Goal: Information Seeking & Learning: Learn about a topic

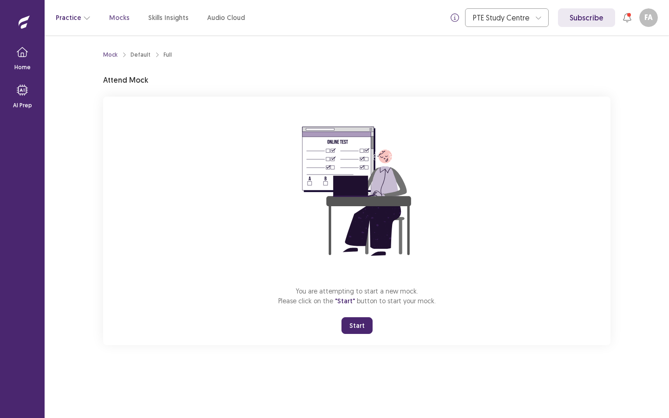
click at [83, 20] on icon "button" at bounding box center [86, 17] width 7 height 7
click at [117, 20] on p "Mocks" at bounding box center [119, 18] width 20 height 10
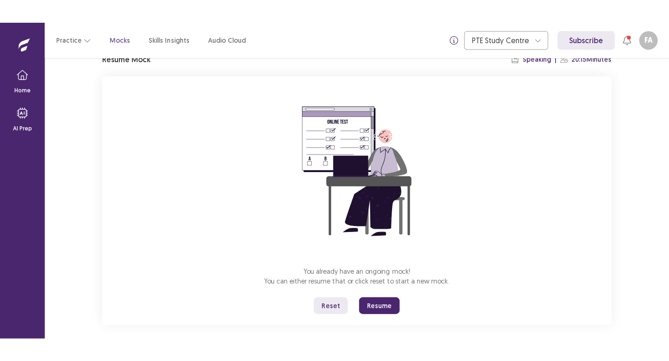
scroll to position [52, 0]
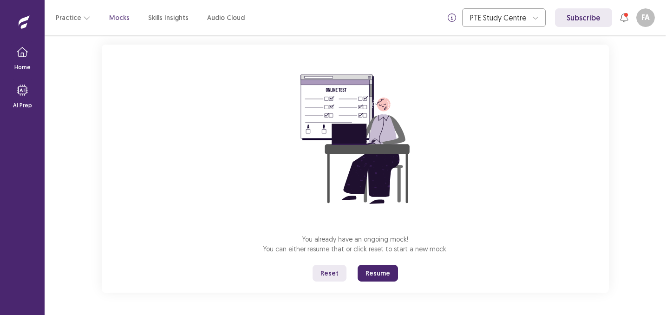
click at [391, 274] on button "Resume" at bounding box center [378, 273] width 40 height 17
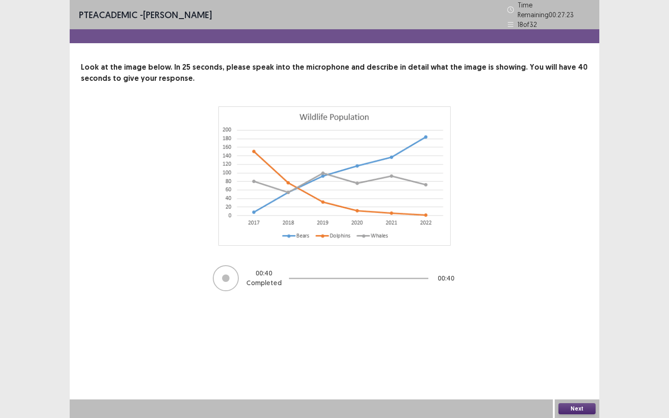
click at [568, 315] on button "Next" at bounding box center [576, 408] width 37 height 11
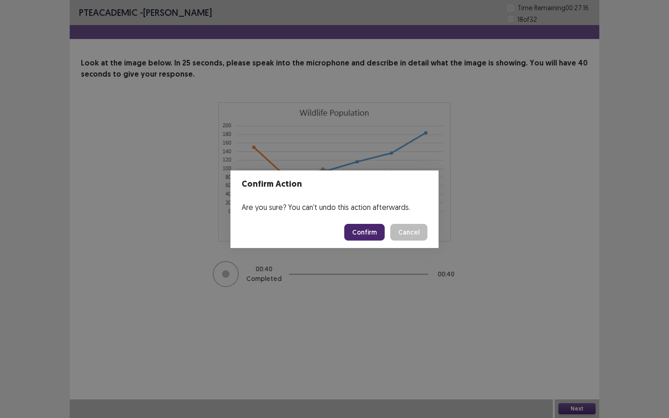
click at [371, 230] on button "Confirm" at bounding box center [364, 232] width 40 height 17
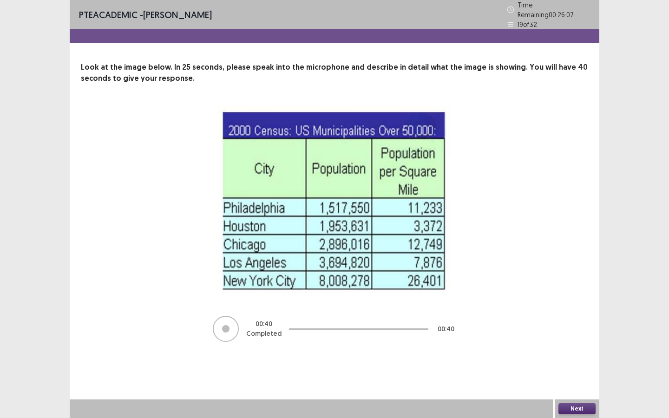
click at [584, 315] on button "Next" at bounding box center [576, 408] width 37 height 11
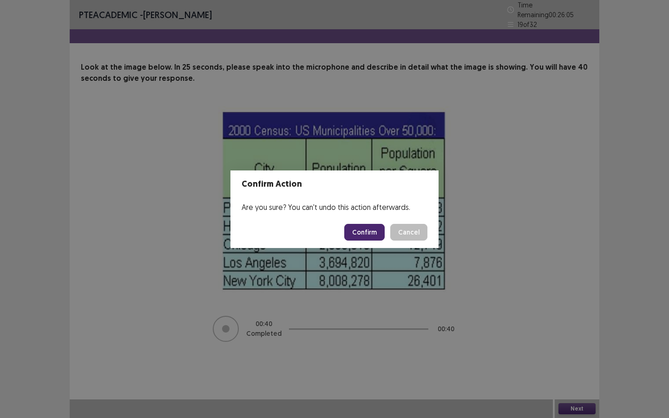
click at [361, 230] on button "Confirm" at bounding box center [364, 232] width 40 height 17
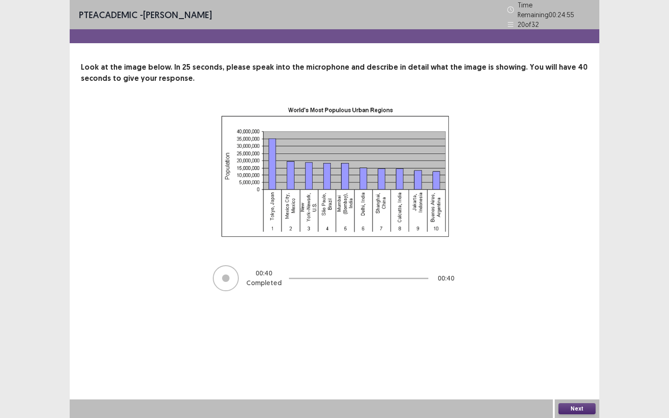
click at [577, 315] on button "Next" at bounding box center [576, 408] width 37 height 11
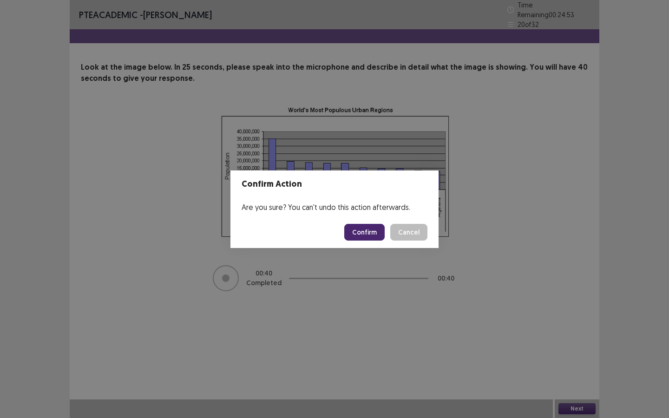
click at [365, 230] on button "Confirm" at bounding box center [364, 232] width 40 height 17
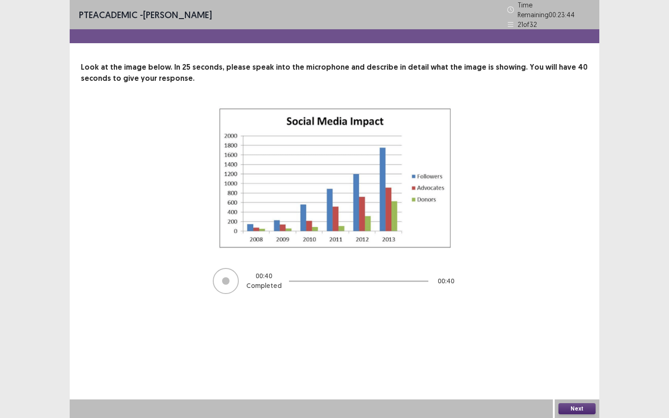
click at [583, 315] on button "Next" at bounding box center [576, 408] width 37 height 11
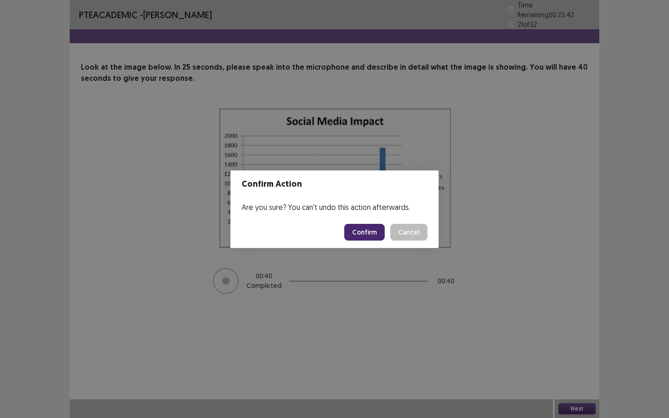
click at [380, 227] on button "Confirm" at bounding box center [364, 232] width 40 height 17
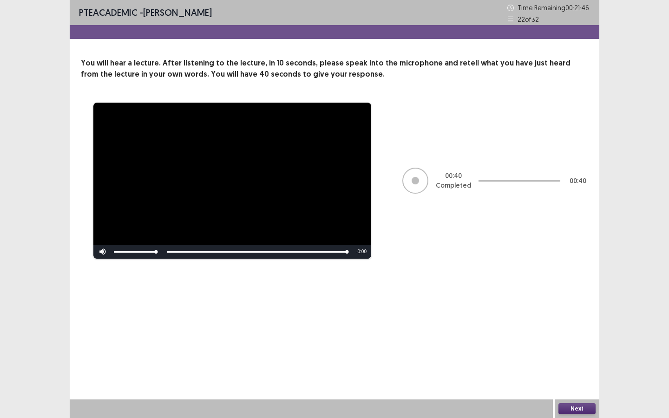
click at [572, 315] on button "Next" at bounding box center [576, 408] width 37 height 11
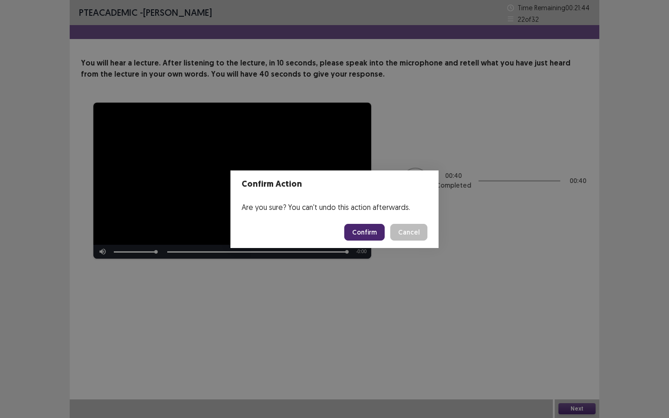
click at [366, 230] on button "Confirm" at bounding box center [364, 232] width 40 height 17
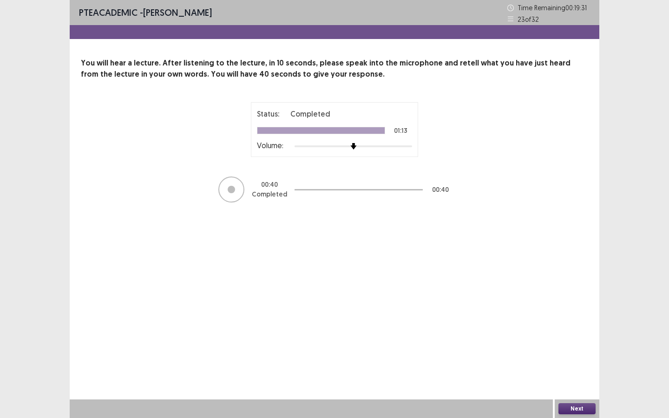
click at [582, 315] on button "Next" at bounding box center [576, 408] width 37 height 11
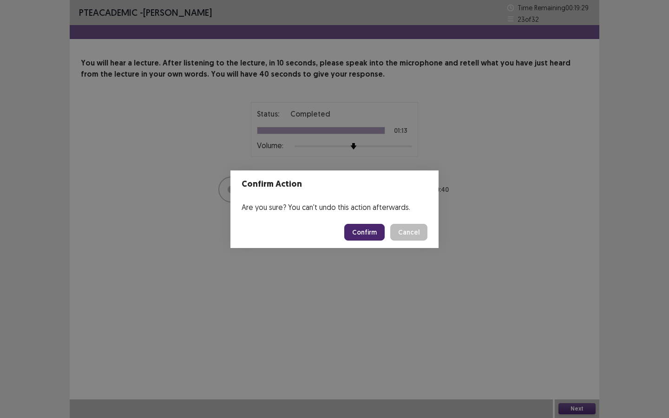
click at [365, 233] on button "Confirm" at bounding box center [364, 232] width 40 height 17
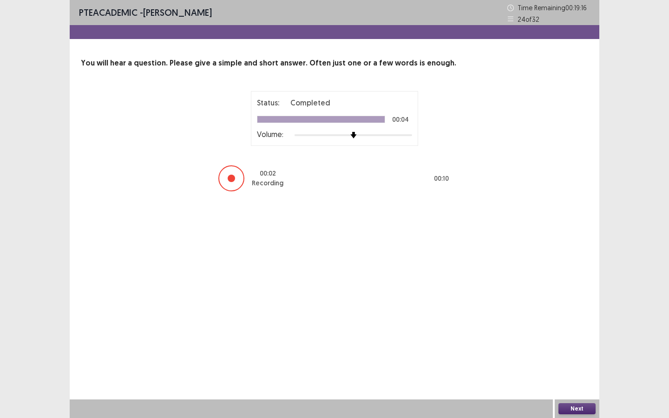
click at [575, 315] on button "Next" at bounding box center [576, 408] width 37 height 11
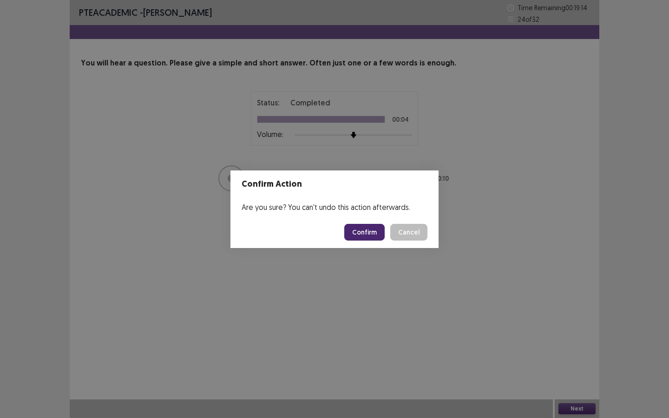
click at [381, 233] on button "Confirm" at bounding box center [364, 232] width 40 height 17
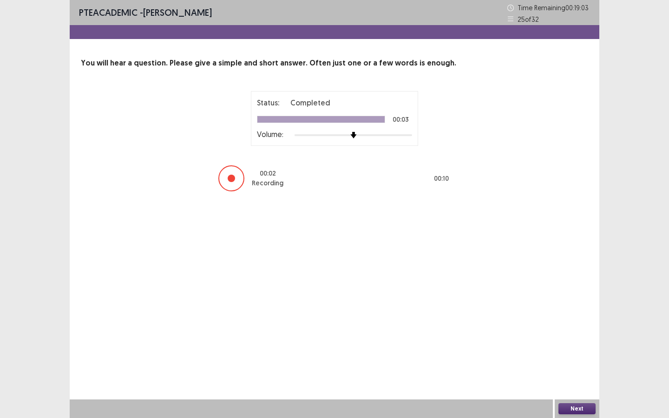
click at [570, 315] on button "Next" at bounding box center [576, 408] width 37 height 11
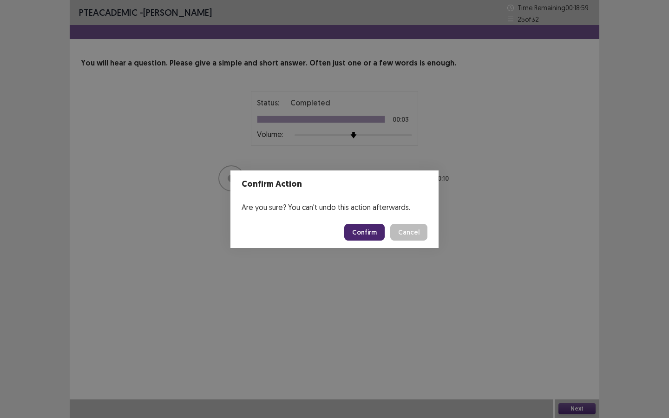
click at [377, 231] on button "Confirm" at bounding box center [364, 232] width 40 height 17
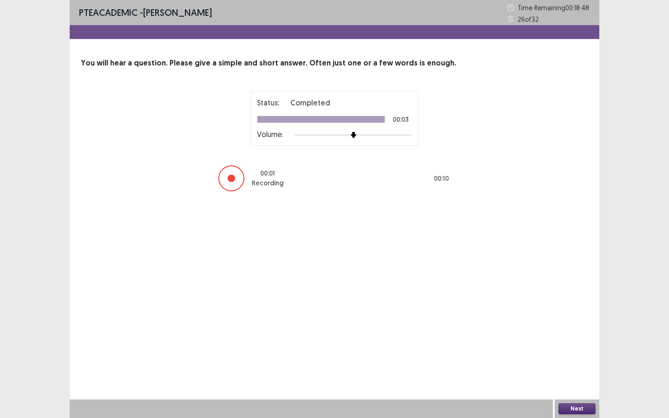
click at [575, 315] on button "Next" at bounding box center [576, 408] width 37 height 11
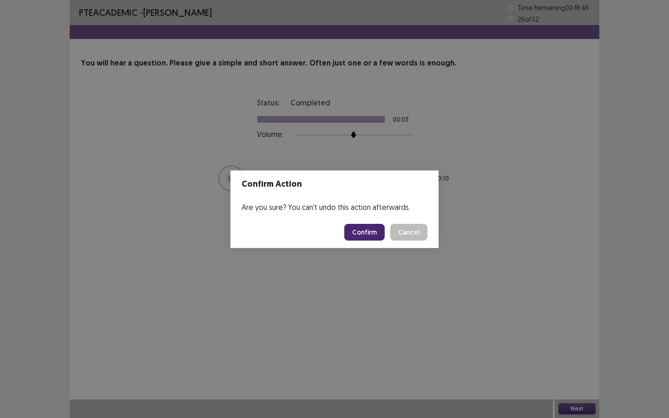
click at [381, 229] on button "Confirm" at bounding box center [364, 232] width 40 height 17
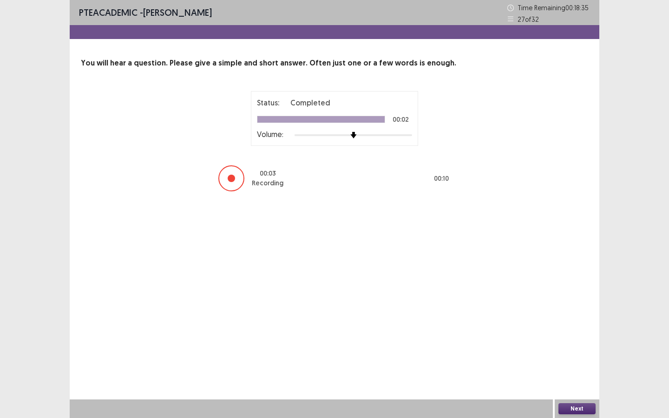
click at [571, 315] on button "Next" at bounding box center [576, 408] width 37 height 11
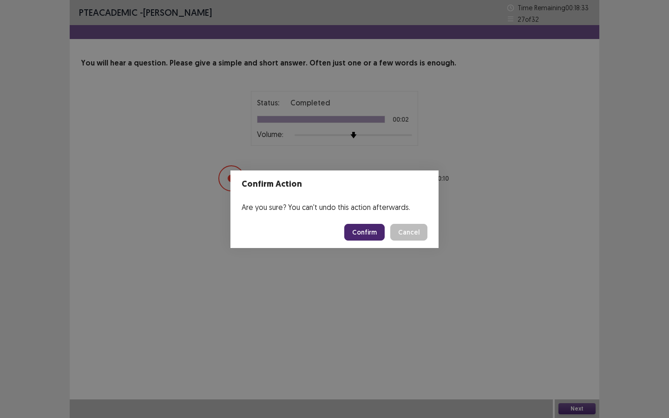
click at [367, 229] on button "Confirm" at bounding box center [364, 232] width 40 height 17
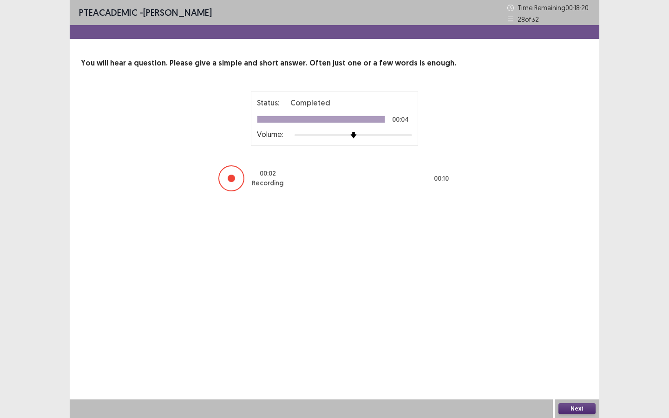
click at [573, 315] on button "Next" at bounding box center [576, 408] width 37 height 11
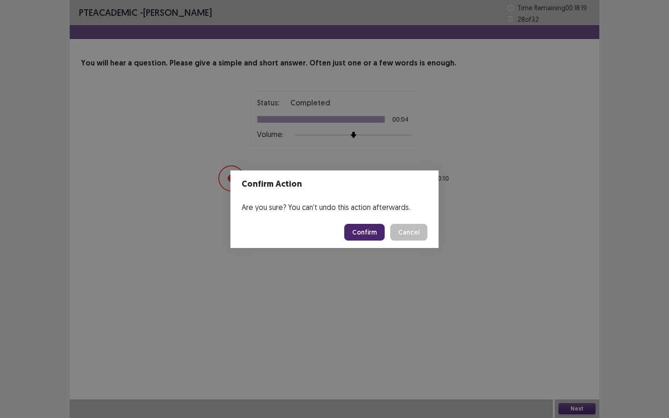
click at [374, 230] on button "Confirm" at bounding box center [364, 232] width 40 height 17
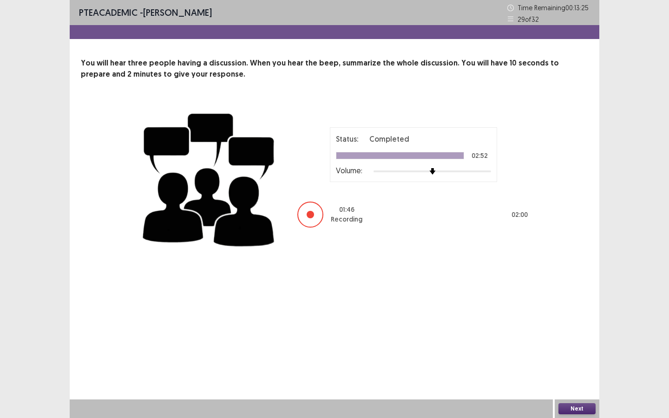
click at [571, 315] on button "Next" at bounding box center [576, 408] width 37 height 11
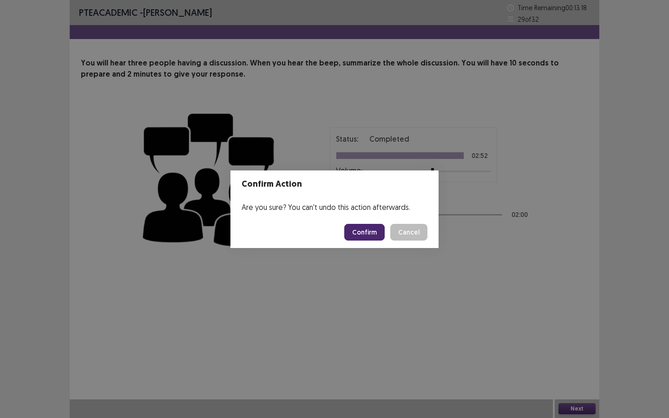
click at [374, 236] on button "Confirm" at bounding box center [364, 232] width 40 height 17
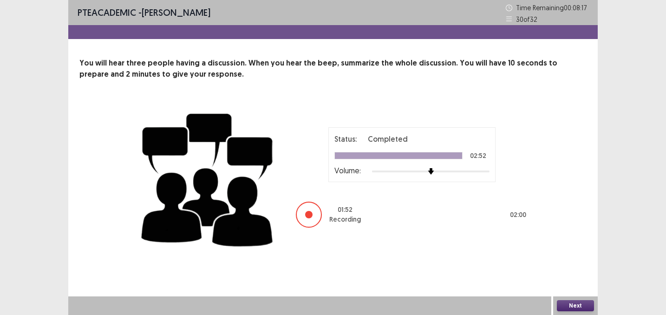
click at [573, 306] on button "Next" at bounding box center [575, 305] width 37 height 11
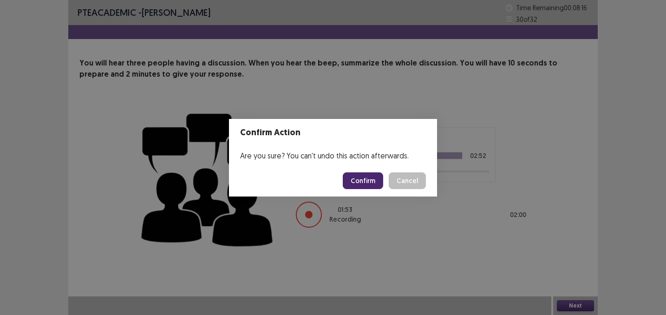
click at [374, 186] on button "Confirm" at bounding box center [363, 180] width 40 height 17
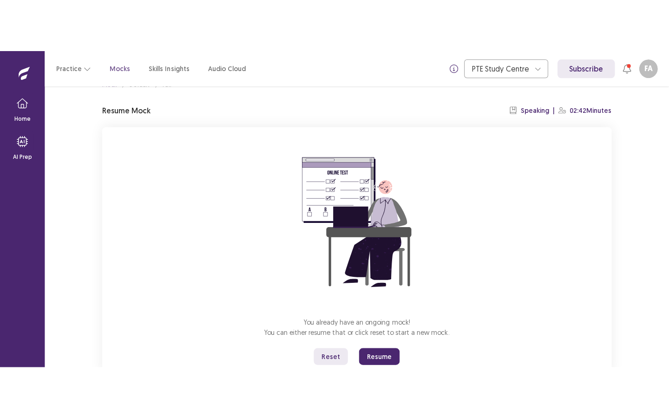
scroll to position [25, 0]
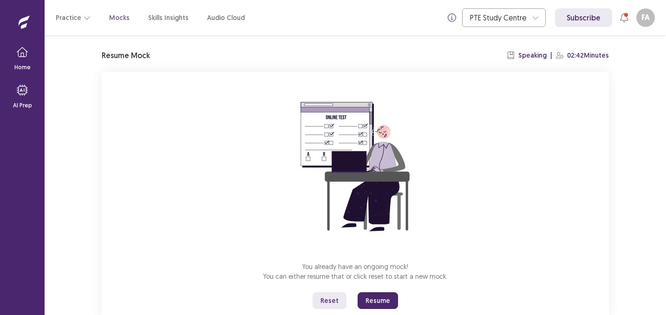
click at [369, 301] on button "Resume" at bounding box center [378, 300] width 40 height 17
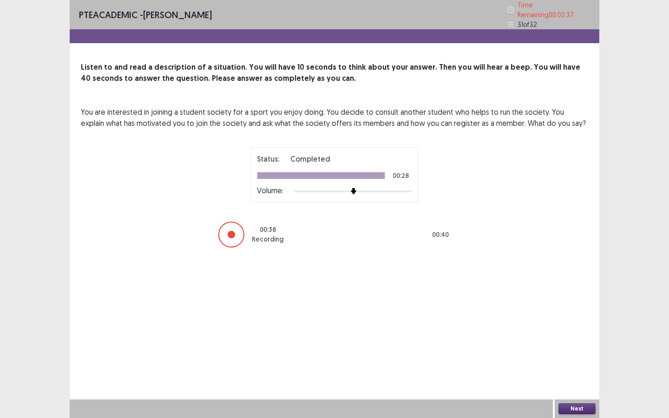
click at [578, 315] on button "Next" at bounding box center [576, 408] width 37 height 11
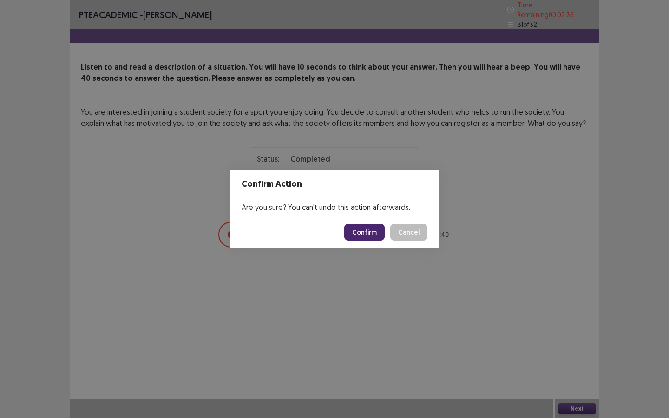
click at [378, 236] on button "Confirm" at bounding box center [364, 232] width 40 height 17
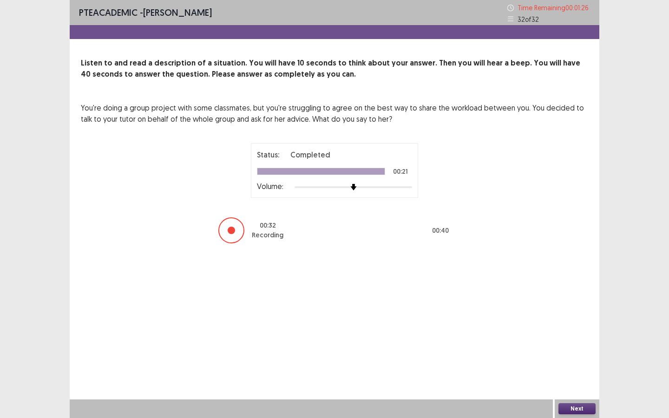
click at [572, 315] on button "Next" at bounding box center [576, 408] width 37 height 11
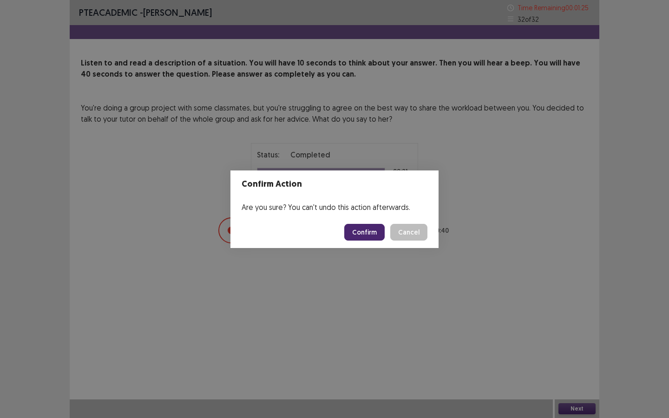
click at [365, 230] on button "Confirm" at bounding box center [364, 232] width 40 height 17
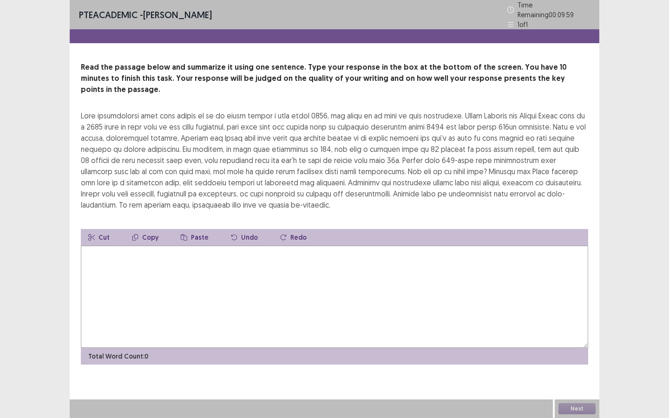
click at [333, 279] on textarea at bounding box center [334, 297] width 507 height 102
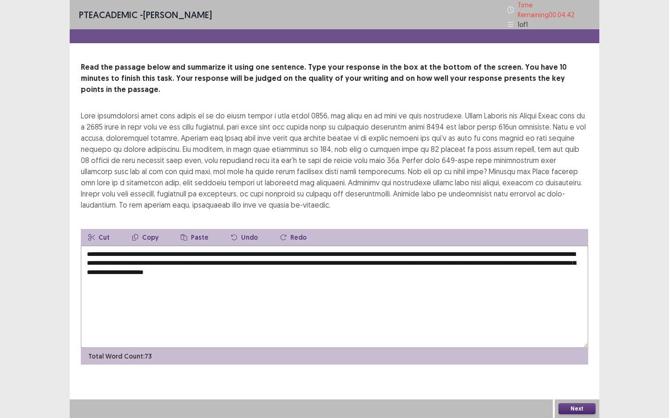
drag, startPoint x: 169, startPoint y: 239, endPoint x: 184, endPoint y: 240, distance: 14.5
click at [184, 246] on textarea "**********" at bounding box center [334, 297] width 507 height 102
drag, startPoint x: 384, startPoint y: 238, endPoint x: 400, endPoint y: 238, distance: 15.8
click at [400, 246] on textarea "**********" at bounding box center [334, 297] width 507 height 102
click at [429, 264] on textarea "**********" at bounding box center [334, 297] width 507 height 102
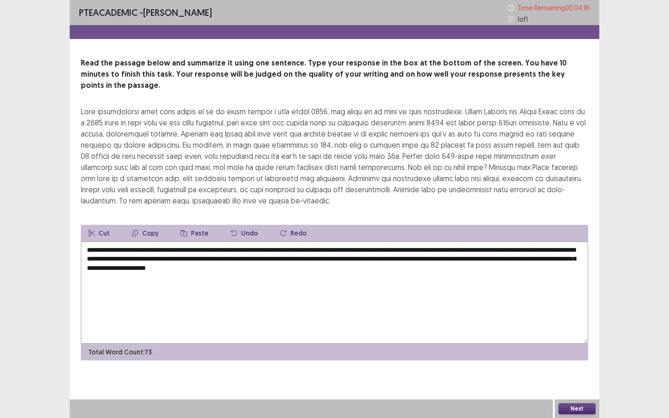
click at [515, 248] on textarea "**********" at bounding box center [334, 293] width 507 height 102
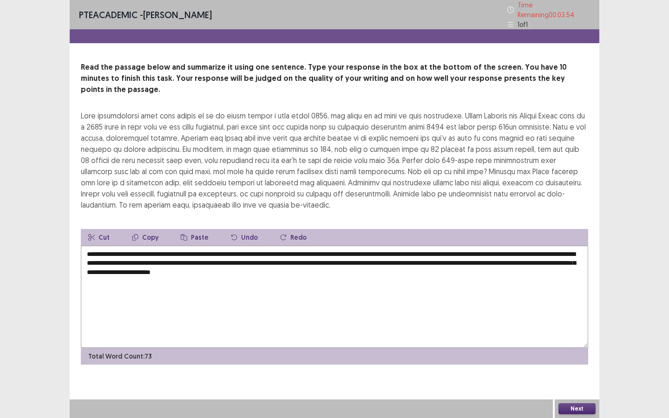
click at [267, 249] on textarea "**********" at bounding box center [334, 297] width 507 height 102
click at [266, 248] on textarea "**********" at bounding box center [334, 297] width 507 height 102
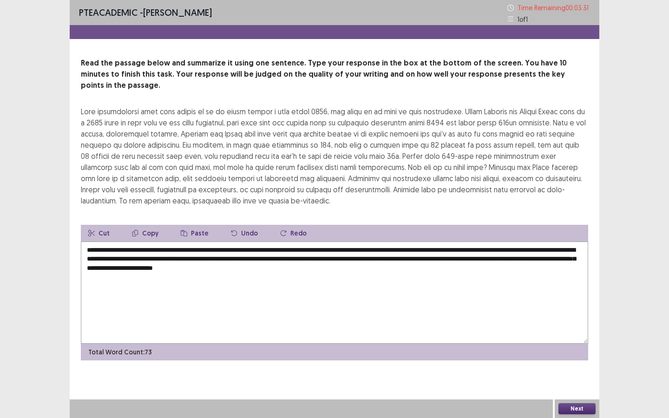
drag, startPoint x: 487, startPoint y: 248, endPoint x: 509, endPoint y: 247, distance: 21.4
click at [509, 248] on textarea "**********" at bounding box center [334, 293] width 507 height 102
type textarea "**********"
click at [574, 315] on button "Next" at bounding box center [576, 408] width 37 height 11
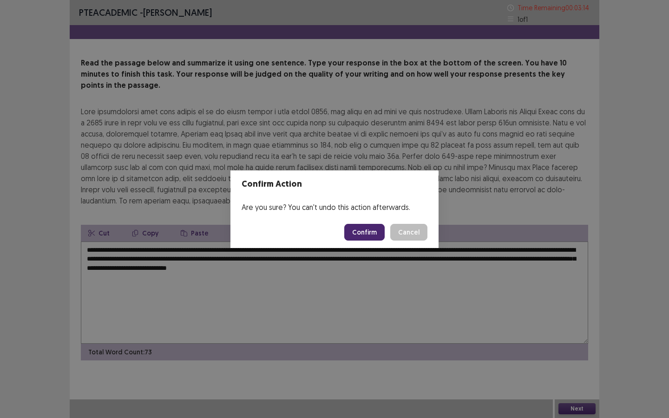
click at [367, 238] on button "Confirm" at bounding box center [364, 232] width 40 height 17
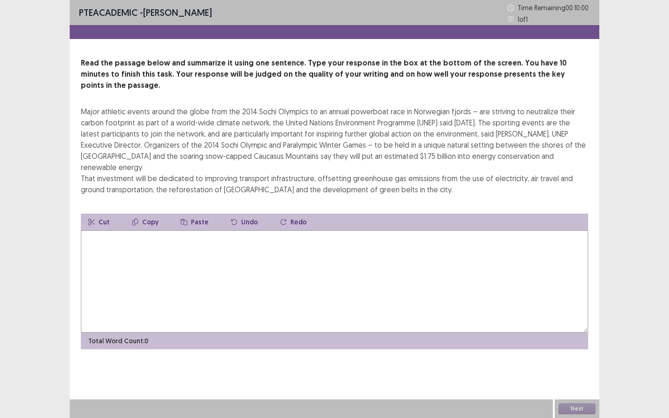
click at [213, 246] on textarea at bounding box center [334, 281] width 507 height 102
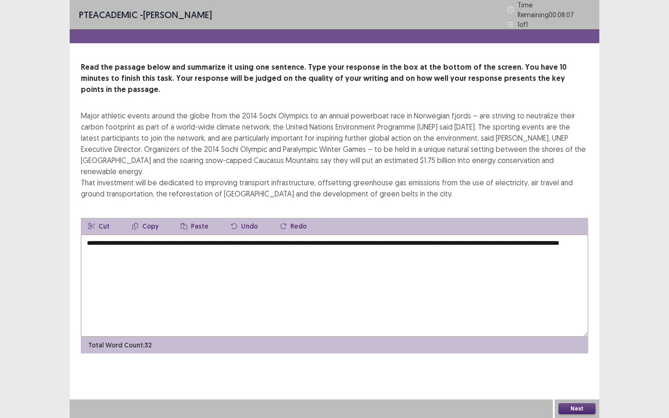
click at [84, 235] on textarea "**********" at bounding box center [334, 286] width 507 height 102
click at [237, 235] on textarea "**********" at bounding box center [334, 286] width 507 height 102
click at [334, 235] on textarea "**********" at bounding box center [334, 286] width 507 height 102
click at [448, 235] on textarea "**********" at bounding box center [334, 286] width 507 height 102
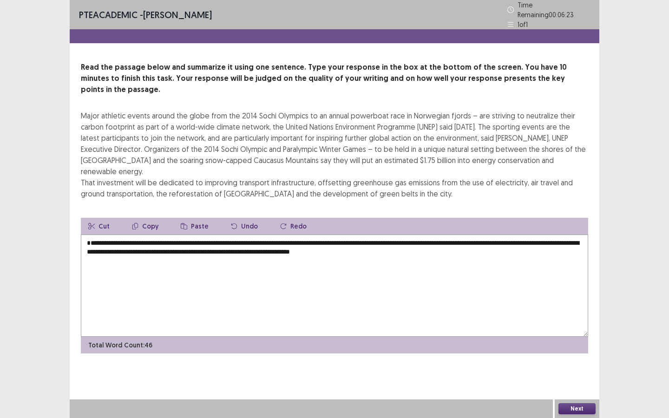
click at [462, 235] on textarea "**********" at bounding box center [334, 286] width 507 height 102
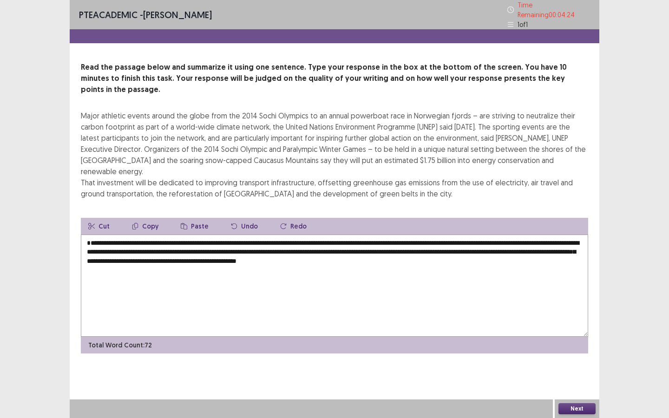
click at [489, 235] on textarea "**********" at bounding box center [334, 286] width 507 height 102
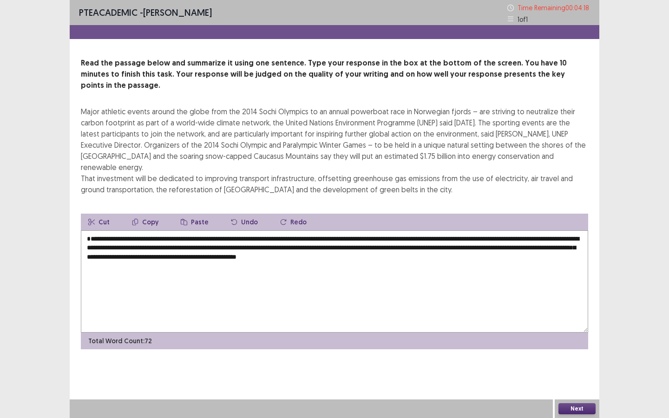
click at [263, 230] on textarea "**********" at bounding box center [334, 281] width 507 height 102
click at [417, 230] on textarea "**********" at bounding box center [334, 281] width 507 height 102
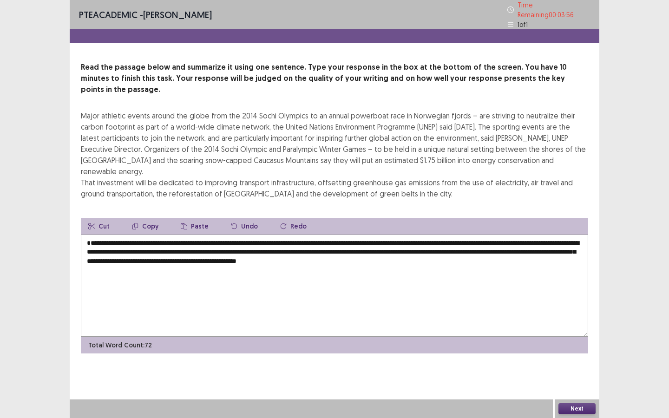
click at [159, 237] on textarea "**********" at bounding box center [334, 286] width 507 height 102
click at [161, 235] on textarea "**********" at bounding box center [334, 286] width 507 height 102
drag, startPoint x: 258, startPoint y: 234, endPoint x: 289, endPoint y: 236, distance: 31.2
click at [289, 236] on textarea "**********" at bounding box center [334, 286] width 507 height 102
click at [310, 235] on textarea "**********" at bounding box center [334, 286] width 507 height 102
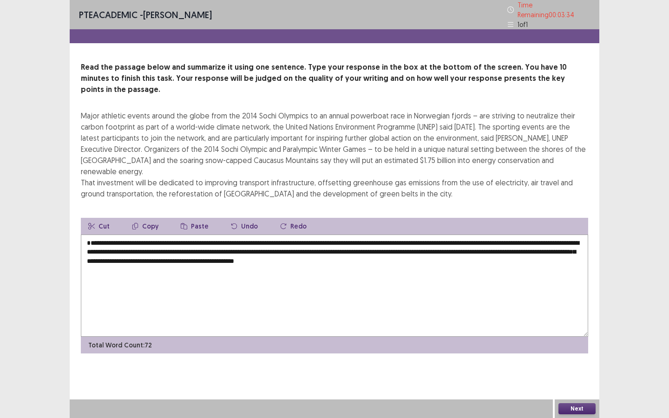
click at [403, 239] on textarea "**********" at bounding box center [334, 286] width 507 height 102
click at [402, 236] on textarea "**********" at bounding box center [334, 286] width 507 height 102
click at [400, 236] on textarea "**********" at bounding box center [334, 286] width 507 height 102
click at [492, 238] on textarea "**********" at bounding box center [334, 286] width 507 height 102
click at [570, 315] on div "Next" at bounding box center [577, 409] width 45 height 19
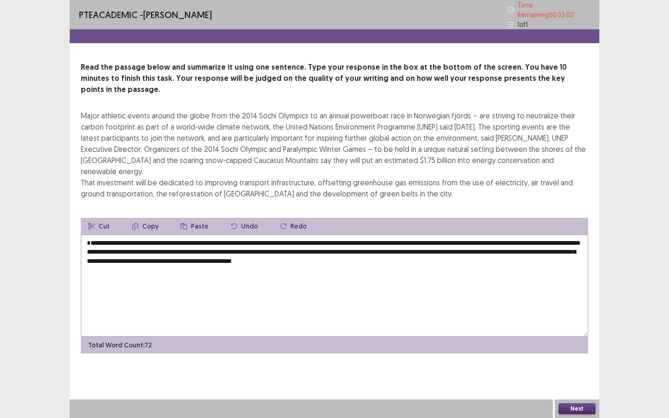
click at [570, 315] on button "Next" at bounding box center [576, 408] width 37 height 11
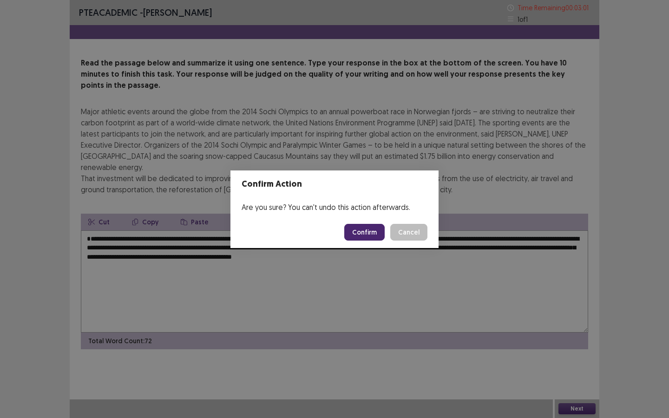
click at [423, 315] on div "Confirm Action Are you sure? You can't undo this action afterwards. Confirm Can…" at bounding box center [334, 209] width 669 height 418
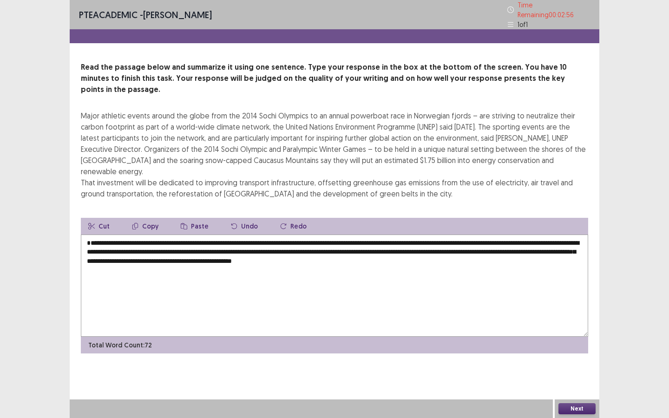
click at [571, 315] on button "Next" at bounding box center [576, 408] width 37 height 11
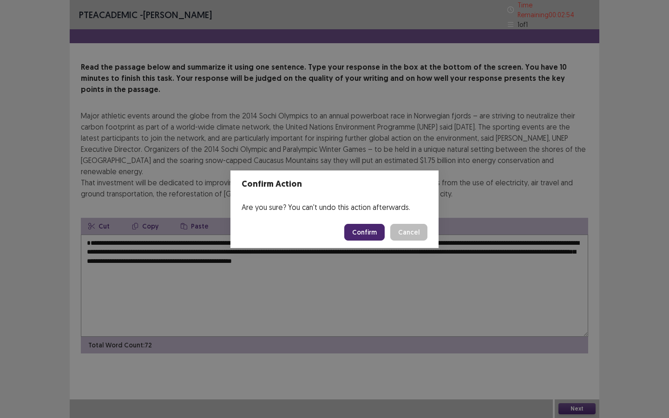
click at [366, 265] on div "Confirm Action Are you sure? You can't undo this action afterwards. Confirm Can…" at bounding box center [334, 209] width 669 height 418
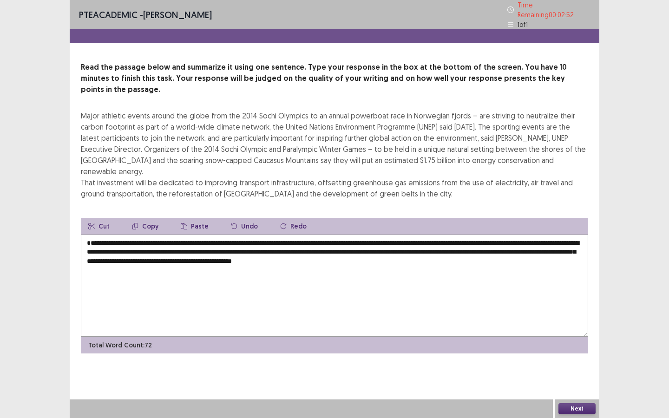
click at [289, 235] on textarea "**********" at bounding box center [334, 286] width 507 height 102
type textarea "**********"
click at [572, 315] on button "Next" at bounding box center [576, 408] width 37 height 11
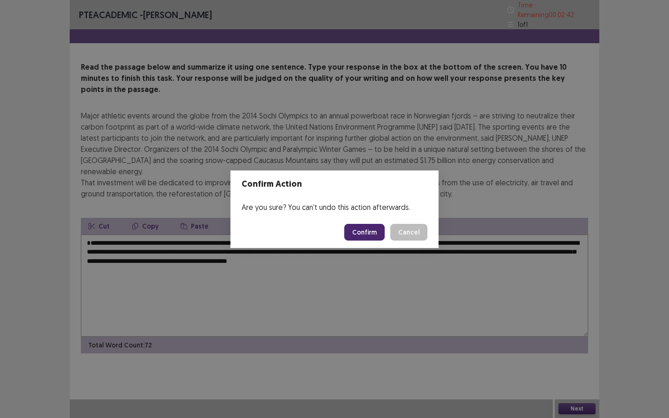
click at [374, 236] on button "Confirm" at bounding box center [364, 232] width 40 height 17
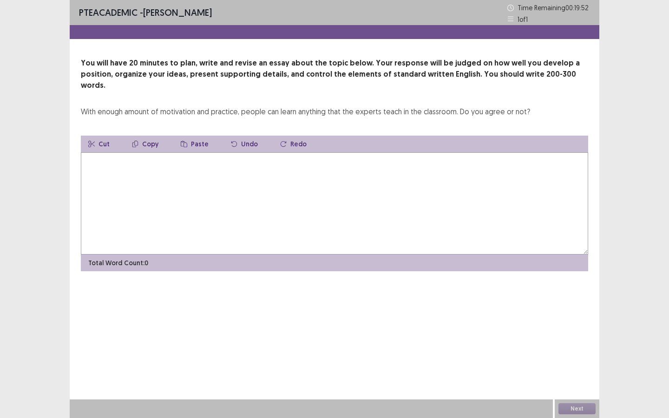
click at [330, 205] on textarea at bounding box center [334, 203] width 507 height 102
drag, startPoint x: 262, startPoint y: 148, endPoint x: 291, endPoint y: 151, distance: 29.5
click at [291, 152] on textarea "**********" at bounding box center [334, 203] width 507 height 102
click at [346, 156] on textarea "**********" at bounding box center [334, 203] width 507 height 102
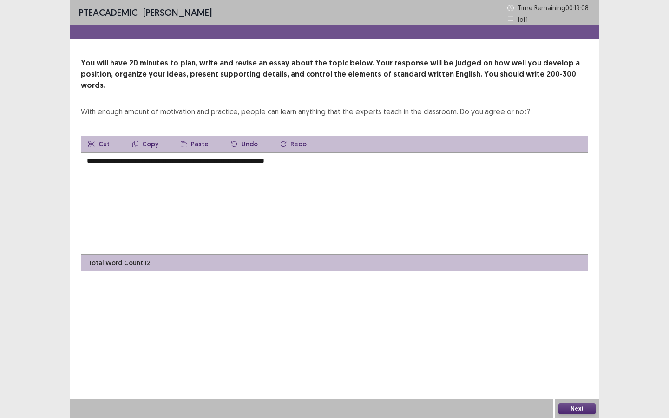
click at [293, 152] on textarea "**********" at bounding box center [334, 203] width 507 height 102
click at [307, 153] on textarea "**********" at bounding box center [334, 203] width 507 height 102
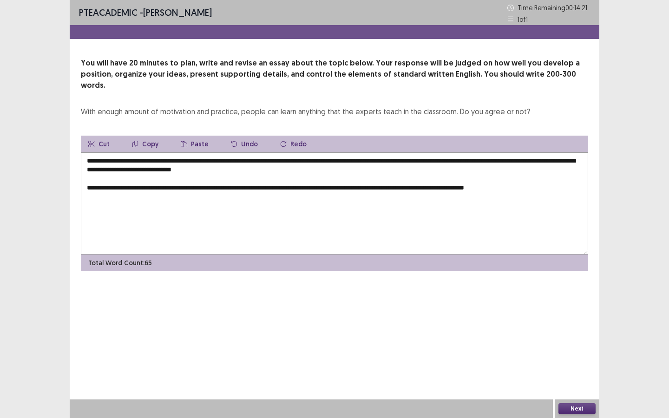
click at [493, 175] on textarea "**********" at bounding box center [334, 203] width 507 height 102
click at [547, 178] on textarea "**********" at bounding box center [334, 203] width 507 height 102
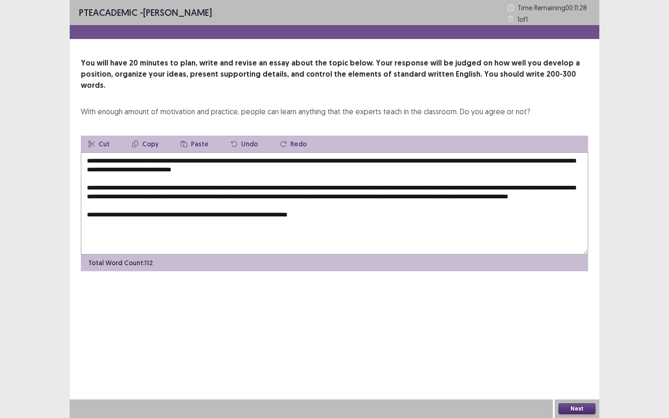
click at [282, 213] on textarea "**********" at bounding box center [334, 203] width 507 height 102
click at [284, 214] on textarea "**********" at bounding box center [334, 203] width 507 height 102
click at [282, 213] on textarea "**********" at bounding box center [334, 203] width 507 height 102
click at [304, 213] on textarea "**********" at bounding box center [334, 203] width 507 height 102
click at [330, 214] on textarea "**********" at bounding box center [334, 203] width 507 height 102
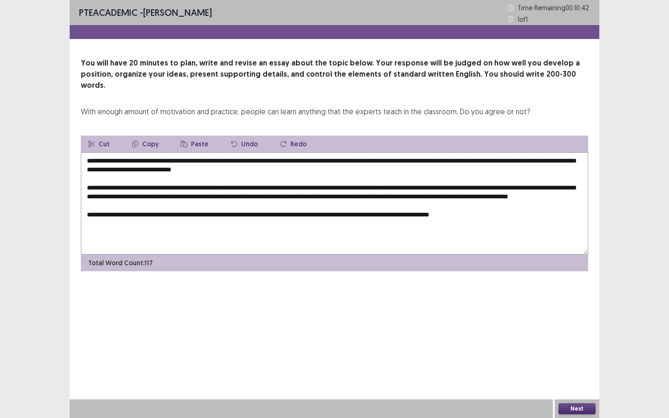
click at [472, 210] on textarea "**********" at bounding box center [334, 203] width 507 height 102
click at [509, 213] on textarea "**********" at bounding box center [334, 203] width 507 height 102
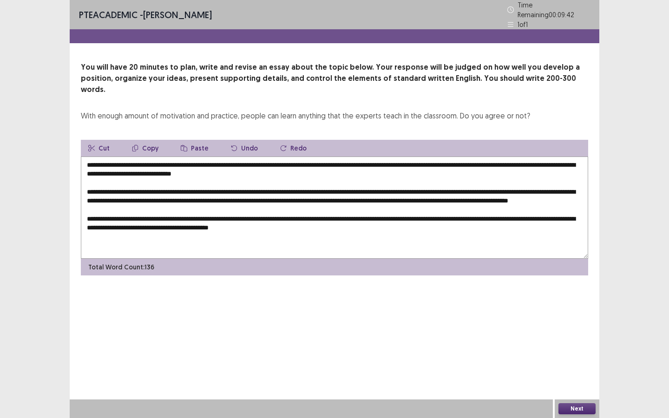
click at [316, 220] on textarea "**********" at bounding box center [334, 208] width 507 height 102
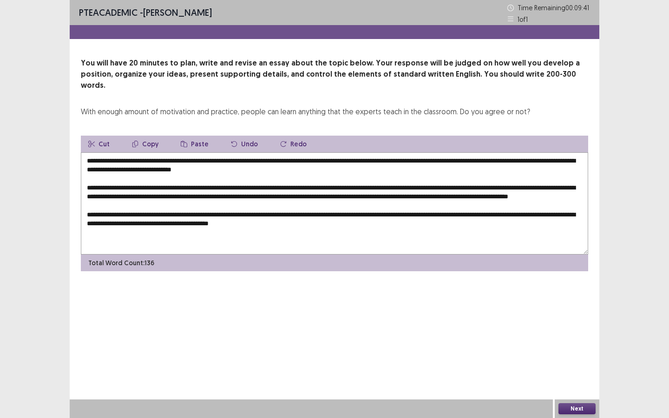
click at [320, 224] on textarea "**********" at bounding box center [334, 203] width 507 height 102
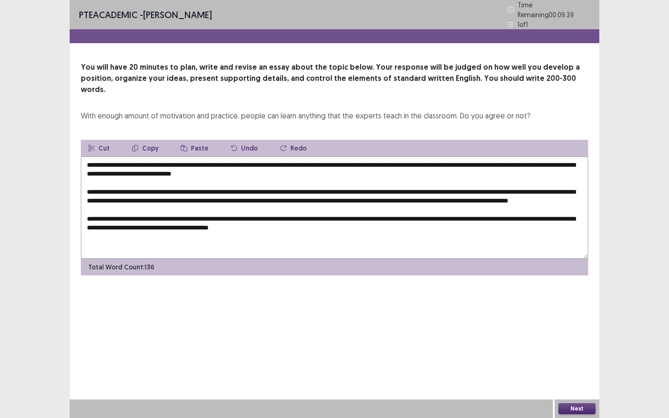
click at [360, 222] on textarea "**********" at bounding box center [334, 208] width 507 height 102
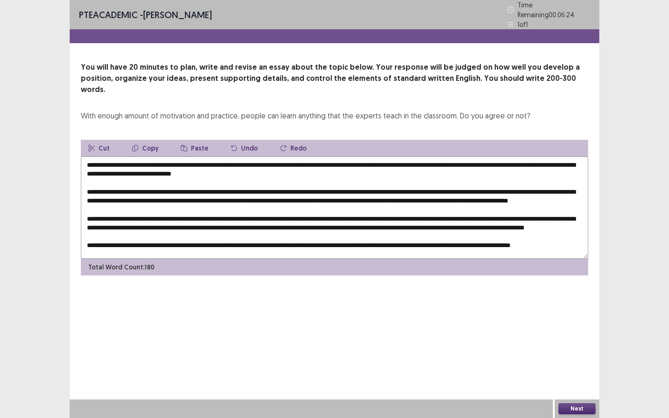
scroll to position [18, 0]
click at [111, 239] on textarea at bounding box center [334, 208] width 507 height 102
click at [153, 238] on textarea at bounding box center [334, 208] width 507 height 102
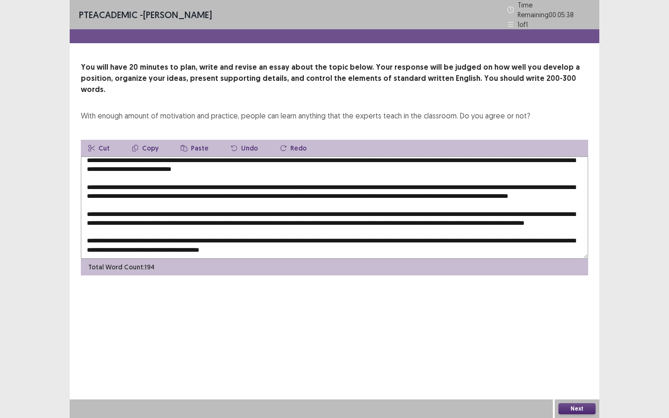
scroll to position [0, 0]
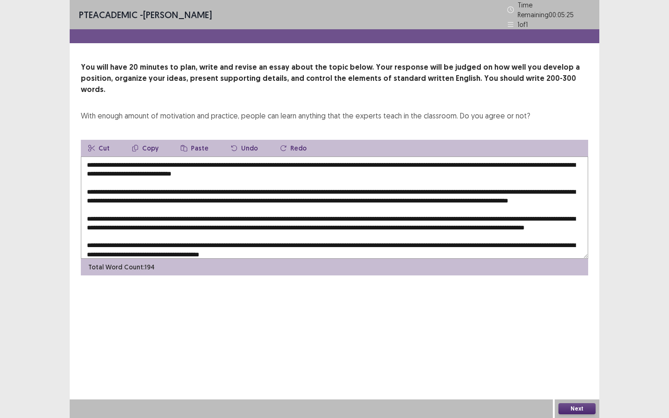
drag, startPoint x: 148, startPoint y: 158, endPoint x: 277, endPoint y: 158, distance: 129.6
click at [277, 158] on textarea at bounding box center [334, 208] width 507 height 102
drag, startPoint x: 277, startPoint y: 158, endPoint x: 300, endPoint y: 161, distance: 22.5
click at [300, 161] on textarea at bounding box center [334, 208] width 507 height 102
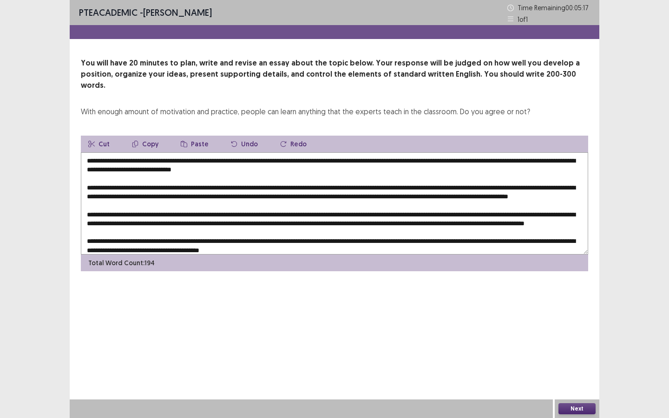
click at [150, 160] on textarea at bounding box center [334, 203] width 507 height 102
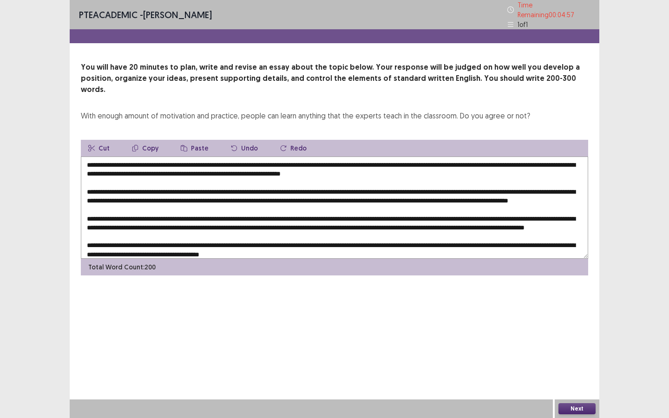
click at [296, 157] on textarea at bounding box center [334, 208] width 507 height 102
click at [417, 159] on textarea at bounding box center [334, 208] width 507 height 102
drag, startPoint x: 181, startPoint y: 151, endPoint x: 208, endPoint y: 151, distance: 26.5
click at [208, 157] on textarea at bounding box center [334, 208] width 507 height 102
click at [179, 157] on textarea at bounding box center [334, 208] width 507 height 102
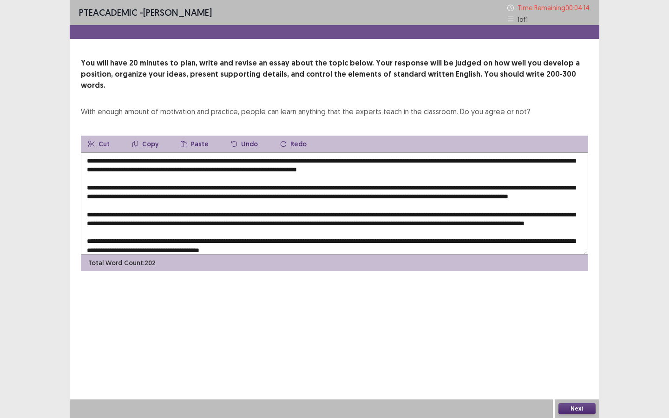
click at [444, 158] on textarea at bounding box center [334, 203] width 507 height 102
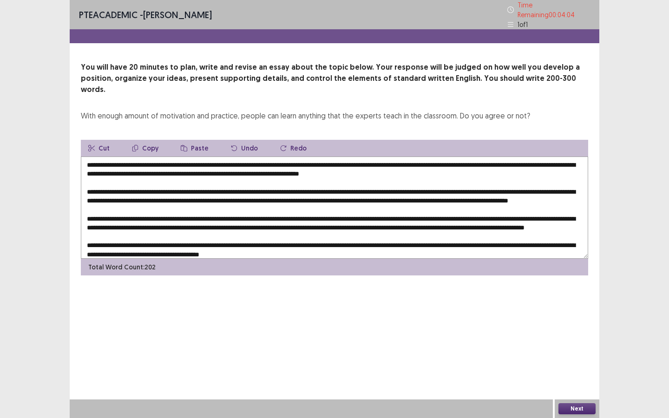
click at [114, 188] on textarea at bounding box center [334, 208] width 507 height 102
click at [229, 184] on textarea at bounding box center [334, 208] width 507 height 102
click at [327, 184] on textarea at bounding box center [334, 208] width 507 height 102
click at [532, 186] on textarea at bounding box center [334, 208] width 507 height 102
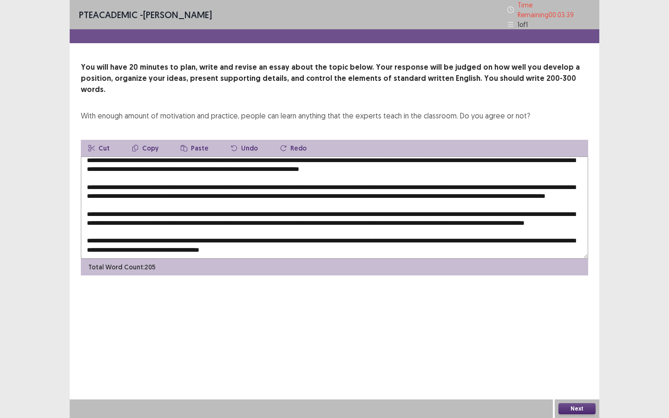
scroll to position [22, 0]
click at [381, 190] on textarea at bounding box center [334, 208] width 507 height 102
click at [381, 192] on textarea at bounding box center [334, 208] width 507 height 102
click at [381, 189] on textarea at bounding box center [334, 208] width 507 height 102
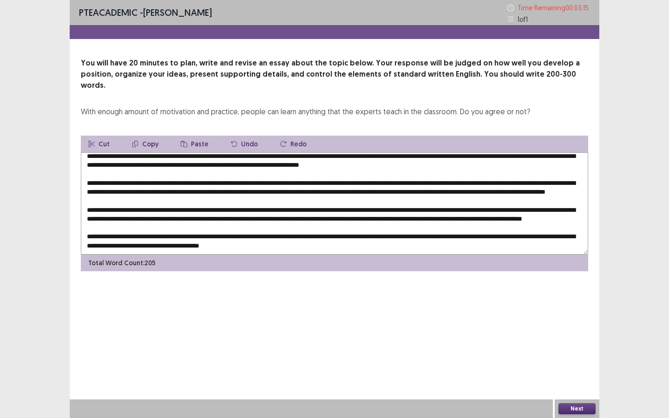
click at [92, 198] on textarea at bounding box center [334, 203] width 507 height 102
click at [568, 191] on textarea at bounding box center [334, 203] width 507 height 102
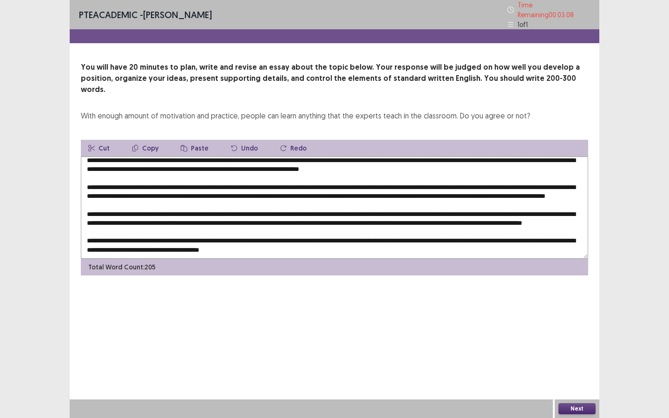
click at [311, 200] on textarea at bounding box center [334, 208] width 507 height 102
click at [492, 200] on textarea at bounding box center [334, 208] width 507 height 102
click at [113, 207] on textarea at bounding box center [334, 208] width 507 height 102
click at [112, 209] on textarea at bounding box center [334, 208] width 507 height 102
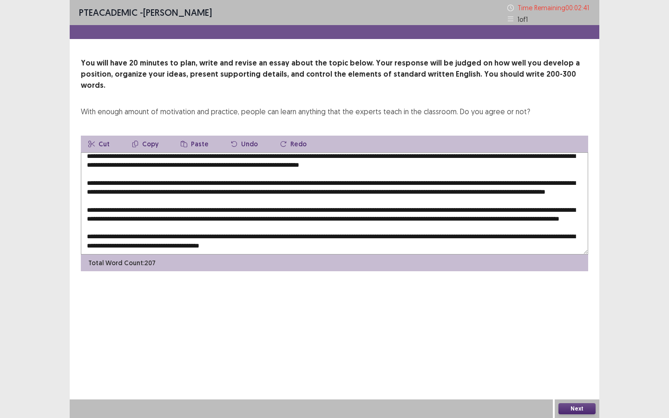
click at [155, 205] on textarea at bounding box center [334, 203] width 507 height 102
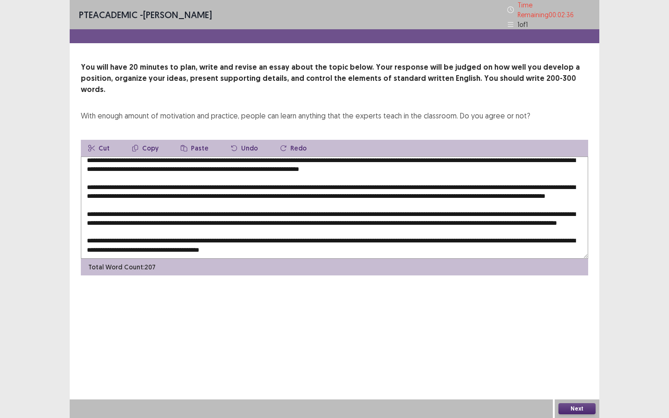
scroll to position [22, 0]
click at [153, 236] on textarea at bounding box center [334, 208] width 507 height 102
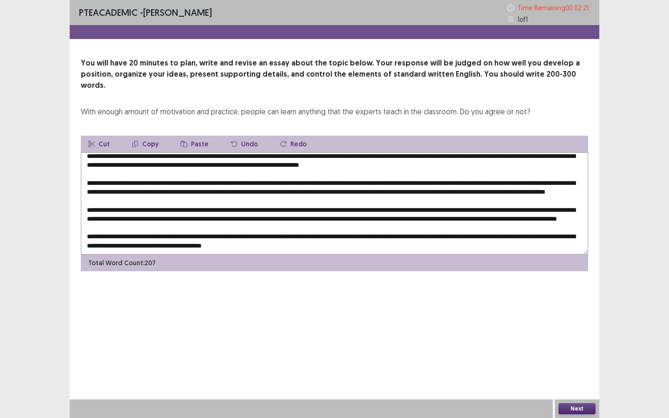
click at [204, 235] on textarea at bounding box center [334, 203] width 507 height 102
click at [306, 237] on textarea at bounding box center [334, 203] width 507 height 102
type textarea "**********"
click at [569, 315] on button "Next" at bounding box center [576, 408] width 37 height 11
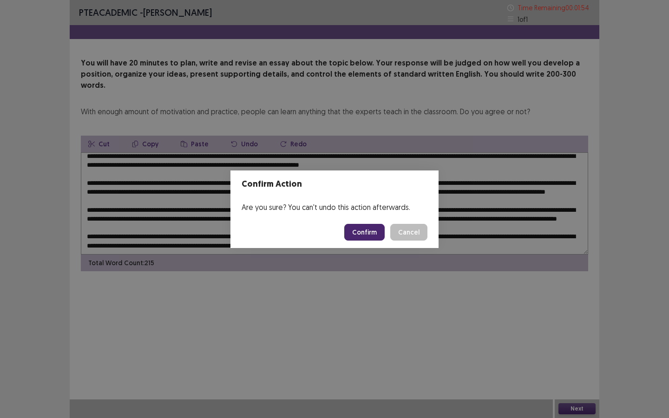
click at [373, 234] on button "Confirm" at bounding box center [364, 232] width 40 height 17
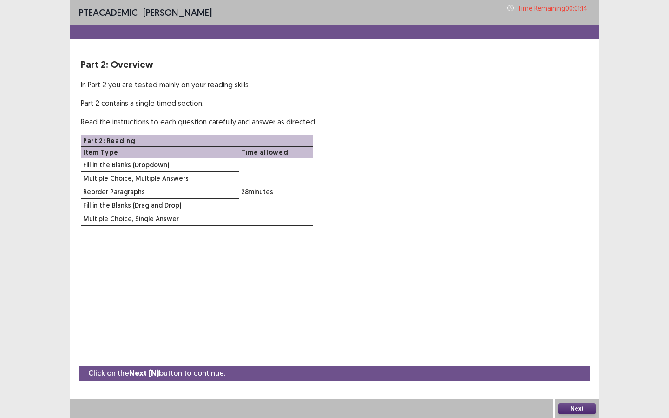
click at [373, 234] on div "PTE academic - [PERSON_NAME] Time Remaining 00 : 01 : 14 Part 2: Overview In Pa…" at bounding box center [335, 122] width 530 height 244
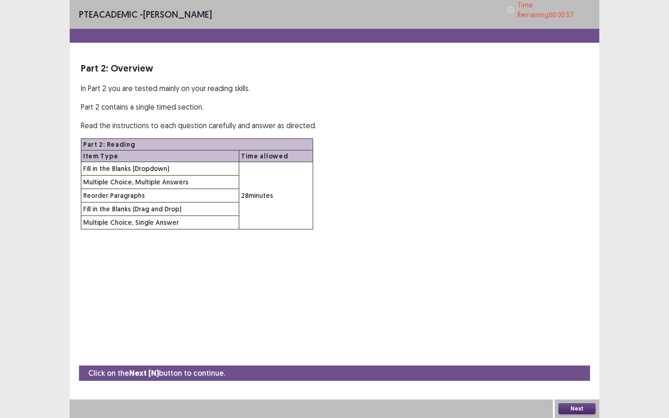
click at [583, 315] on button "Next" at bounding box center [576, 408] width 37 height 11
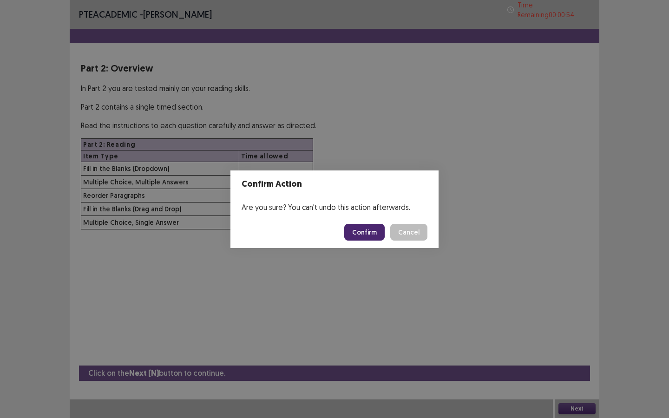
click at [377, 232] on button "Confirm" at bounding box center [364, 232] width 40 height 17
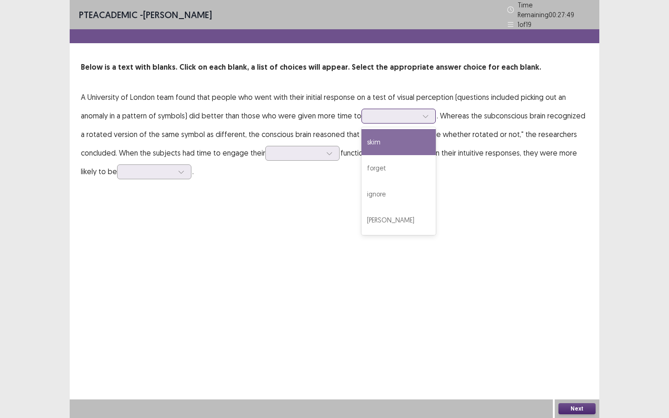
click at [374, 115] on div at bounding box center [393, 116] width 48 height 9
click at [389, 143] on div "skim" at bounding box center [398, 142] width 74 height 26
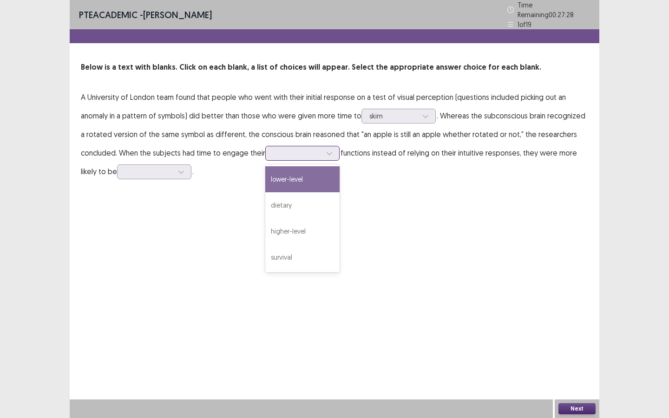
click at [299, 151] on div at bounding box center [297, 153] width 48 height 9
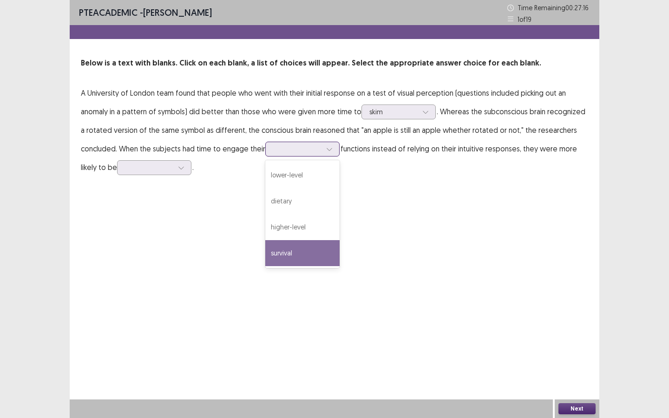
click at [297, 246] on div "survival" at bounding box center [302, 253] width 74 height 26
click at [184, 164] on div at bounding box center [181, 168] width 14 height 14
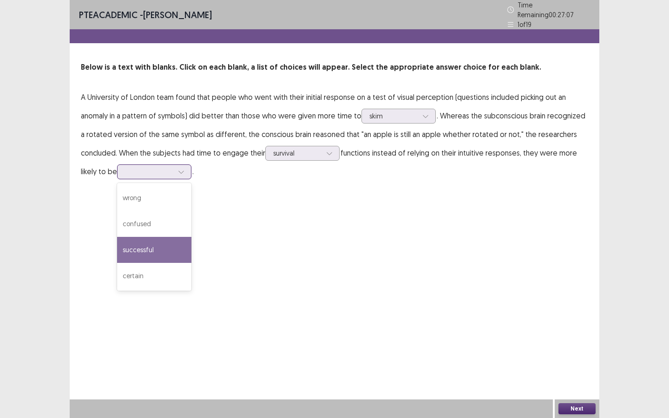
click at [164, 237] on div "successful" at bounding box center [154, 250] width 74 height 26
click at [572, 315] on button "Next" at bounding box center [576, 408] width 37 height 11
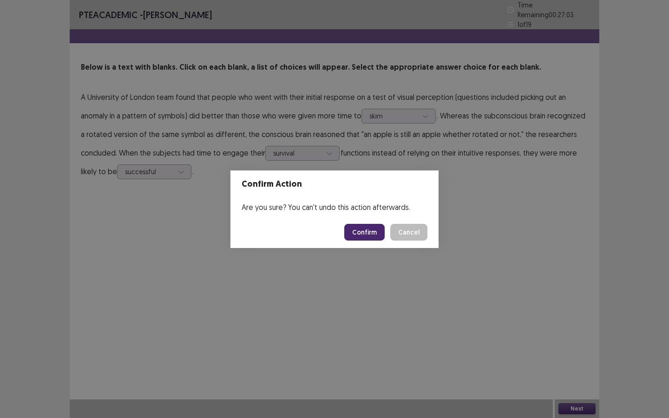
click at [382, 233] on button "Confirm" at bounding box center [364, 232] width 40 height 17
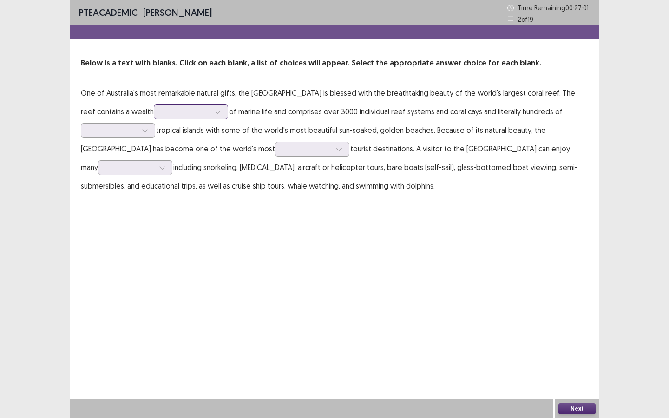
click at [215, 114] on icon at bounding box center [218, 112] width 7 height 7
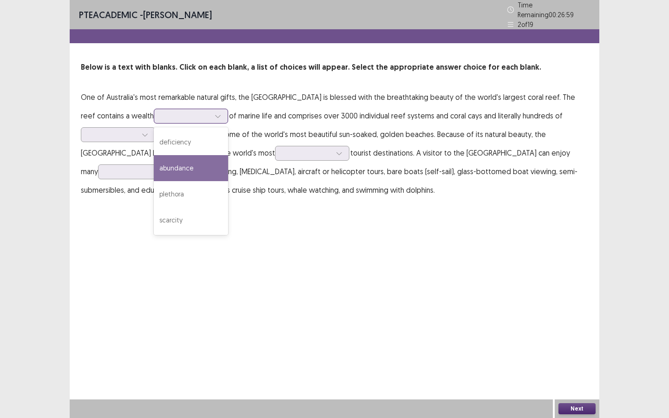
click at [190, 163] on div "abundance" at bounding box center [191, 168] width 74 height 26
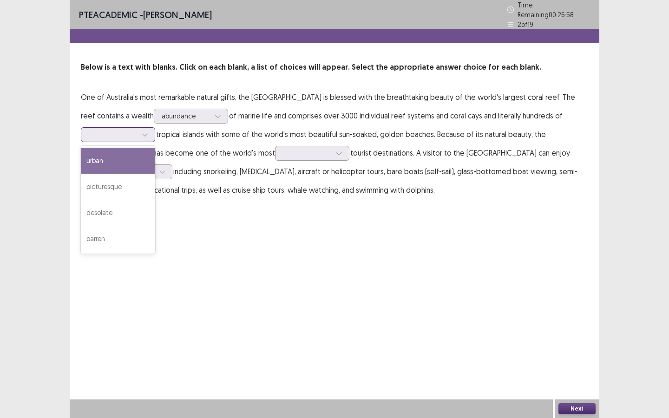
click at [139, 130] on div at bounding box center [145, 135] width 14 height 14
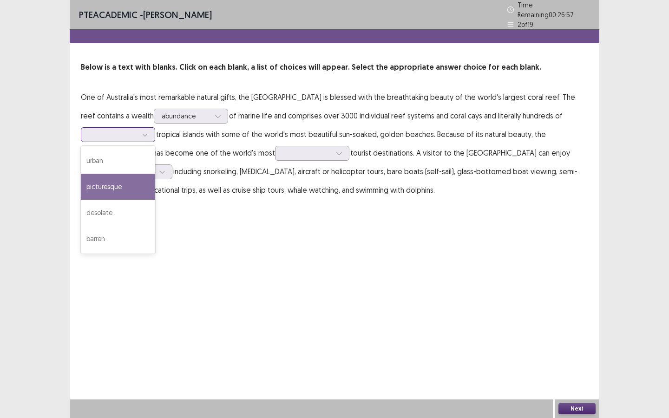
click at [129, 187] on div "picturesque" at bounding box center [118, 187] width 74 height 26
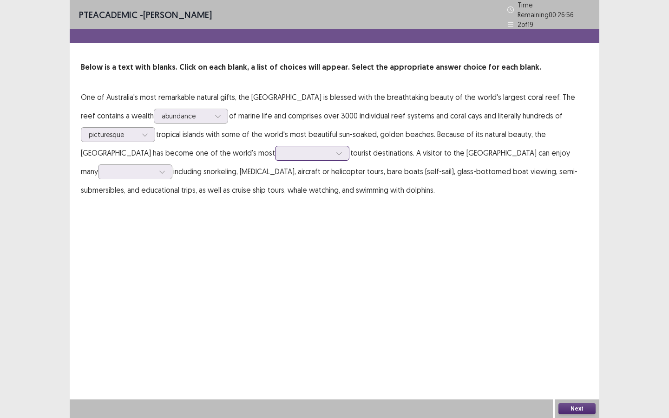
click at [283, 149] on div at bounding box center [307, 153] width 48 height 9
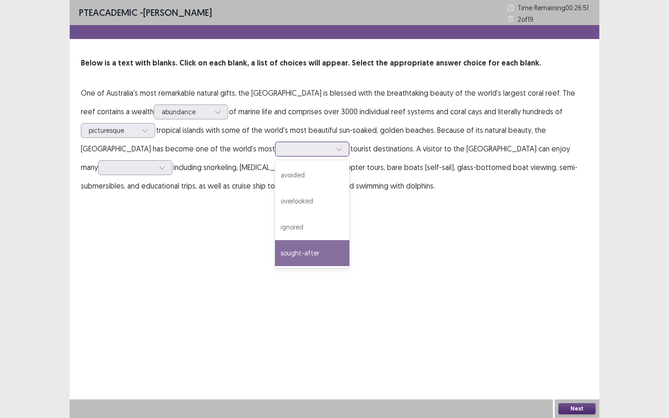
click at [275, 252] on div "sought-after" at bounding box center [312, 253] width 74 height 26
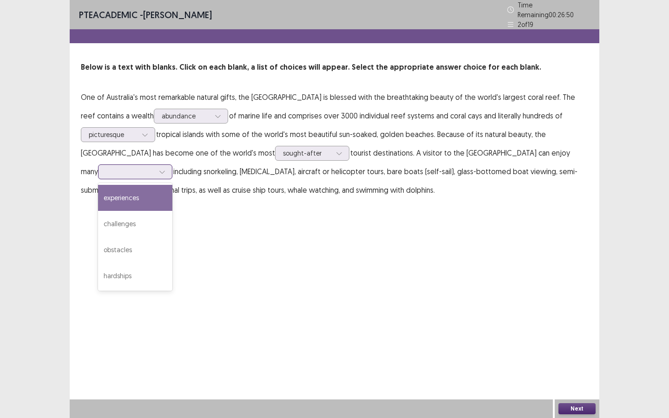
click at [119, 167] on div at bounding box center [130, 171] width 48 height 9
click at [128, 197] on div "experiences" at bounding box center [135, 198] width 74 height 26
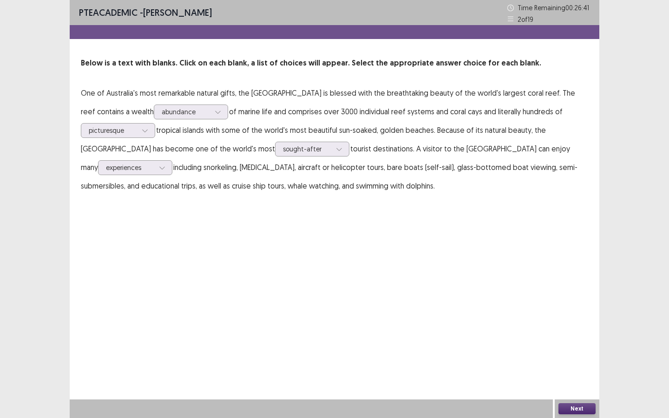
click at [576, 315] on button "Next" at bounding box center [576, 408] width 37 height 11
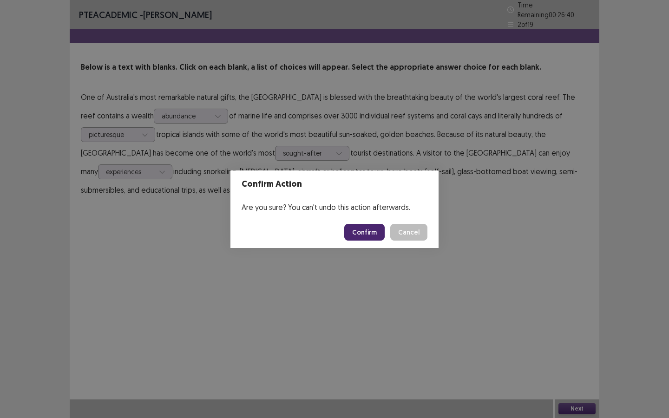
click at [370, 230] on button "Confirm" at bounding box center [364, 232] width 40 height 17
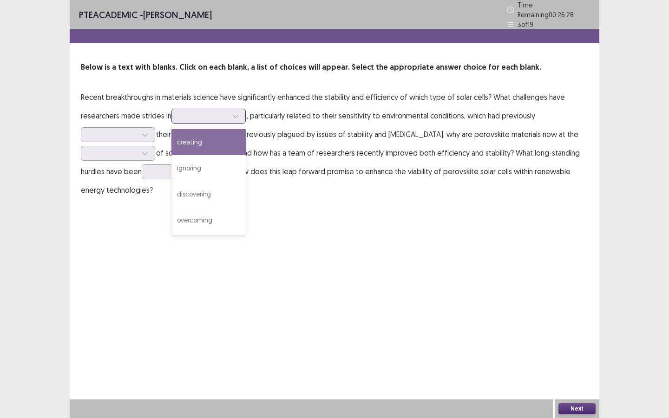
click at [208, 115] on div at bounding box center [203, 116] width 48 height 9
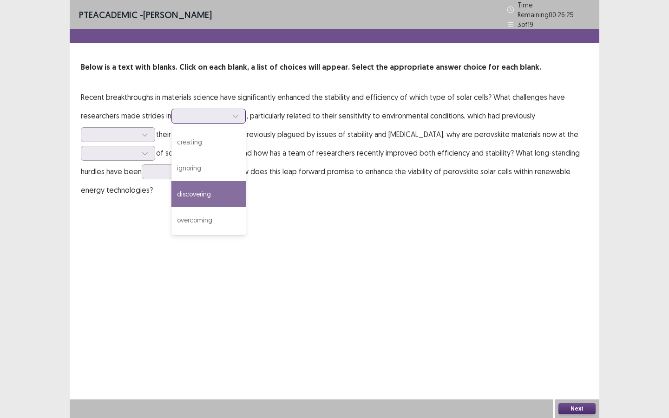
click at [211, 181] on div "discovering" at bounding box center [208, 194] width 74 height 26
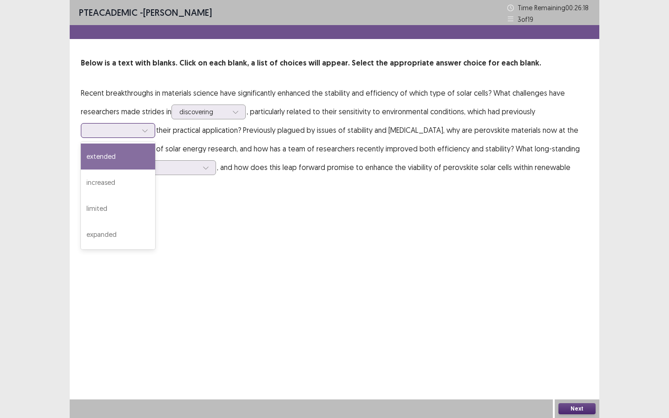
click at [147, 127] on icon at bounding box center [145, 130] width 7 height 7
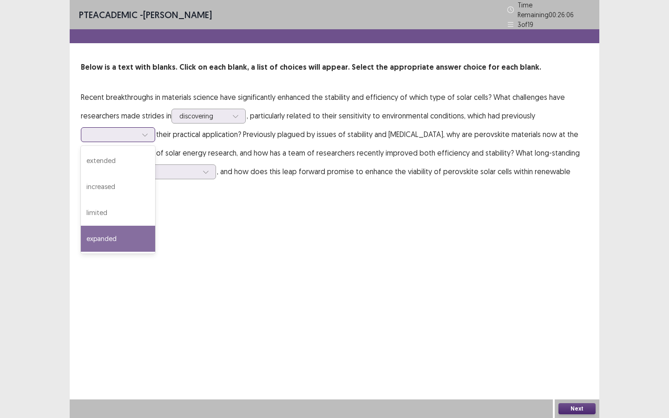
click at [122, 226] on div "expanded" at bounding box center [118, 239] width 74 height 26
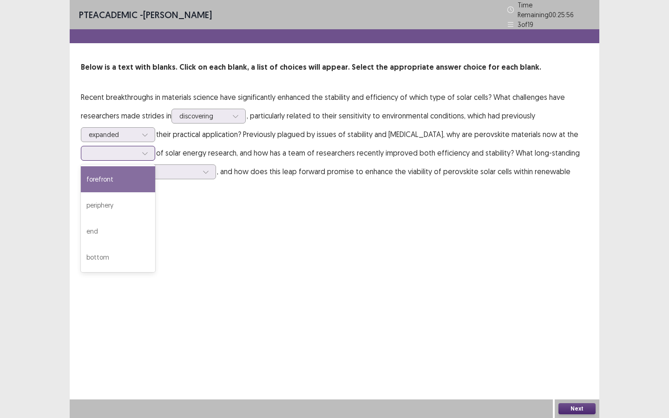
click at [138, 150] on div at bounding box center [113, 153] width 50 height 11
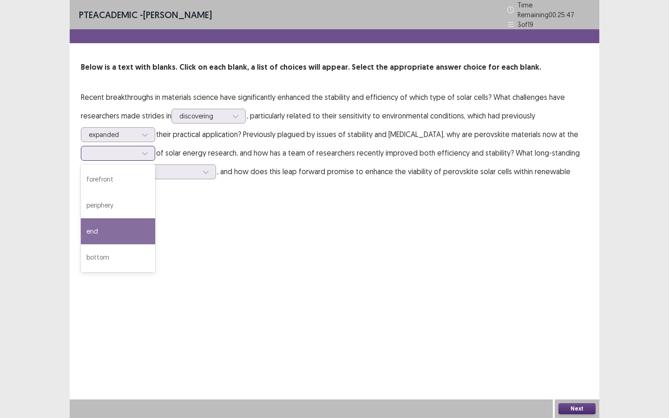
click at [148, 218] on div "end" at bounding box center [118, 231] width 74 height 26
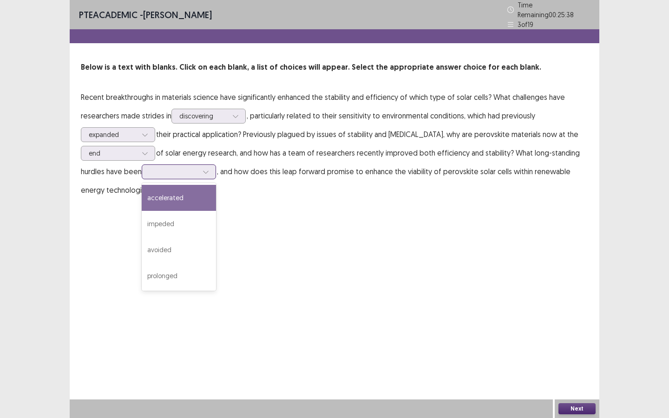
click at [198, 172] on div at bounding box center [174, 171] width 48 height 9
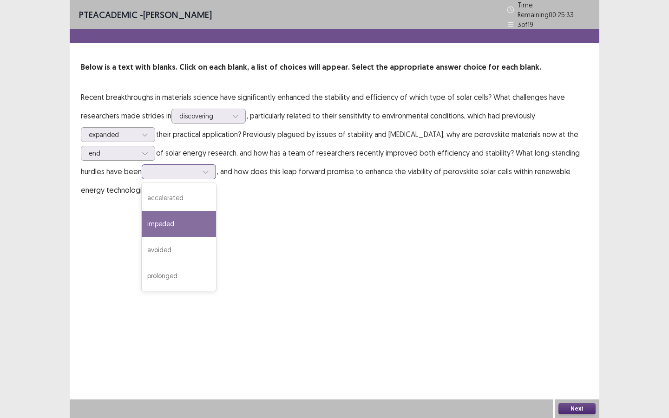
click at [209, 217] on div "impeded" at bounding box center [179, 224] width 74 height 26
click at [573, 315] on button "Next" at bounding box center [576, 408] width 37 height 11
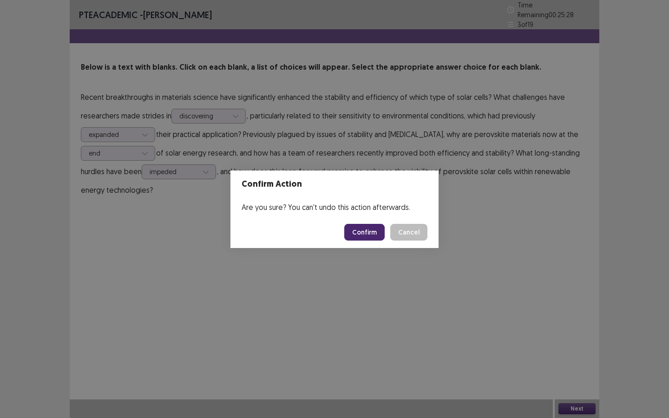
click at [374, 231] on button "Confirm" at bounding box center [364, 232] width 40 height 17
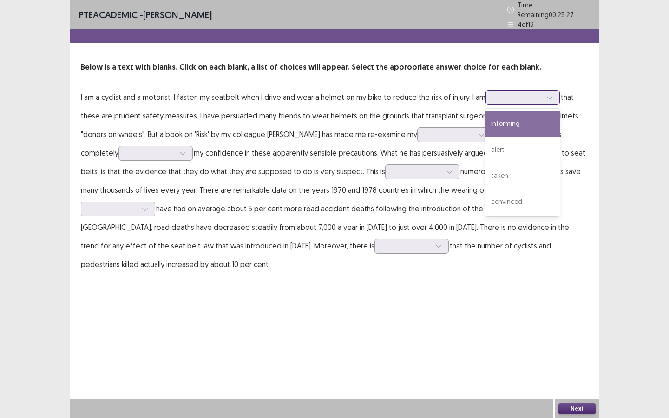
click at [514, 95] on div at bounding box center [517, 97] width 48 height 9
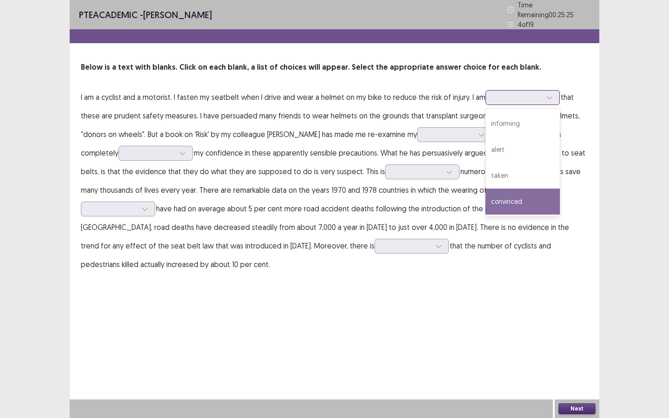
click at [507, 197] on div "convinced" at bounding box center [523, 202] width 74 height 26
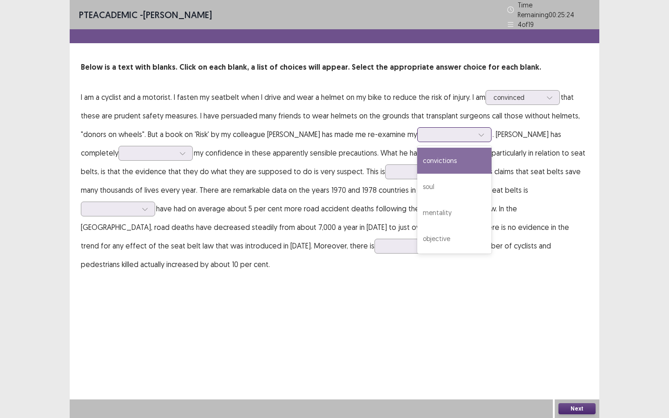
click at [430, 132] on div at bounding box center [449, 134] width 48 height 9
click at [433, 159] on div "convictions" at bounding box center [454, 161] width 74 height 26
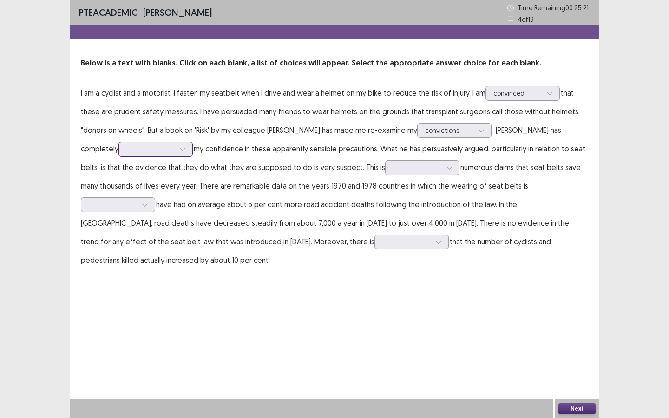
click at [176, 147] on div at bounding box center [183, 149] width 14 height 14
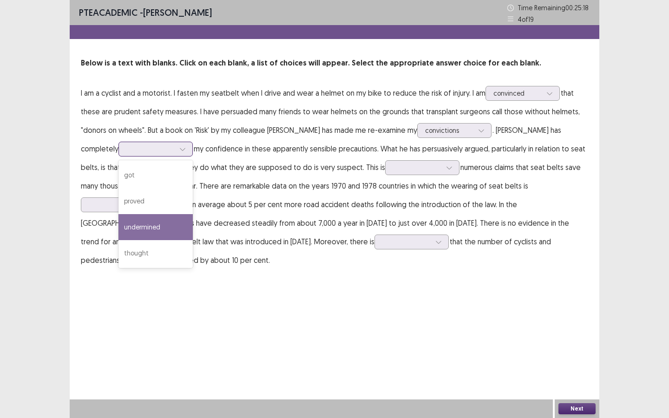
click at [130, 224] on div "undermined" at bounding box center [155, 227] width 74 height 26
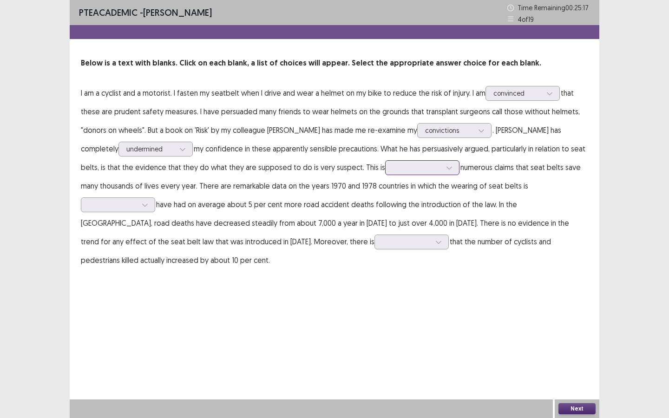
click at [393, 171] on div at bounding box center [417, 167] width 48 height 9
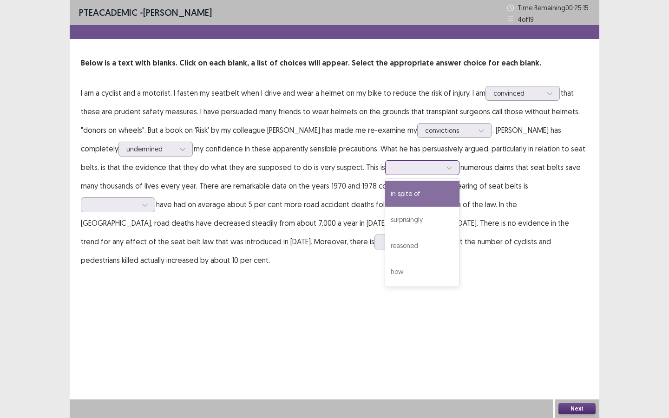
click at [385, 199] on div "in spite of" at bounding box center [422, 194] width 74 height 26
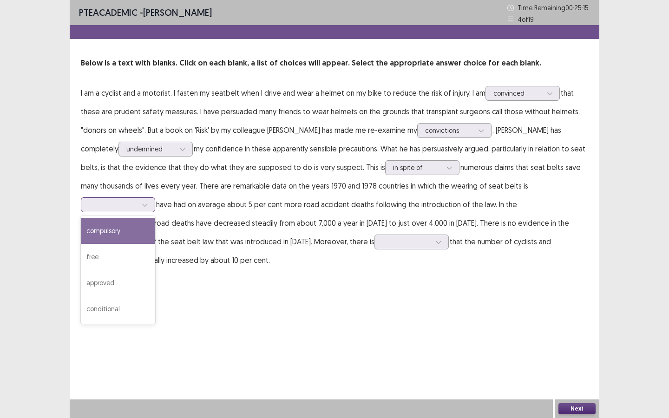
click at [137, 200] on div at bounding box center [113, 204] width 48 height 9
click at [155, 221] on div "compulsory" at bounding box center [118, 231] width 74 height 26
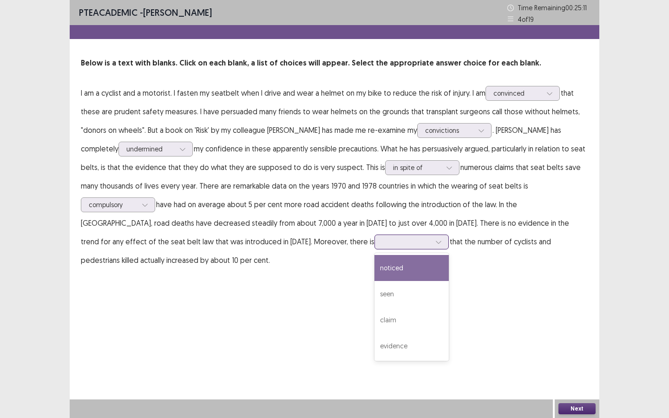
click at [374, 235] on div at bounding box center [411, 242] width 74 height 15
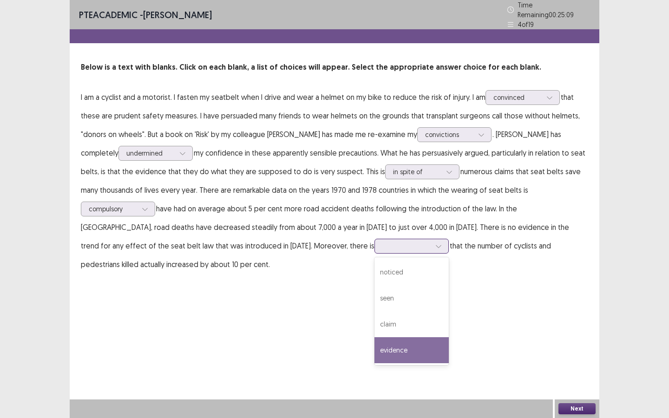
click at [374, 315] on div "evidence" at bounding box center [411, 350] width 74 height 26
click at [574, 315] on button "Next" at bounding box center [576, 408] width 37 height 11
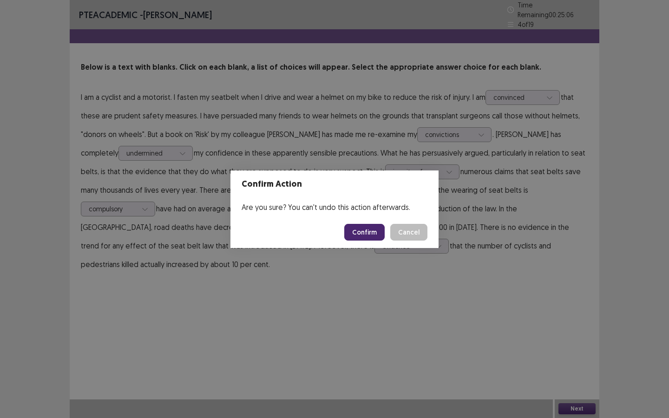
click at [380, 229] on button "Confirm" at bounding box center [364, 232] width 40 height 17
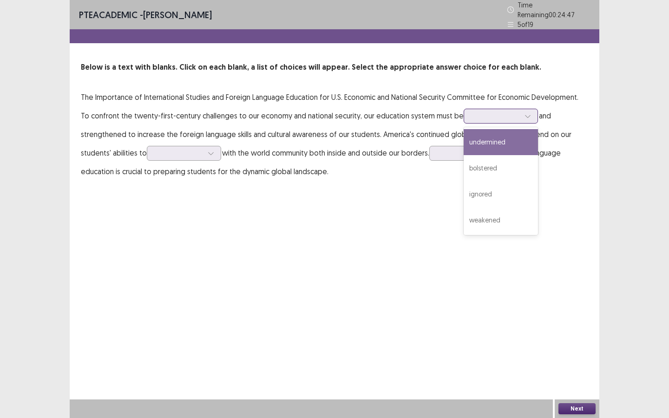
click at [493, 113] on div at bounding box center [496, 116] width 48 height 9
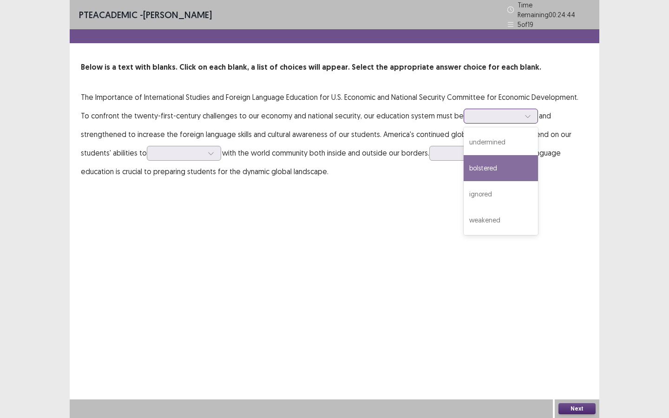
click at [496, 159] on div "bolstered" at bounding box center [501, 168] width 74 height 26
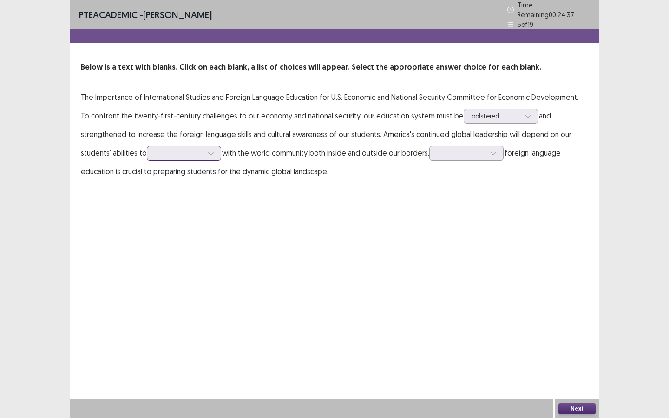
click at [178, 151] on div at bounding box center [179, 153] width 48 height 9
click at [177, 229] on div "interact" at bounding box center [184, 231] width 74 height 26
click at [462, 149] on div at bounding box center [461, 153] width 48 height 9
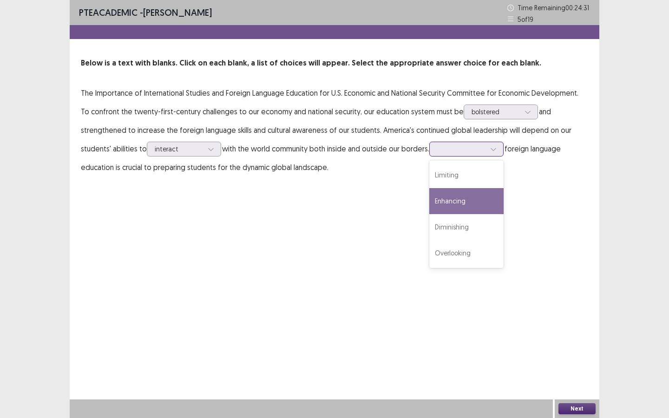
click at [461, 197] on div "Enhancing" at bounding box center [466, 201] width 74 height 26
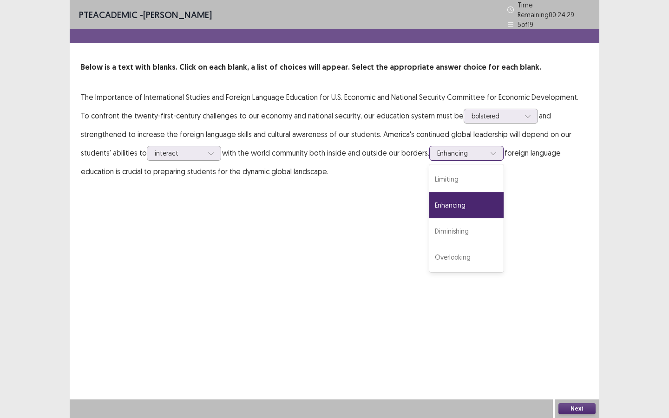
click at [472, 149] on div at bounding box center [461, 153] width 48 height 9
click at [554, 258] on div "PTE academic - [PERSON_NAME] Time Remaining 00 : 24 : 29 5 of 19 Below is a tex…" at bounding box center [335, 209] width 530 height 418
click at [569, 315] on button "Next" at bounding box center [576, 408] width 37 height 11
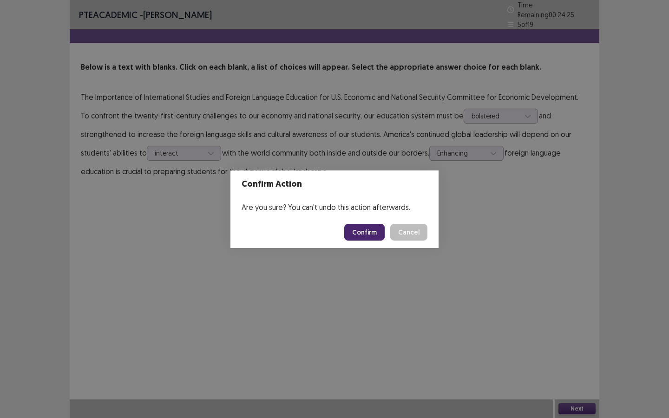
click at [370, 225] on button "Confirm" at bounding box center [364, 232] width 40 height 17
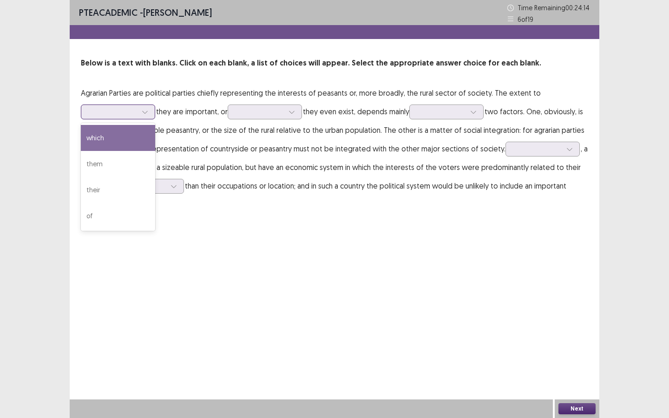
click at [137, 108] on div at bounding box center [113, 111] width 48 height 9
click at [138, 139] on div "which" at bounding box center [118, 138] width 74 height 26
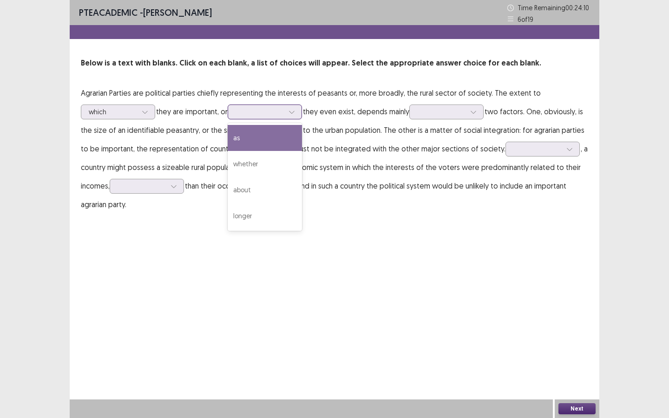
click at [284, 110] on div at bounding box center [260, 111] width 48 height 9
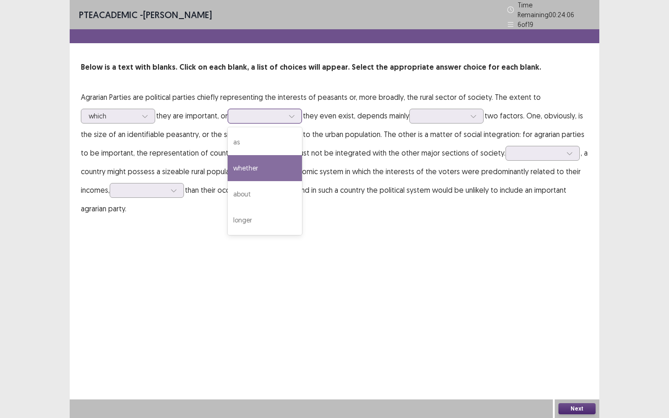
click at [275, 166] on div "whether" at bounding box center [265, 168] width 74 height 26
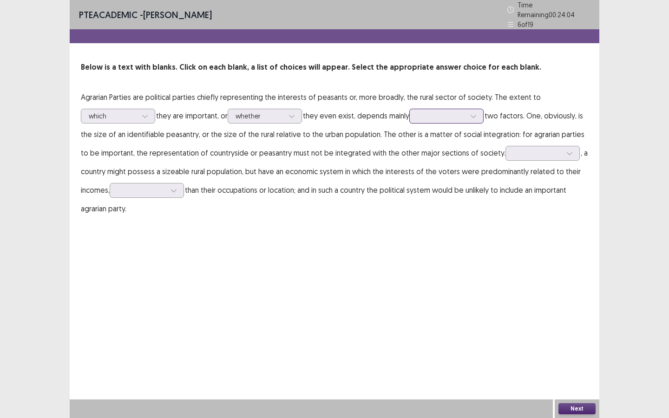
click at [455, 116] on div at bounding box center [441, 116] width 48 height 9
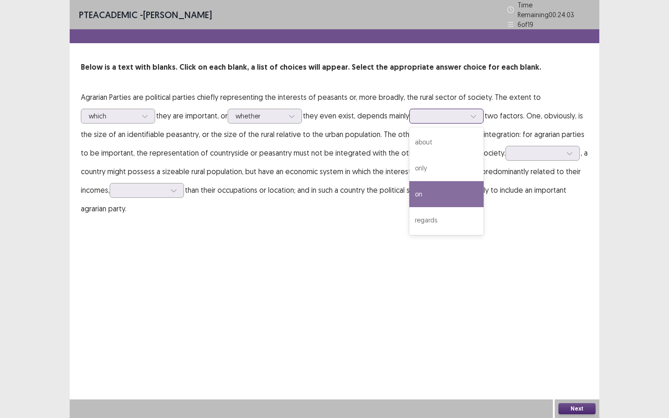
click at [443, 195] on div "on" at bounding box center [446, 194] width 74 height 26
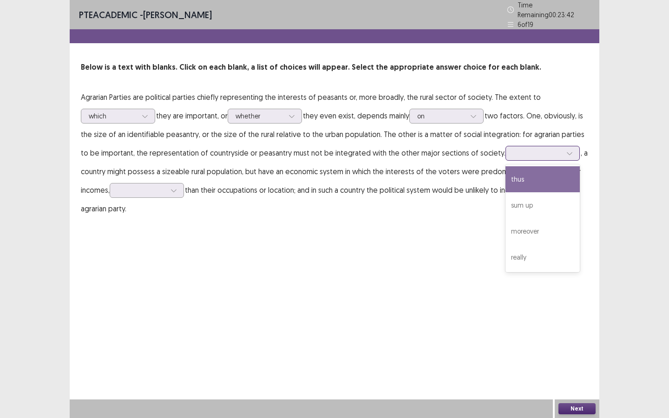
click at [530, 151] on div at bounding box center [537, 153] width 48 height 9
click at [534, 180] on div "thus" at bounding box center [543, 179] width 74 height 26
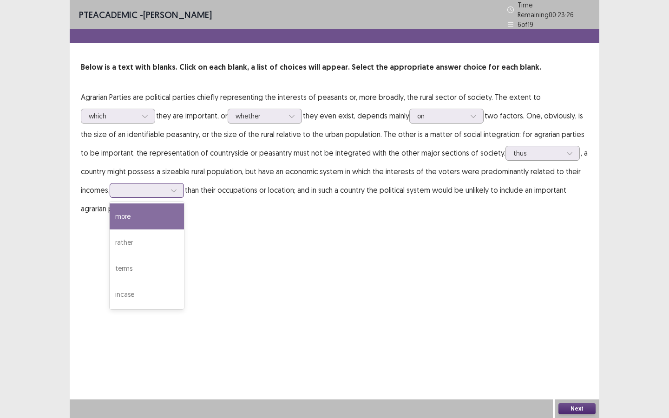
click at [136, 192] on div at bounding box center [147, 190] width 74 height 15
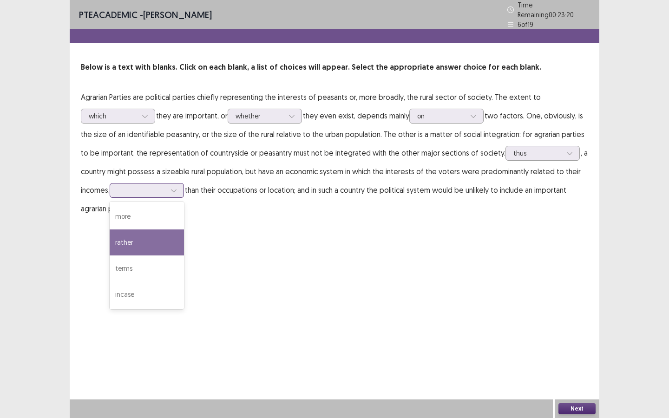
click at [131, 240] on div "rather" at bounding box center [147, 243] width 74 height 26
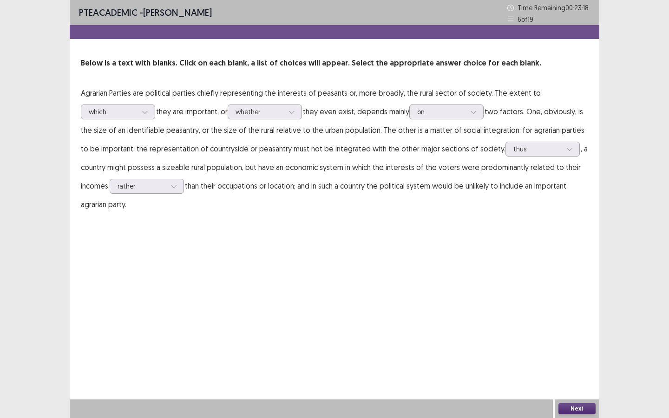
click at [587, 315] on button "Next" at bounding box center [576, 408] width 37 height 11
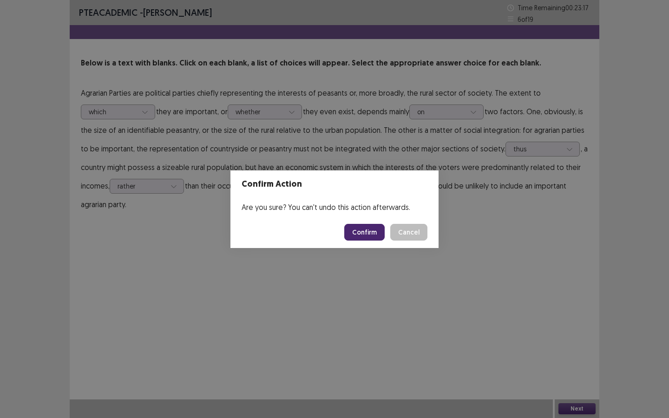
click at [372, 233] on button "Confirm" at bounding box center [364, 232] width 40 height 17
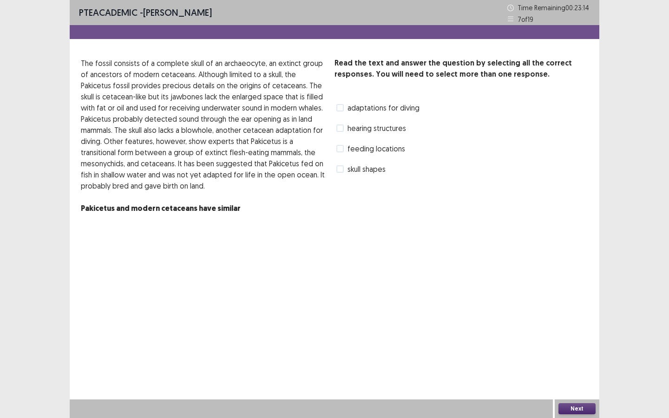
click at [344, 168] on label "skull shapes" at bounding box center [360, 169] width 49 height 11
click at [338, 123] on label "hearing structures" at bounding box center [371, 128] width 70 height 11
click at [342, 147] on span at bounding box center [339, 148] width 7 height 7
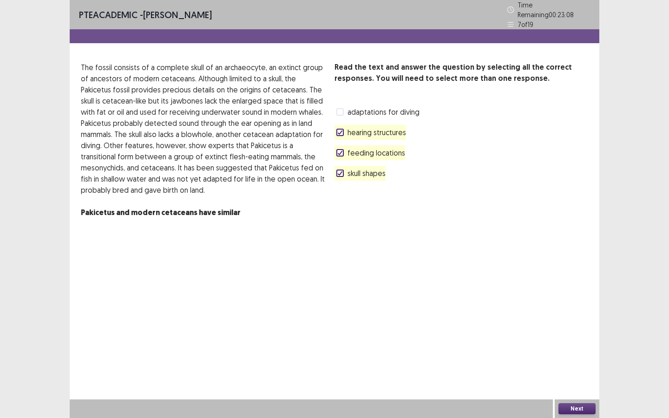
click at [573, 315] on button "Next" at bounding box center [576, 408] width 37 height 11
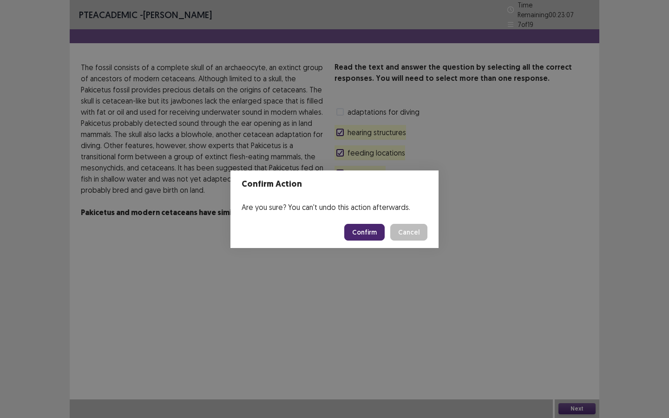
click at [362, 234] on button "Confirm" at bounding box center [364, 232] width 40 height 17
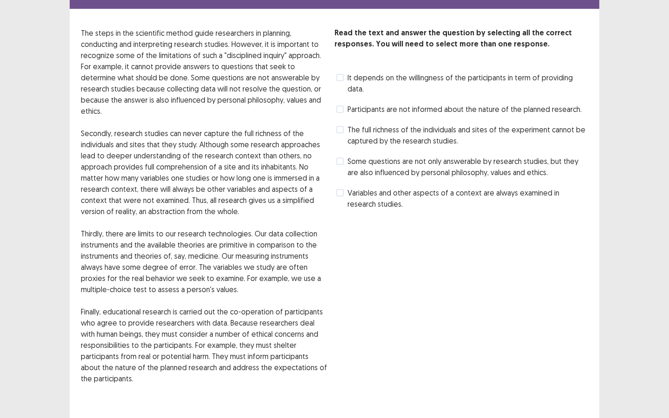
scroll to position [34, 0]
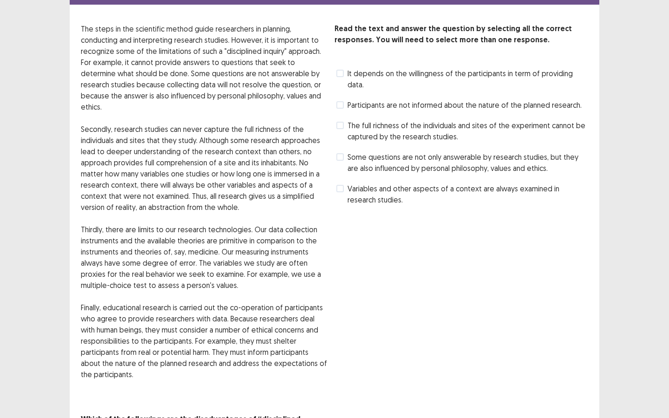
click at [342, 122] on span at bounding box center [339, 125] width 7 height 7
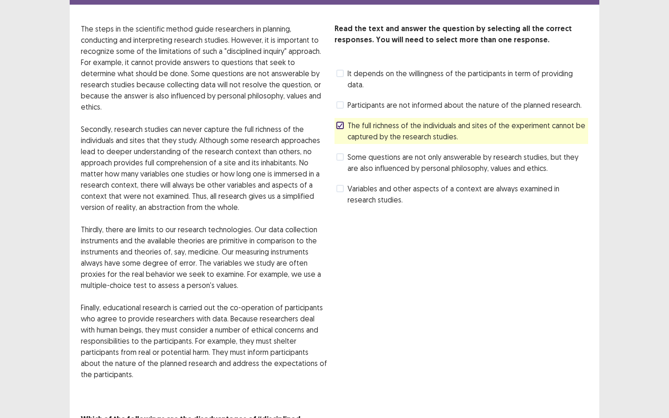
click at [346, 151] on label "Some questions are not only answerable by research studies, but they are also i…" at bounding box center [462, 162] width 252 height 22
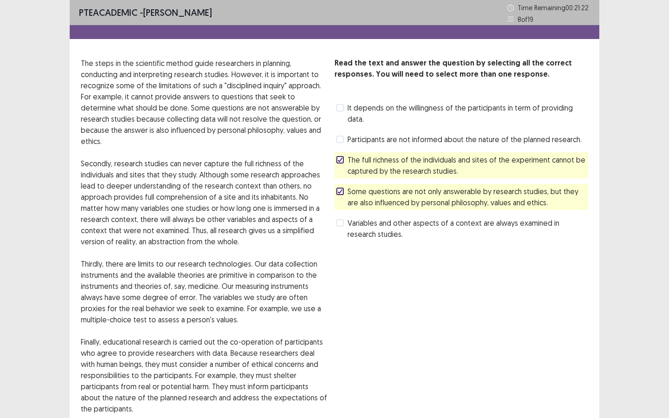
scroll to position [82, 0]
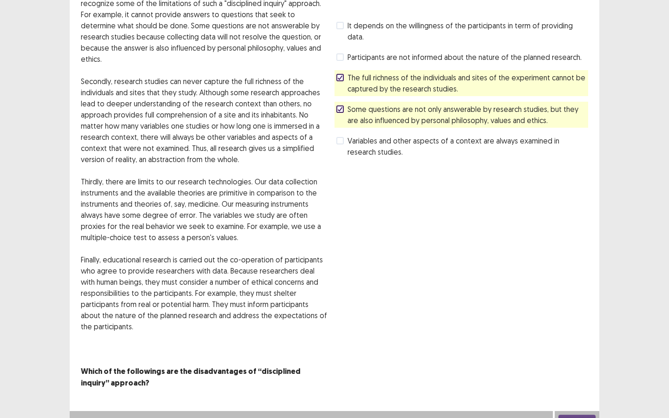
click at [574, 315] on button "Next" at bounding box center [576, 420] width 37 height 11
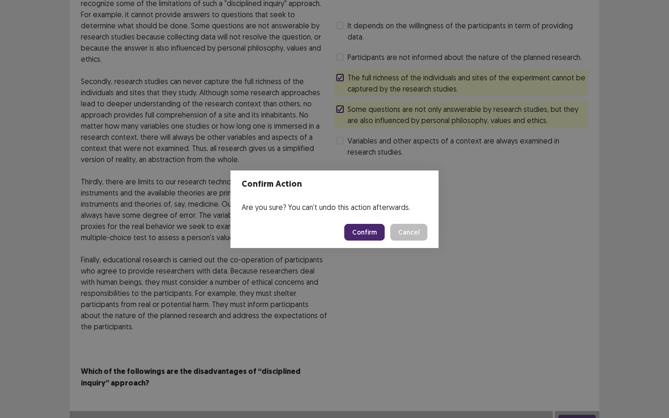
click at [373, 236] on button "Confirm" at bounding box center [364, 232] width 40 height 17
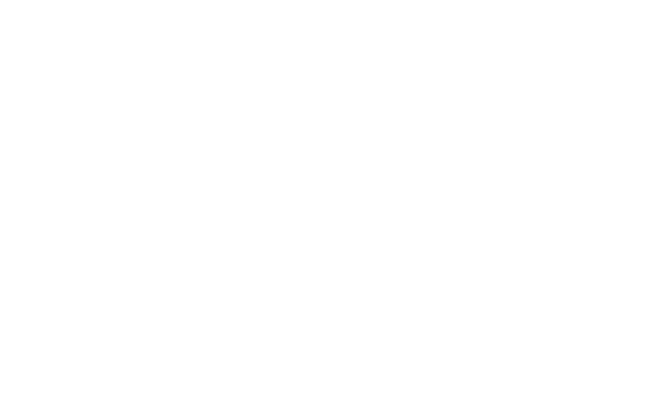
scroll to position [0, 0]
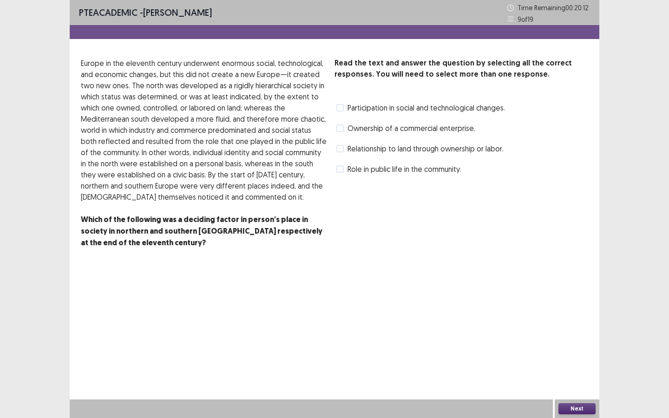
click at [342, 129] on span at bounding box center [339, 128] width 7 height 7
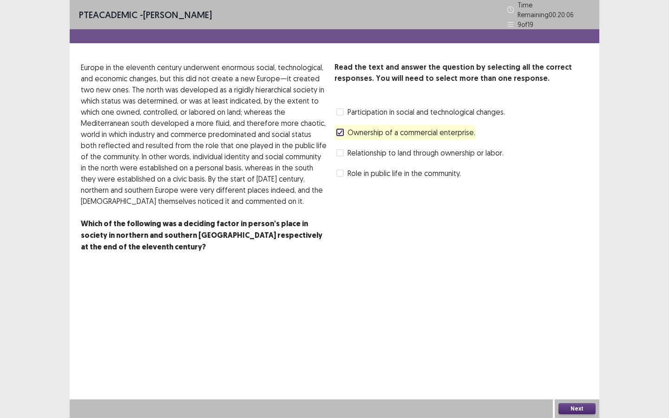
click at [339, 149] on span at bounding box center [339, 152] width 7 height 7
click at [342, 130] on icon at bounding box center [340, 132] width 6 height 5
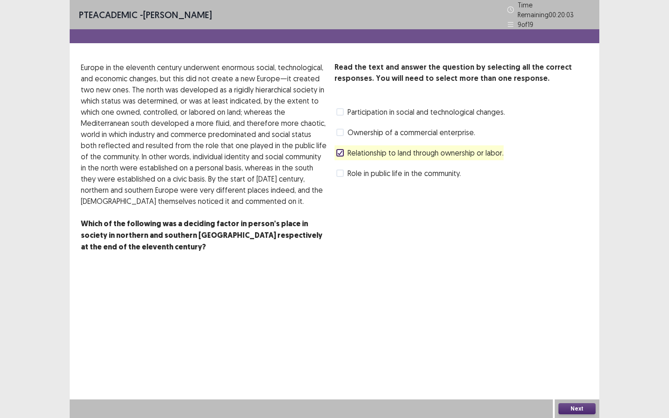
click at [346, 172] on label "Role in public life in the community." at bounding box center [398, 173] width 125 height 11
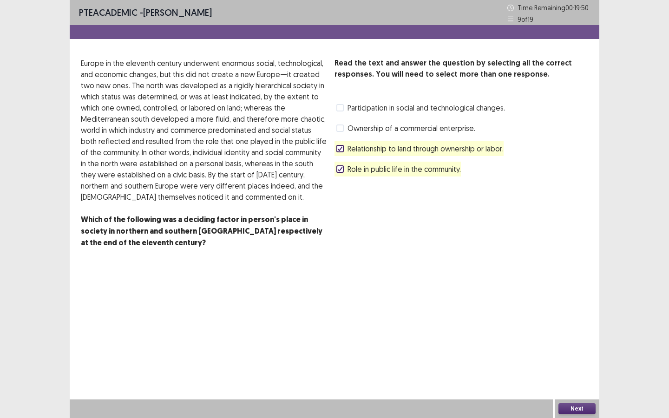
click at [572, 315] on button "Next" at bounding box center [576, 408] width 37 height 11
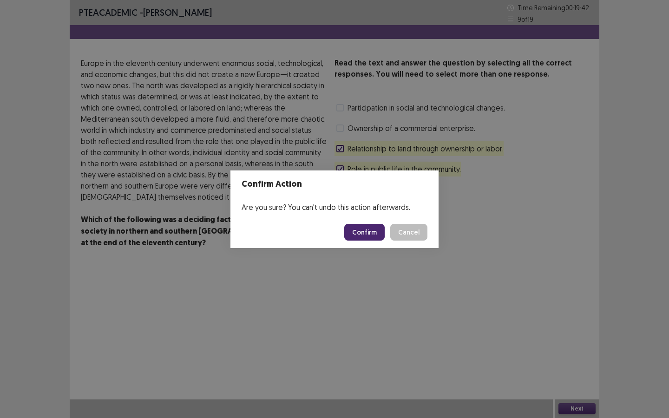
click at [355, 227] on button "Confirm" at bounding box center [364, 232] width 40 height 17
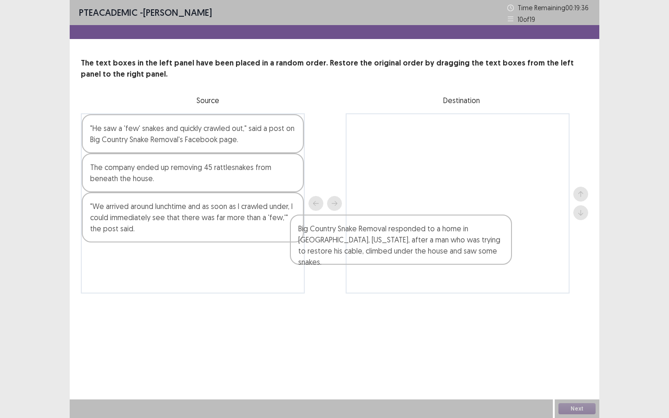
drag, startPoint x: 188, startPoint y: 290, endPoint x: 432, endPoint y: 248, distance: 247.1
click at [432, 248] on div ""He saw a 'few' snakes and quickly crawled out," said a post on Big Country Sna…" at bounding box center [334, 203] width 507 height 180
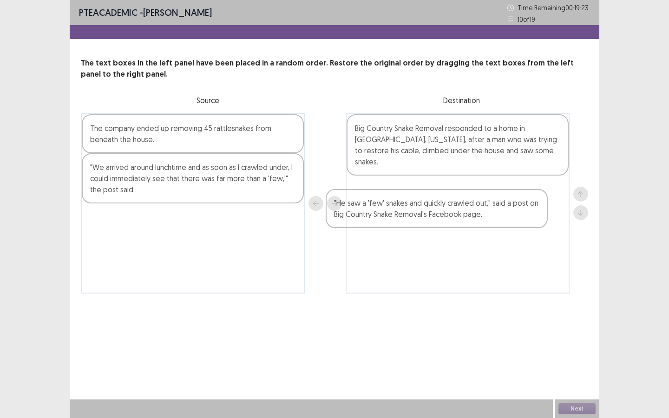
drag, startPoint x: 254, startPoint y: 147, endPoint x: 501, endPoint y: 222, distance: 258.7
click at [501, 222] on div ""He saw a 'few' snakes and quickly crawled out," said a post on Big Country Sna…" at bounding box center [334, 203] width 507 height 180
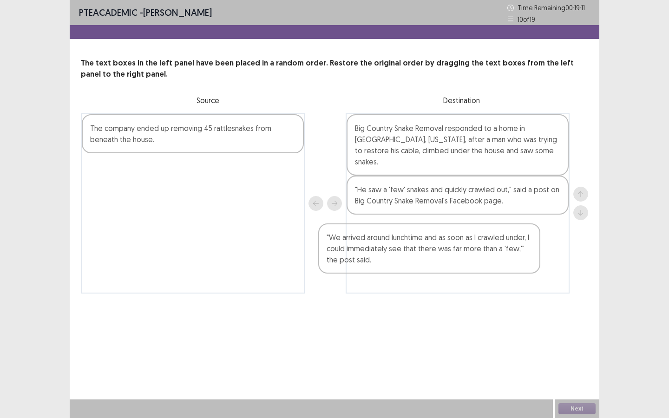
drag, startPoint x: 245, startPoint y: 181, endPoint x: 490, endPoint y: 252, distance: 255.1
click at [490, 252] on div "The company ended up removing 45 rattlesnakes from beneath the house. "We arriv…" at bounding box center [334, 203] width 507 height 180
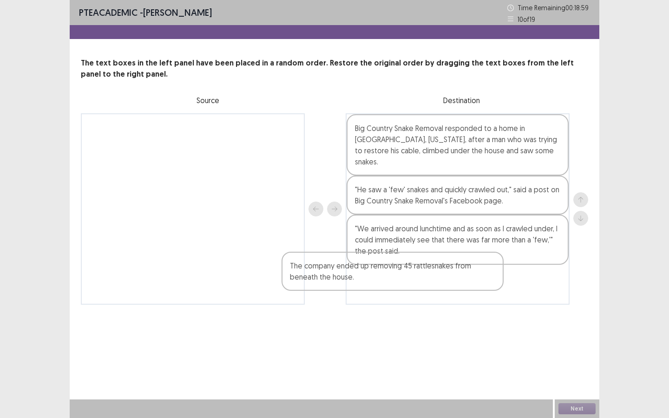
drag, startPoint x: 270, startPoint y: 145, endPoint x: 501, endPoint y: 282, distance: 268.8
click at [501, 282] on div "The company ended up removing 45 rattlesnakes from beneath the house. Big Count…" at bounding box center [334, 208] width 507 height 191
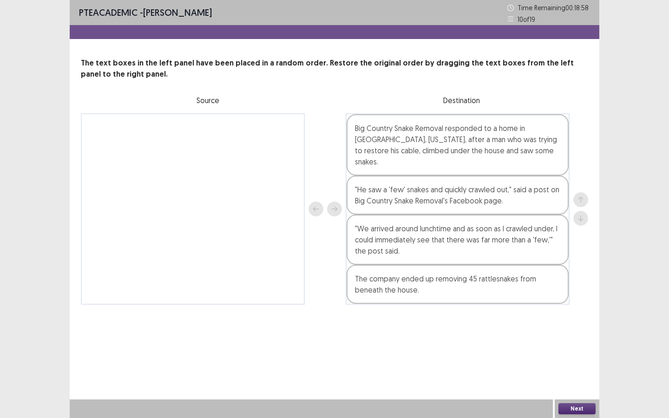
click at [575, 315] on button "Next" at bounding box center [576, 408] width 37 height 11
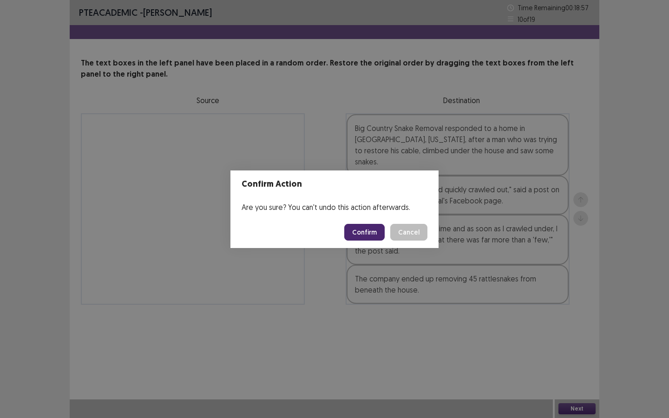
click at [374, 231] on button "Confirm" at bounding box center [364, 232] width 40 height 17
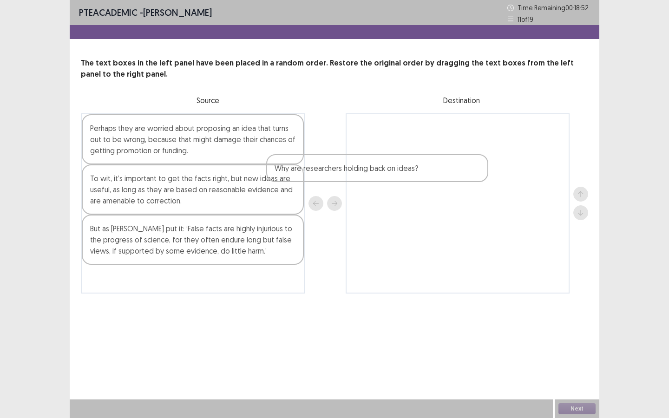
drag, startPoint x: 195, startPoint y: 186, endPoint x: 422, endPoint y: 169, distance: 227.8
click at [420, 170] on div "Perhaps they are worried about proposing an idea that turns out to be wrong, be…" at bounding box center [334, 203] width 507 height 180
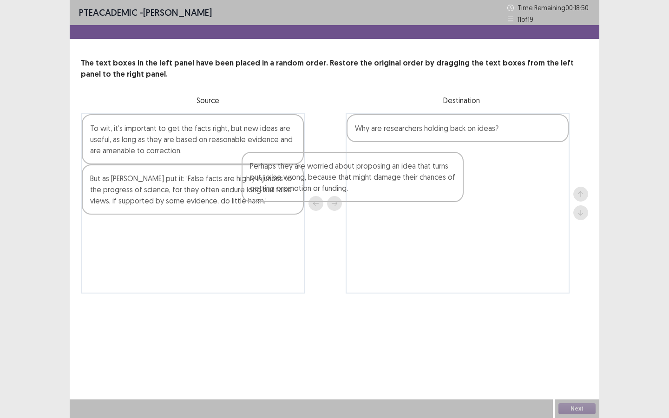
drag, startPoint x: 243, startPoint y: 134, endPoint x: 441, endPoint y: 175, distance: 202.7
click at [440, 175] on div "Perhaps they are worried about proposing an idea that turns out to be wrong, be…" at bounding box center [334, 203] width 507 height 180
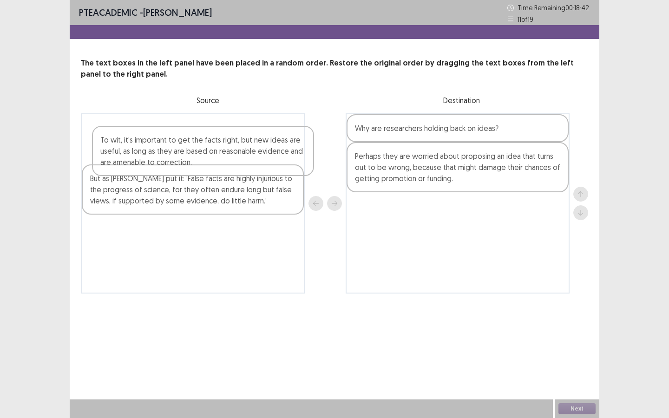
drag, startPoint x: 256, startPoint y: 146, endPoint x: 269, endPoint y: 160, distance: 19.1
click at [269, 160] on div "To wit, it’s important to get the facts right, but new ideas are useful, as lon…" at bounding box center [193, 203] width 224 height 180
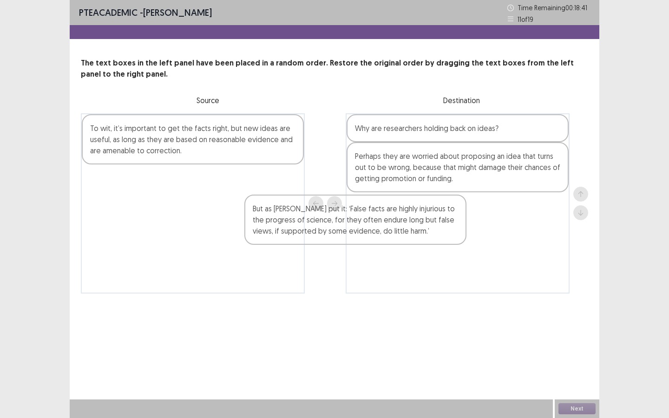
drag, startPoint x: 250, startPoint y: 194, endPoint x: 436, endPoint y: 218, distance: 187.4
click at [433, 219] on div "To wit, it’s important to get the facts right, but new ideas are useful, as lon…" at bounding box center [334, 203] width 507 height 180
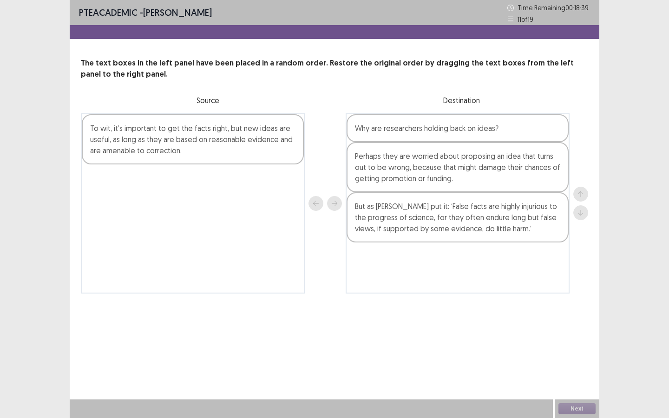
drag, startPoint x: 274, startPoint y: 175, endPoint x: 254, endPoint y: 140, distance: 40.2
click at [254, 140] on div "To wit, it’s important to get the facts right, but new ideas are useful, as lon…" at bounding box center [193, 203] width 224 height 180
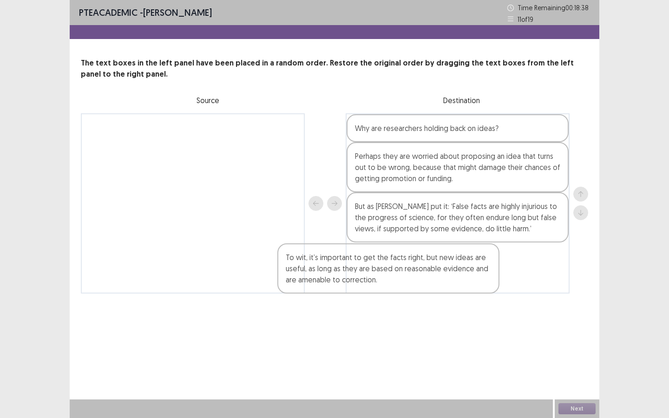
drag, startPoint x: 254, startPoint y: 140, endPoint x: 455, endPoint y: 274, distance: 241.6
click at [455, 276] on div "To wit, it’s important to get the facts right, but new ideas are useful, as lon…" at bounding box center [334, 203] width 507 height 180
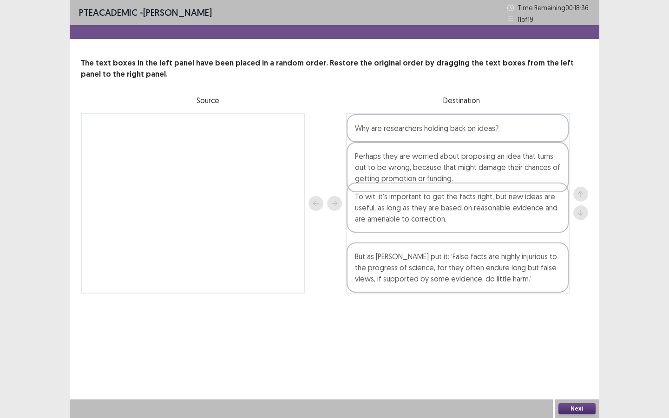
drag, startPoint x: 455, startPoint y: 274, endPoint x: 455, endPoint y: 210, distance: 63.2
click at [455, 210] on div "Why are researchers holding back on ideas? Perhaps they are worried about propo…" at bounding box center [458, 203] width 224 height 180
click at [570, 315] on button "Next" at bounding box center [576, 408] width 37 height 11
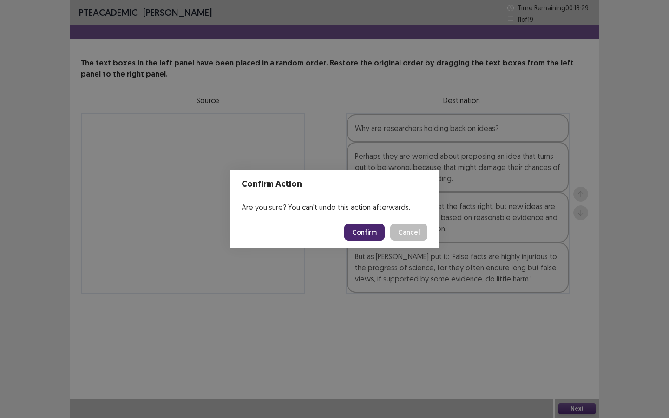
click at [372, 233] on button "Confirm" at bounding box center [364, 232] width 40 height 17
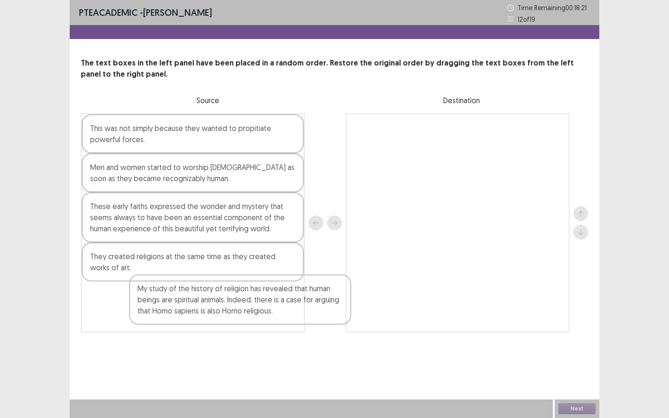
drag, startPoint x: 202, startPoint y: 308, endPoint x: 421, endPoint y: 260, distance: 224.0
click at [419, 260] on div "This was not simply because they wanted to propitiate powerful forces. Men and …" at bounding box center [334, 222] width 507 height 219
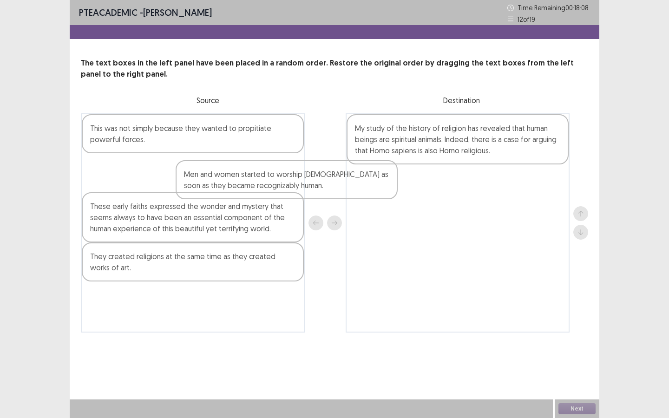
drag, startPoint x: 248, startPoint y: 179, endPoint x: 454, endPoint y: 191, distance: 206.2
click at [453, 191] on div "This was not simply because they wanted to propitiate powerful forces. Men and …" at bounding box center [334, 222] width 507 height 219
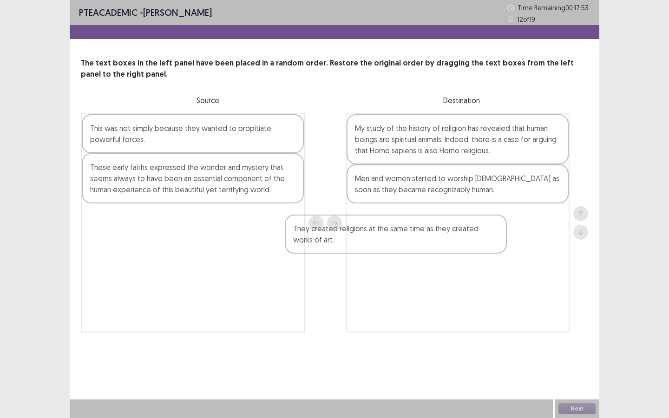
drag, startPoint x: 282, startPoint y: 232, endPoint x: 563, endPoint y: 237, distance: 281.1
click at [562, 238] on div "This was not simply because they wanted to propitiate powerful forces. These ea…" at bounding box center [334, 222] width 507 height 219
click at [268, 195] on div "These early faiths expressed the wonder and mystery that seems always to have b…" at bounding box center [193, 178] width 222 height 50
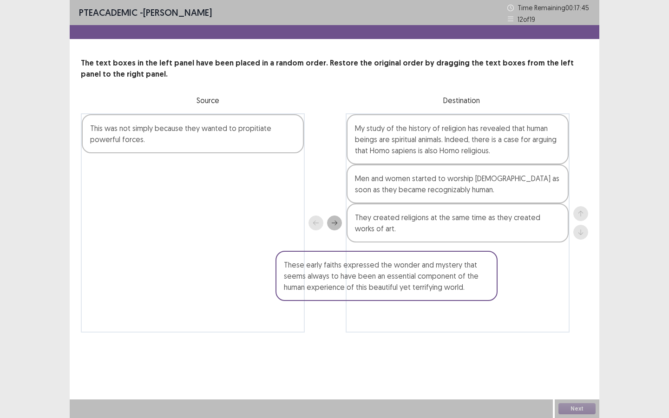
drag, startPoint x: 265, startPoint y: 186, endPoint x: 475, endPoint y: 281, distance: 230.2
click at [474, 282] on div "This was not simply because they wanted to propitiate powerful forces. These ea…" at bounding box center [334, 222] width 507 height 219
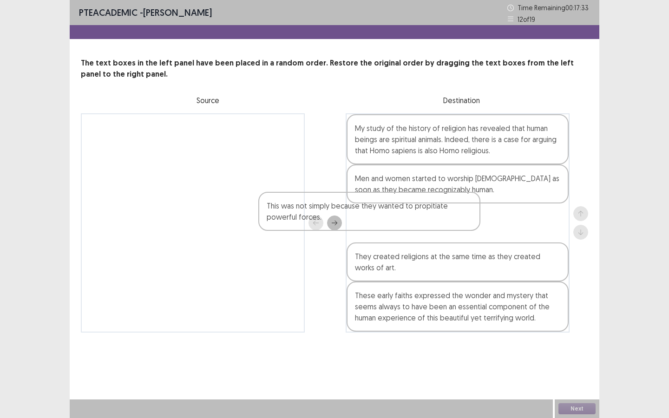
drag, startPoint x: 123, startPoint y: 127, endPoint x: 309, endPoint y: 209, distance: 203.7
click at [309, 209] on div "This was not simply because they wanted to propitiate powerful forces. My study…" at bounding box center [334, 222] width 507 height 219
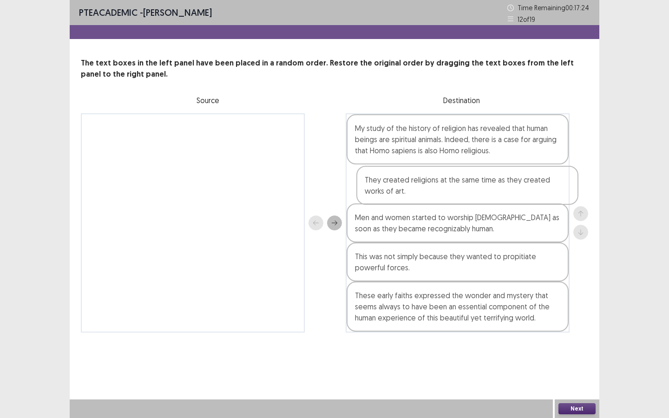
drag, startPoint x: 416, startPoint y: 267, endPoint x: 422, endPoint y: 189, distance: 78.7
click at [422, 189] on div "My study of the history of religion has revealed that human beings are spiritua…" at bounding box center [458, 222] width 224 height 219
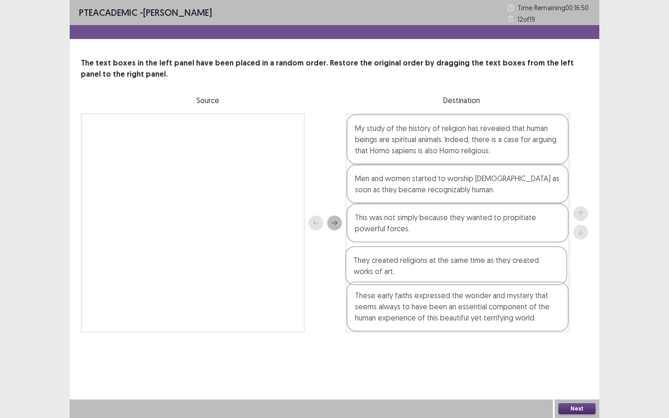
drag, startPoint x: 477, startPoint y: 197, endPoint x: 474, endPoint y: 279, distance: 82.3
click at [475, 280] on div "My study of the history of religion has revealed that human beings are spiritua…" at bounding box center [458, 222] width 224 height 219
click at [572, 315] on button "Next" at bounding box center [576, 408] width 37 height 11
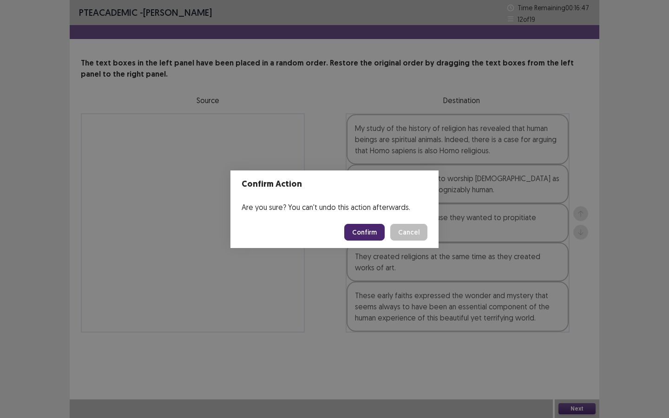
click at [375, 235] on button "Confirm" at bounding box center [364, 232] width 40 height 17
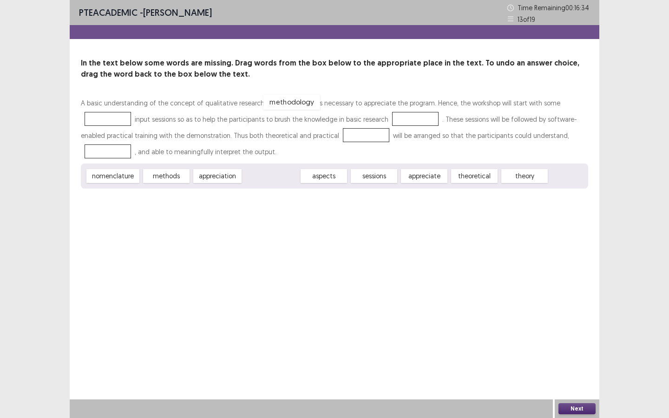
drag, startPoint x: 259, startPoint y: 176, endPoint x: 278, endPoint y: 101, distance: 76.6
drag, startPoint x: 433, startPoint y: 179, endPoint x: 141, endPoint y: 120, distance: 297.2
drag, startPoint x: 411, startPoint y: 176, endPoint x: 412, endPoint y: 153, distance: 22.3
click at [412, 153] on div "theory" at bounding box center [419, 154] width 51 height 15
drag, startPoint x: 416, startPoint y: 179, endPoint x: 417, endPoint y: 165, distance: 14.0
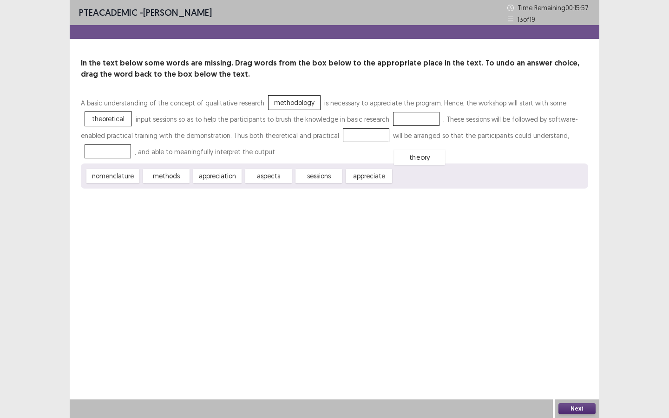
click at [417, 165] on div "theory" at bounding box center [419, 157] width 51 height 15
drag, startPoint x: 413, startPoint y: 174, endPoint x: 413, endPoint y: 116, distance: 58.5
drag, startPoint x: 322, startPoint y: 177, endPoint x: 351, endPoint y: 137, distance: 49.2
drag, startPoint x: 321, startPoint y: 177, endPoint x: 126, endPoint y: 158, distance: 195.2
drag, startPoint x: 172, startPoint y: 175, endPoint x: 408, endPoint y: 119, distance: 242.5
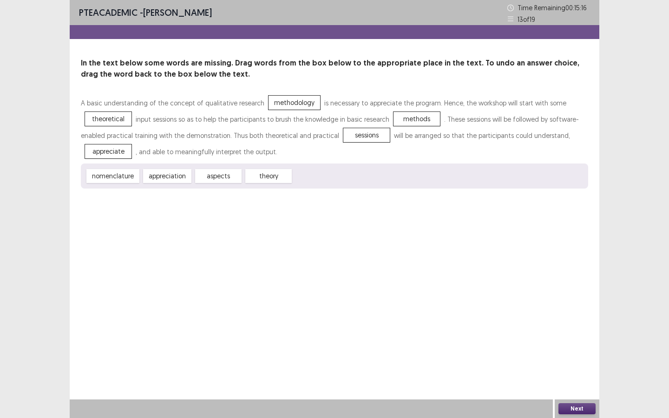
click at [570, 315] on button "Next" at bounding box center [576, 408] width 37 height 11
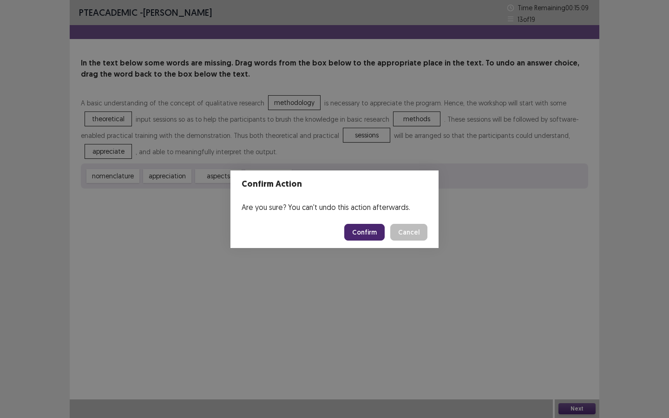
click at [368, 235] on button "Confirm" at bounding box center [364, 232] width 40 height 17
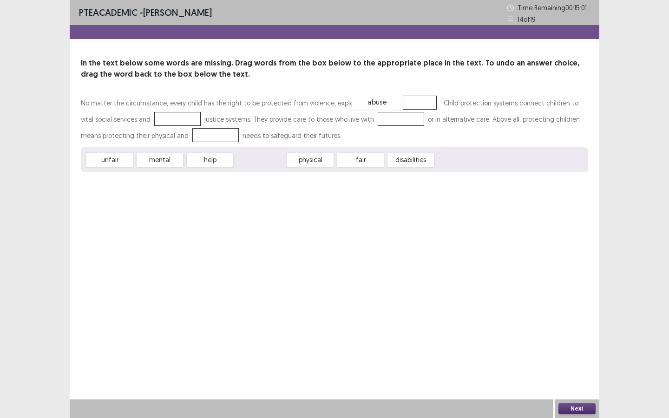
drag, startPoint x: 272, startPoint y: 159, endPoint x: 401, endPoint y: 101, distance: 140.8
drag, startPoint x: 315, startPoint y: 164, endPoint x: 155, endPoint y: 124, distance: 165.2
drag, startPoint x: 315, startPoint y: 162, endPoint x: 372, endPoint y: 116, distance: 72.7
drag, startPoint x: 164, startPoint y: 163, endPoint x: 196, endPoint y: 141, distance: 39.2
click at [564, 315] on button "Next" at bounding box center [576, 408] width 37 height 11
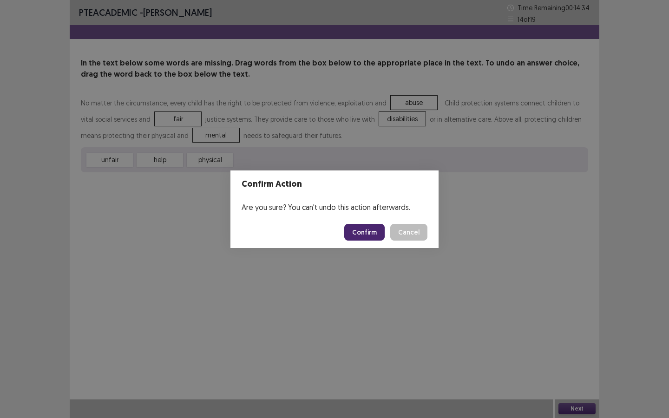
click at [366, 241] on footer "Confirm Cancel" at bounding box center [334, 233] width 208 height 32
click at [371, 236] on button "Confirm" at bounding box center [364, 232] width 40 height 17
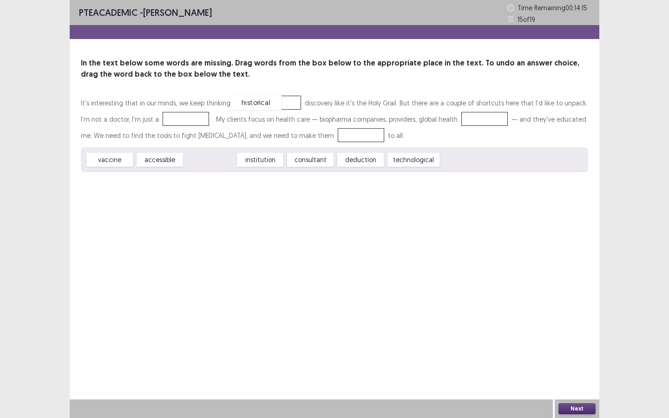
drag, startPoint x: 223, startPoint y: 159, endPoint x: 269, endPoint y: 102, distance: 73.4
drag, startPoint x: 268, startPoint y: 163, endPoint x: 176, endPoint y: 120, distance: 101.4
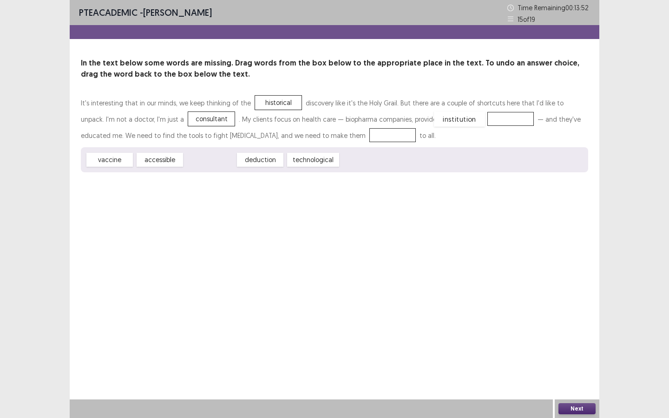
drag, startPoint x: 218, startPoint y: 164, endPoint x: 466, endPoint y: 123, distance: 251.0
drag, startPoint x: 172, startPoint y: 158, endPoint x: 315, endPoint y: 137, distance: 144.7
drag, startPoint x: 272, startPoint y: 106, endPoint x: 277, endPoint y: 169, distance: 62.9
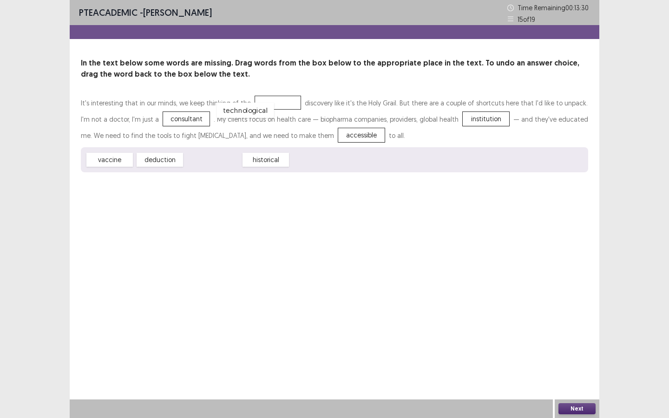
drag, startPoint x: 222, startPoint y: 158, endPoint x: 261, endPoint y: 102, distance: 67.4
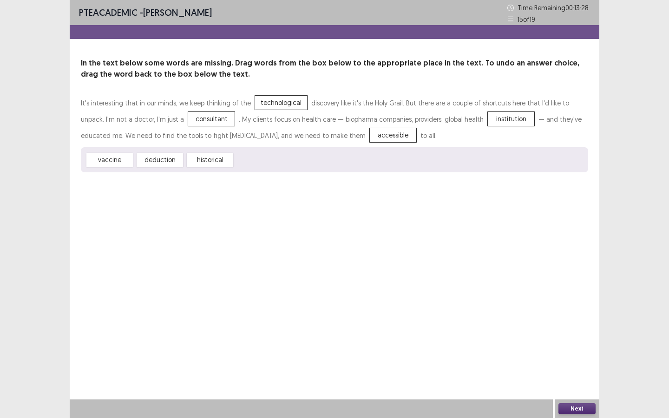
click at [566, 315] on button "Next" at bounding box center [576, 408] width 37 height 11
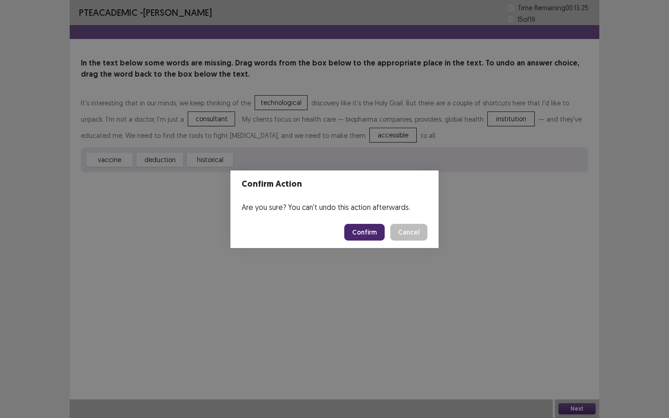
click at [366, 236] on button "Confirm" at bounding box center [364, 232] width 40 height 17
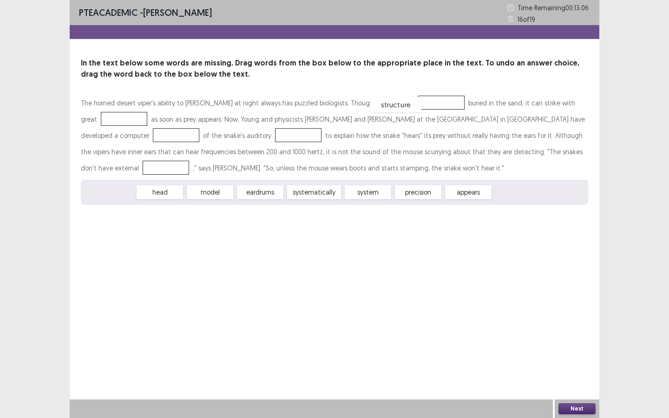
drag, startPoint x: 119, startPoint y: 191, endPoint x: 406, endPoint y: 104, distance: 299.4
drag, startPoint x: 375, startPoint y: 191, endPoint x: 136, endPoint y: 115, distance: 251.1
drag, startPoint x: 316, startPoint y: 189, endPoint x: 151, endPoint y: 126, distance: 176.6
drag, startPoint x: 149, startPoint y: 135, endPoint x: 280, endPoint y: 128, distance: 131.2
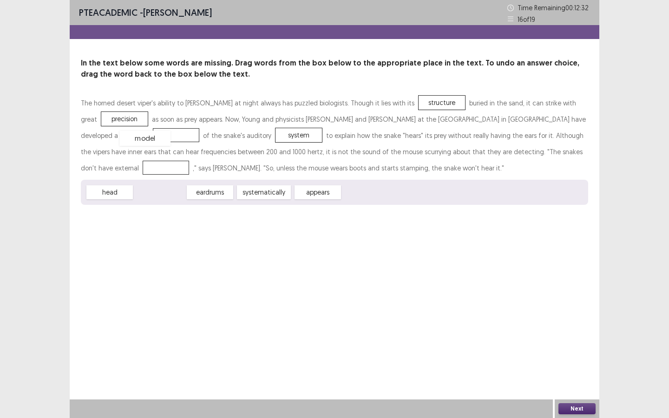
drag, startPoint x: 169, startPoint y: 196, endPoint x: 154, endPoint y: 141, distance: 56.5
drag, startPoint x: 121, startPoint y: 191, endPoint x: 419, endPoint y: 102, distance: 310.9
drag, startPoint x: 397, startPoint y: 103, endPoint x: 346, endPoint y: 197, distance: 107.1
drag, startPoint x: 271, startPoint y: 190, endPoint x: 395, endPoint y: 105, distance: 150.0
drag, startPoint x: 260, startPoint y: 196, endPoint x: 397, endPoint y: 102, distance: 165.7
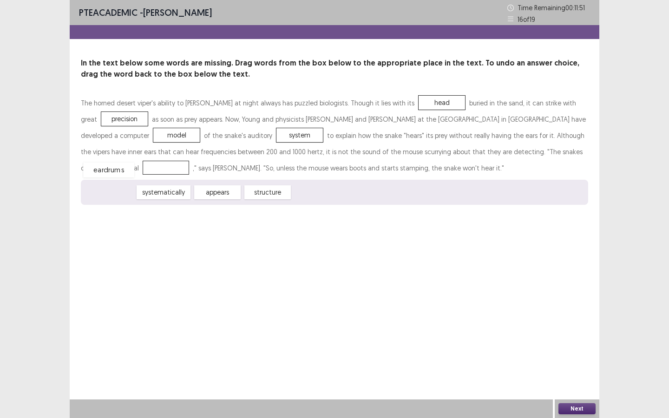
drag, startPoint x: 112, startPoint y: 195, endPoint x: 111, endPoint y: 173, distance: 22.3
click at [106, 121] on div "precision" at bounding box center [124, 119] width 51 height 15
drag, startPoint x: 106, startPoint y: 120, endPoint x: 111, endPoint y: 124, distance: 5.6
click at [111, 125] on div "precision" at bounding box center [129, 125] width 51 height 15
click at [111, 124] on div "precision" at bounding box center [124, 119] width 51 height 15
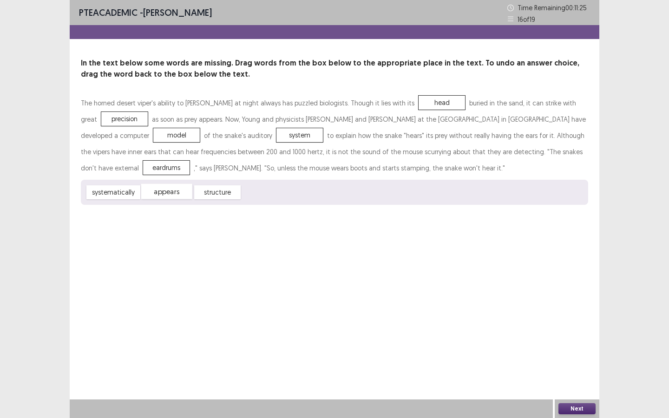
drag, startPoint x: 159, startPoint y: 194, endPoint x: 157, endPoint y: 190, distance: 4.8
click at [158, 191] on div "appears" at bounding box center [166, 191] width 51 height 15
click at [157, 187] on div "appears" at bounding box center [166, 191] width 51 height 15
click at [157, 187] on div "appears" at bounding box center [167, 192] width 46 height 14
click at [574, 315] on button "Next" at bounding box center [576, 408] width 37 height 11
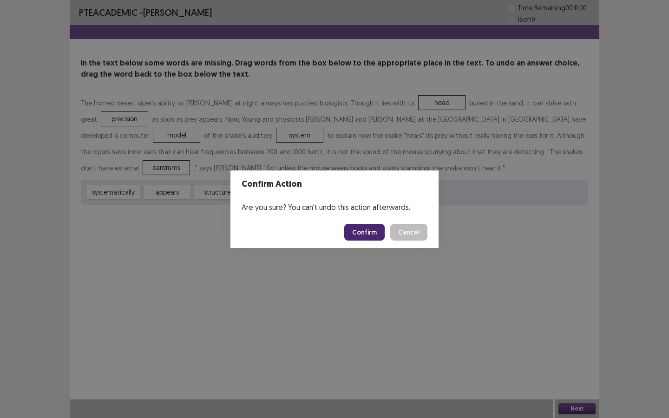
click at [374, 222] on footer "Confirm Cancel" at bounding box center [334, 233] width 208 height 32
click at [370, 238] on button "Confirm" at bounding box center [364, 232] width 40 height 17
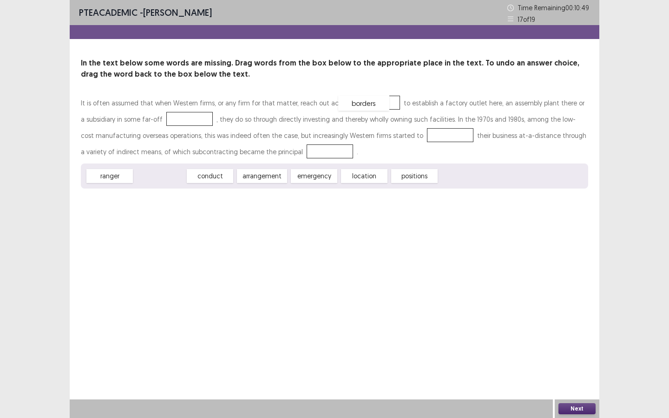
drag, startPoint x: 172, startPoint y: 175, endPoint x: 376, endPoint y: 102, distance: 216.6
drag, startPoint x: 311, startPoint y: 179, endPoint x: 194, endPoint y: 125, distance: 128.9
drag, startPoint x: 158, startPoint y: 178, endPoint x: 432, endPoint y: 134, distance: 277.2
drag, startPoint x: 151, startPoint y: 174, endPoint x: 280, endPoint y: 155, distance: 129.7
click at [572, 315] on button "Next" at bounding box center [576, 408] width 37 height 11
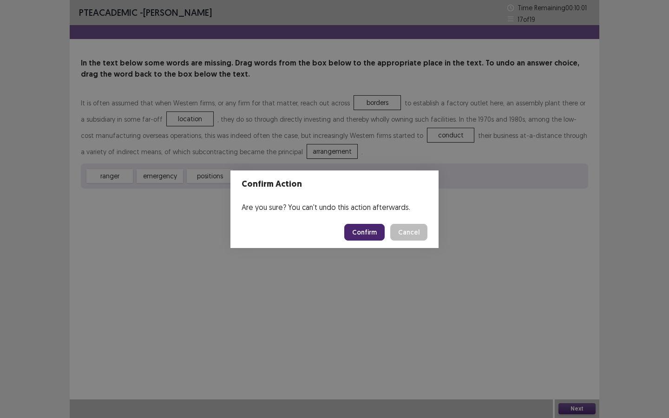
click at [361, 229] on button "Confirm" at bounding box center [364, 232] width 40 height 17
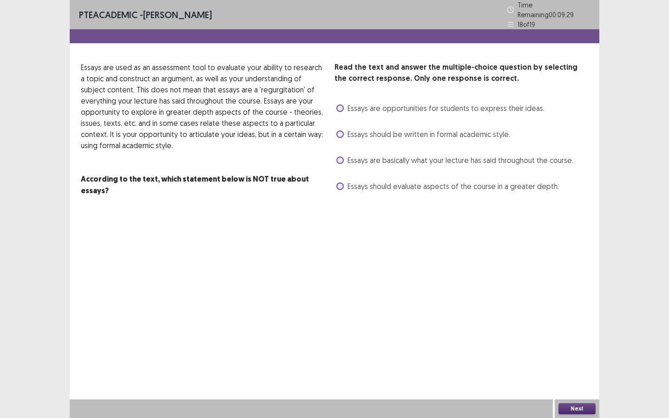
click at [339, 105] on span at bounding box center [339, 108] width 7 height 7
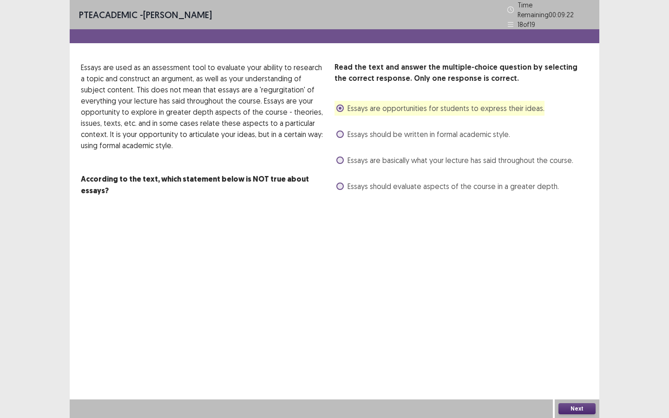
click at [585, 315] on button "Next" at bounding box center [576, 408] width 37 height 11
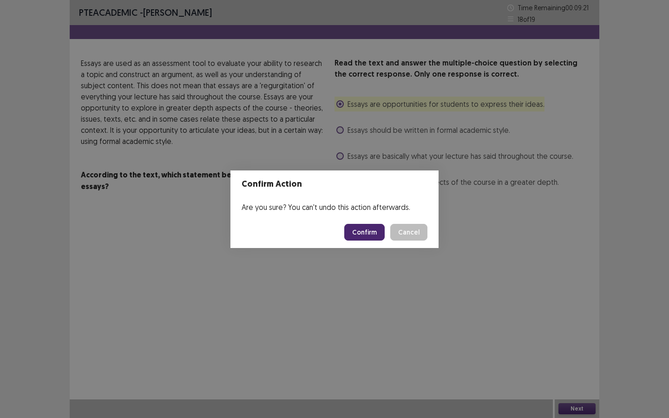
click at [368, 228] on button "Confirm" at bounding box center [364, 232] width 40 height 17
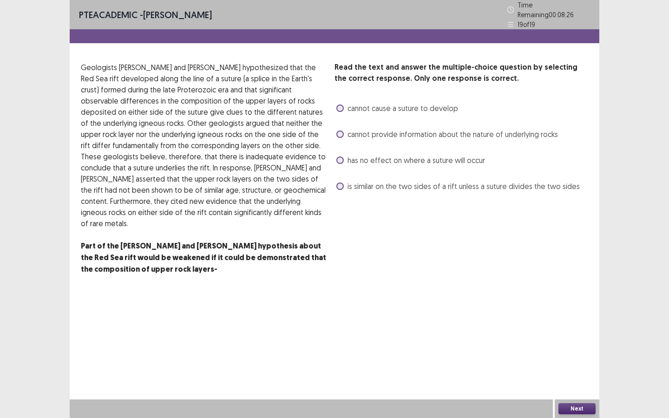
click at [343, 185] on label "is similar on the two sides of a rift unless a suture divides the two sides" at bounding box center [457, 186] width 243 height 11
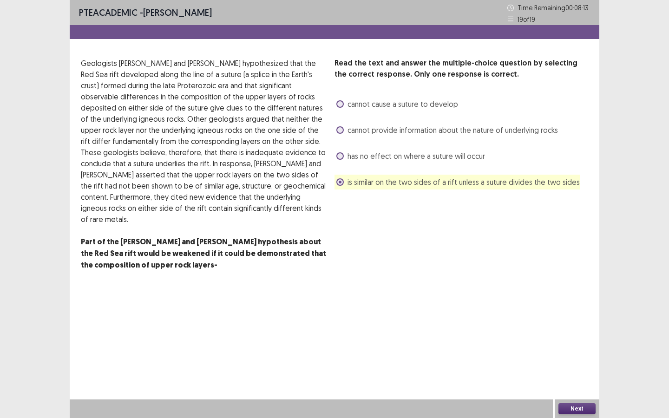
click at [585, 315] on button "Next" at bounding box center [576, 408] width 37 height 11
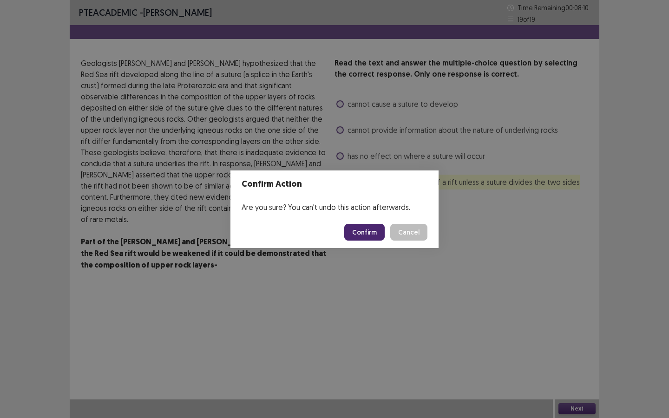
click at [377, 231] on button "Confirm" at bounding box center [364, 232] width 40 height 17
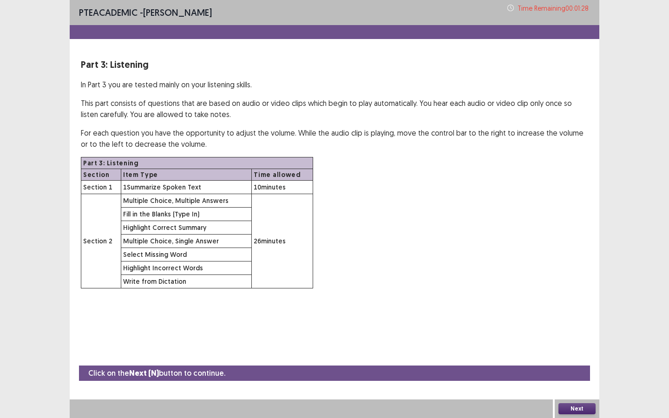
click at [584, 315] on button "Next" at bounding box center [576, 408] width 37 height 11
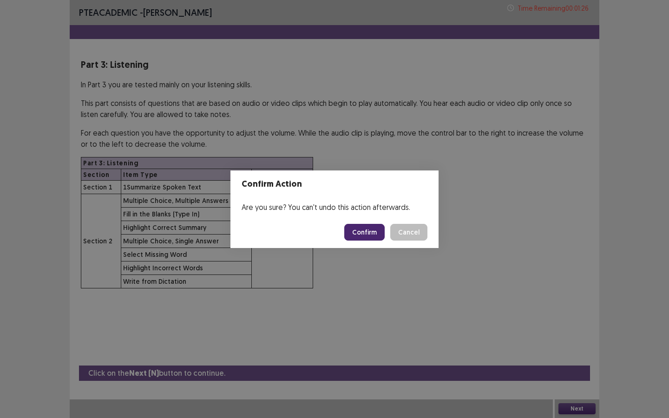
click at [375, 240] on footer "Confirm Cancel" at bounding box center [334, 233] width 208 height 32
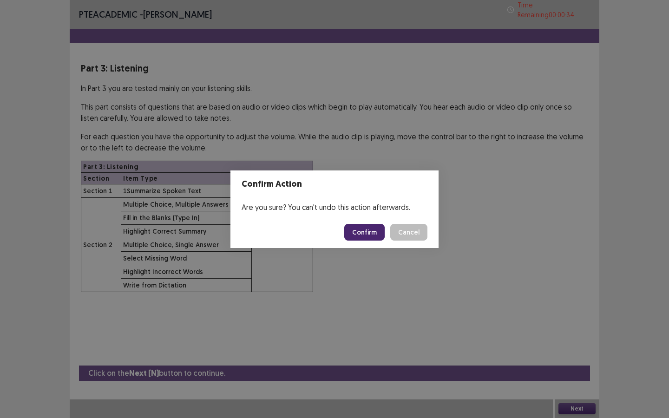
click at [378, 233] on button "Confirm" at bounding box center [364, 232] width 40 height 17
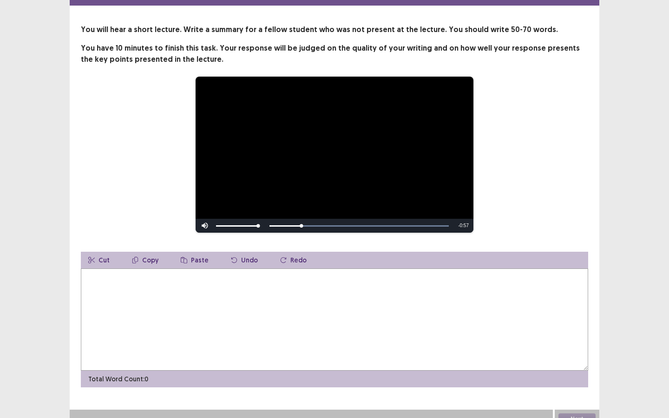
scroll to position [44, 0]
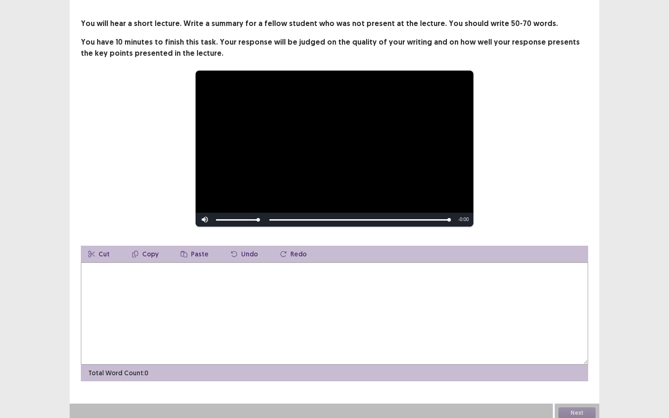
click at [359, 236] on div "**********" at bounding box center [335, 199] width 530 height 363
click at [202, 152] on video "Video Player" at bounding box center [335, 149] width 278 height 156
click at [201, 306] on textarea at bounding box center [334, 314] width 507 height 102
click at [200, 306] on textarea at bounding box center [334, 314] width 507 height 102
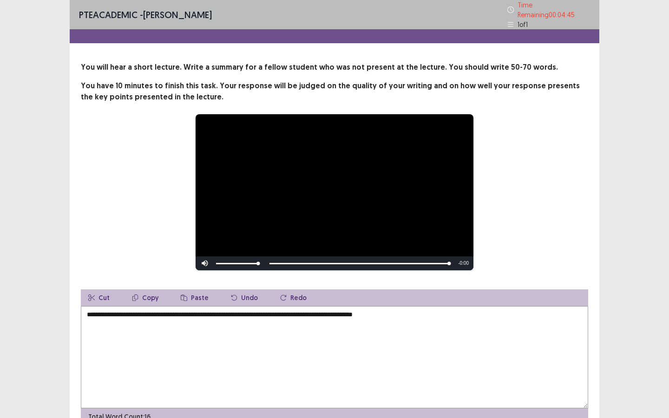
scroll to position [0, 0]
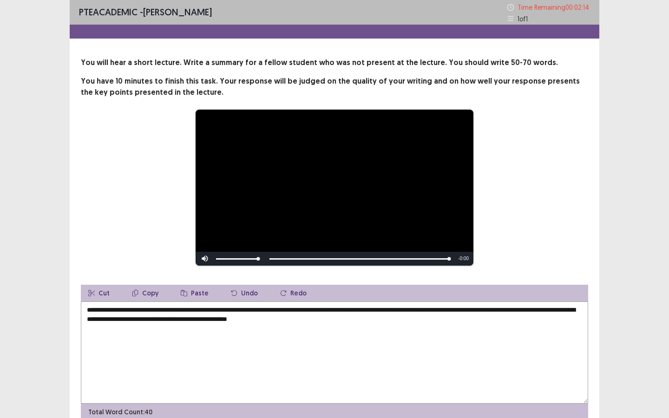
click at [352, 315] on textarea "**********" at bounding box center [334, 353] width 507 height 102
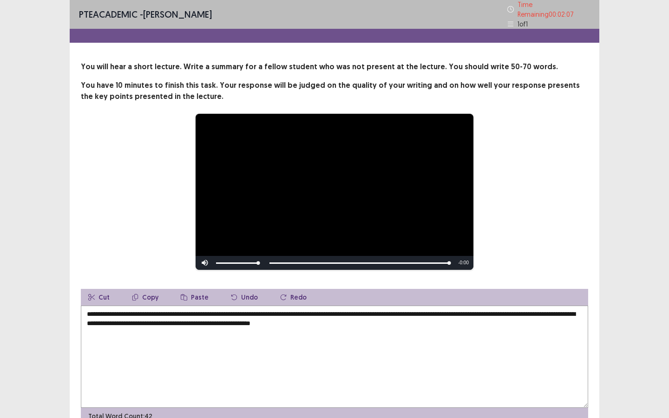
click at [409, 315] on textarea "**********" at bounding box center [334, 357] width 507 height 102
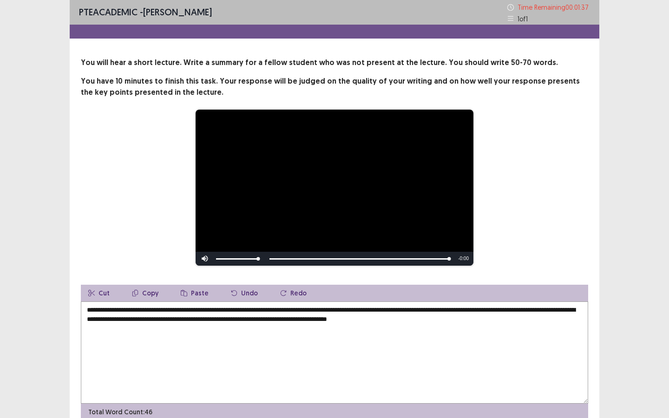
scroll to position [0, 0]
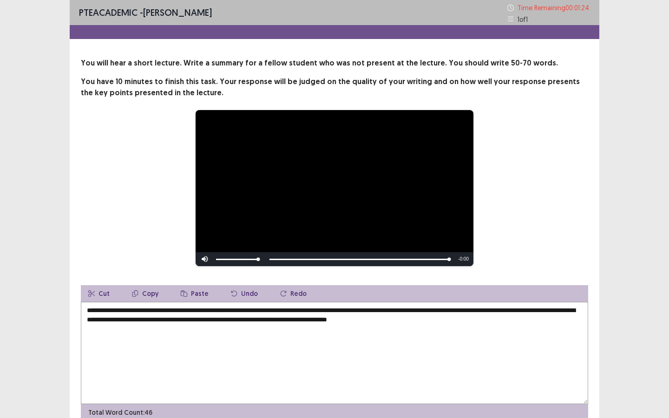
click at [236, 315] on textarea "**********" at bounding box center [334, 353] width 507 height 102
click at [509, 315] on textarea "**********" at bounding box center [334, 353] width 507 height 102
click at [309, 310] on textarea "**********" at bounding box center [334, 353] width 507 height 102
type textarea "**********"
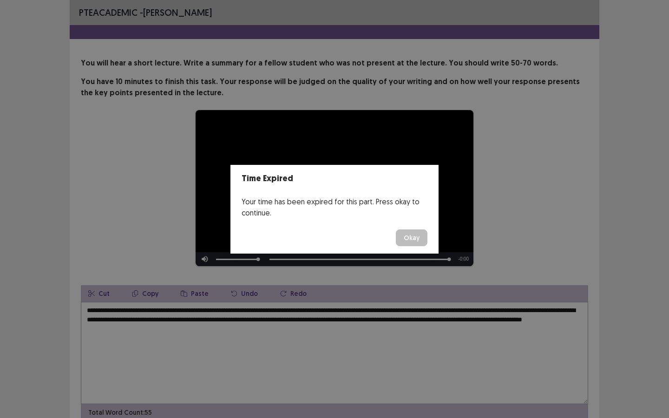
click at [240, 315] on div "Time Expired Your time has been expired for this part. Press okay to continue. …" at bounding box center [334, 209] width 669 height 418
click at [408, 239] on button "Okay" at bounding box center [412, 238] width 32 height 17
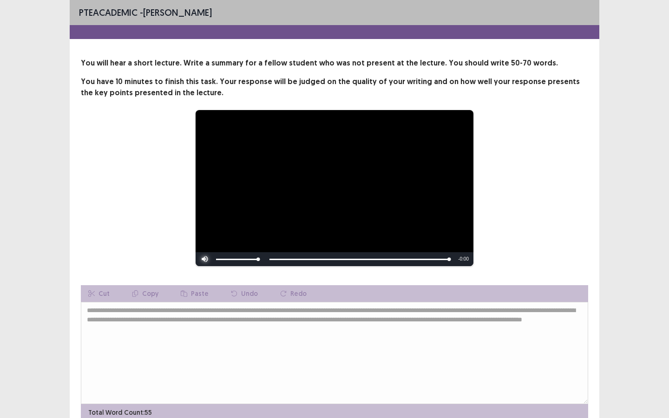
scroll to position [44, 0]
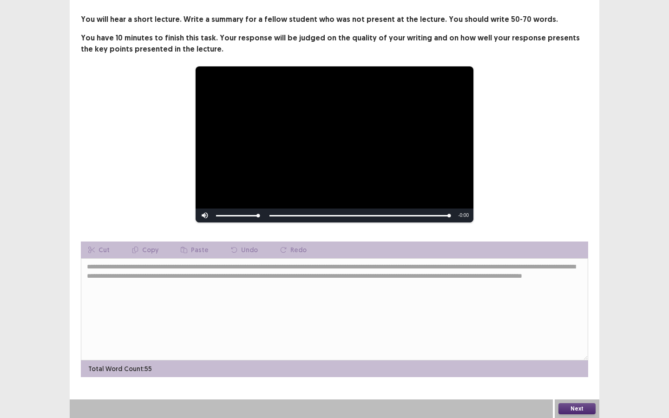
click at [561, 315] on button "Next" at bounding box center [576, 408] width 37 height 11
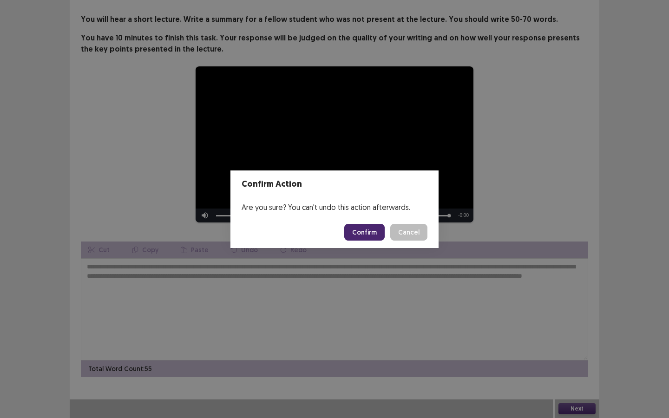
click at [369, 239] on button "Confirm" at bounding box center [364, 232] width 40 height 17
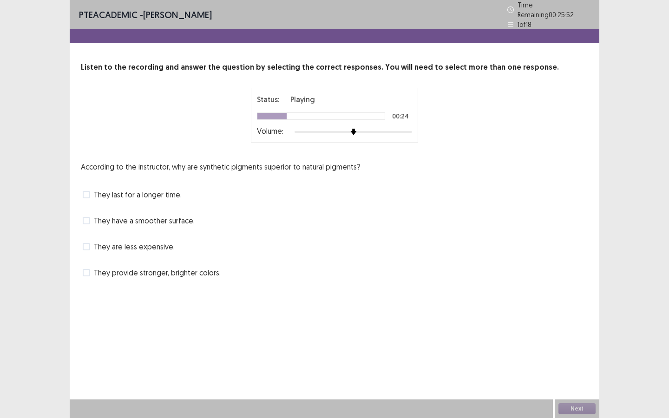
click at [93, 220] on label "They have a smoother surface." at bounding box center [139, 220] width 112 height 11
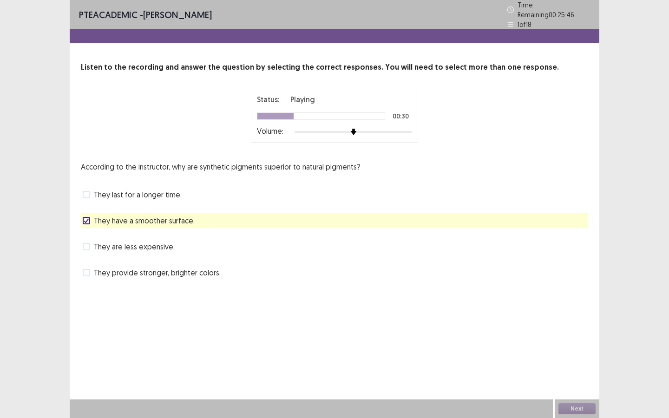
click at [88, 191] on span at bounding box center [86, 194] width 7 height 7
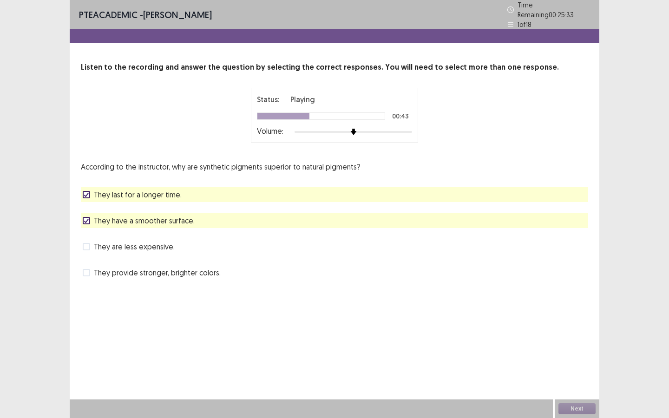
click at [92, 193] on label "They last for a longer time." at bounding box center [132, 194] width 99 height 11
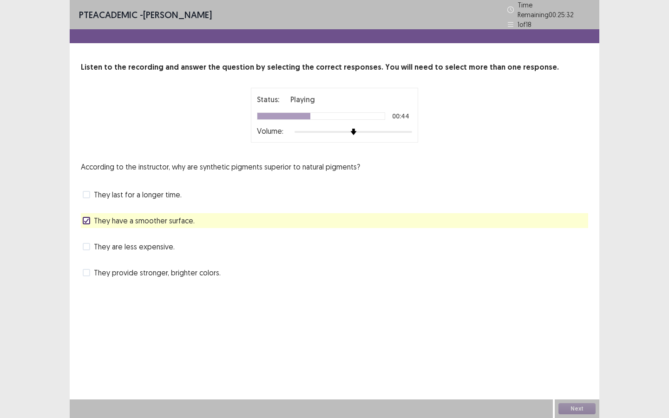
click at [90, 216] on label "They have a smoother surface." at bounding box center [139, 220] width 112 height 11
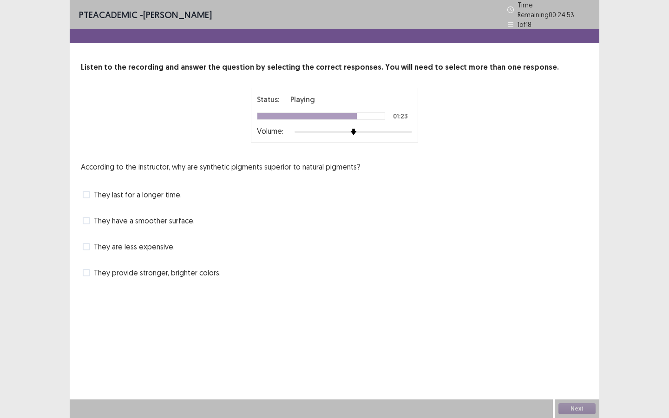
click at [89, 272] on span at bounding box center [86, 272] width 7 height 7
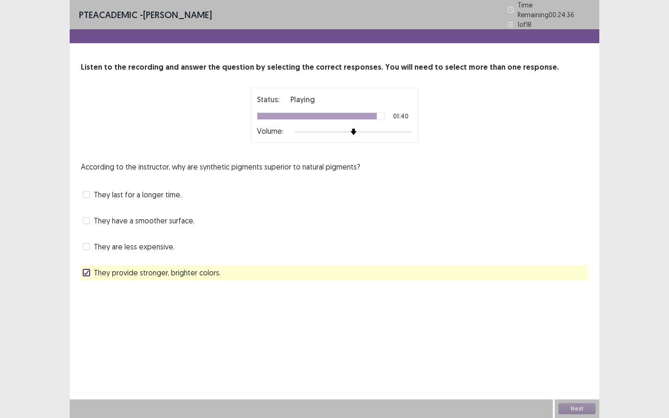
click at [91, 192] on label "They last for a longer time." at bounding box center [132, 194] width 99 height 11
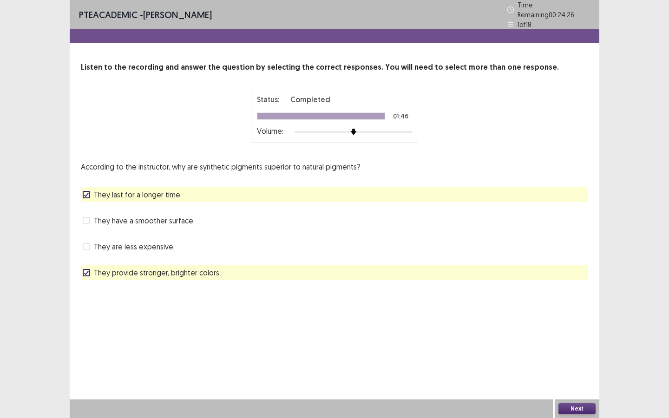
click at [571, 315] on button "Next" at bounding box center [576, 408] width 37 height 11
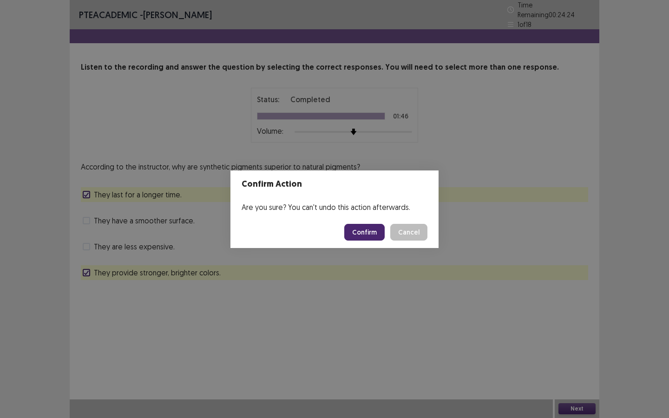
click at [384, 241] on footer "Confirm Cancel" at bounding box center [334, 233] width 208 height 32
click at [381, 235] on button "Confirm" at bounding box center [364, 232] width 40 height 17
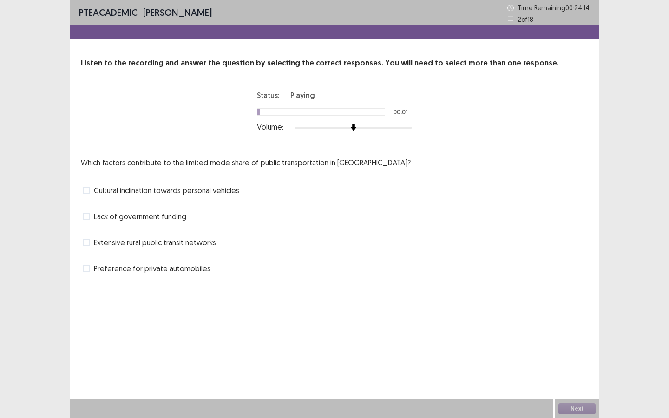
click at [91, 188] on label "Cultural inclination towards personal vehicles" at bounding box center [161, 190] width 157 height 11
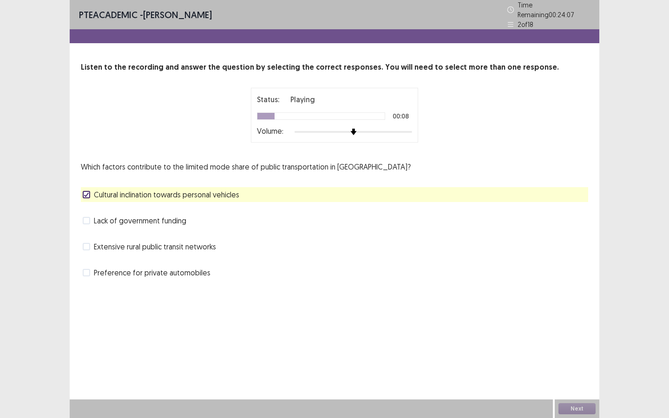
click at [93, 219] on label "Lack of government funding" at bounding box center [135, 220] width 104 height 11
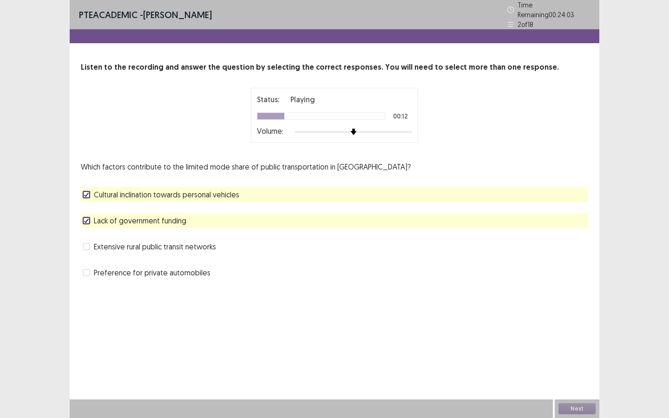
click at [93, 219] on label "Lack of government funding" at bounding box center [135, 220] width 104 height 11
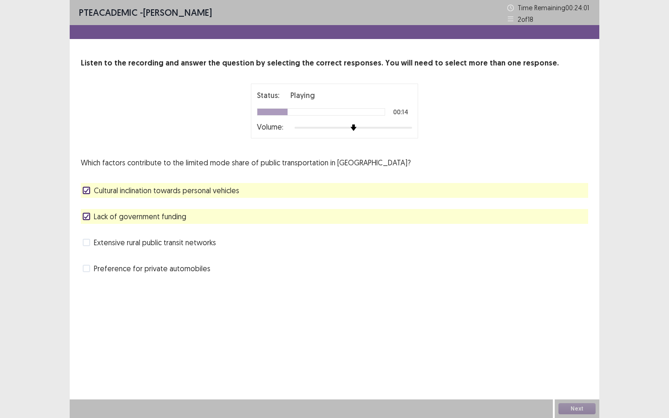
click at [93, 219] on label "Lack of government funding" at bounding box center [135, 216] width 104 height 11
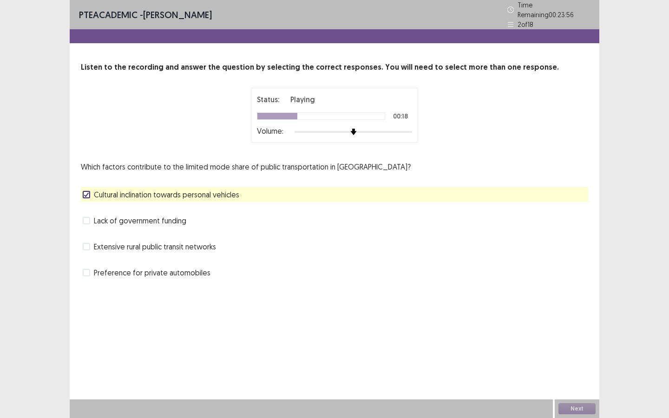
click at [93, 219] on label "Lack of government funding" at bounding box center [135, 220] width 104 height 11
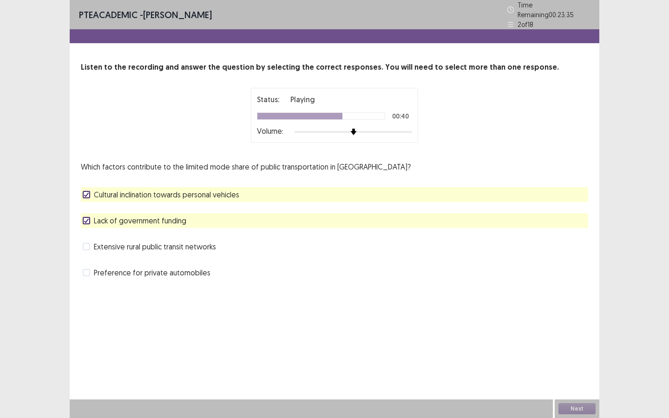
click at [93, 219] on label "Lack of government funding" at bounding box center [135, 220] width 104 height 11
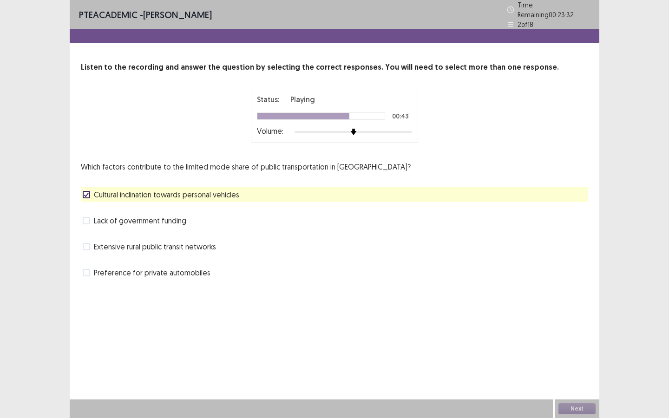
click at [93, 219] on label "Lack of government funding" at bounding box center [135, 220] width 104 height 11
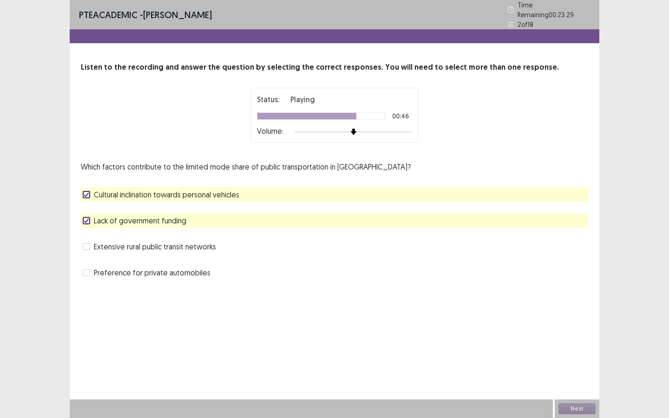
click at [93, 219] on label "Lack of government funding" at bounding box center [135, 220] width 104 height 11
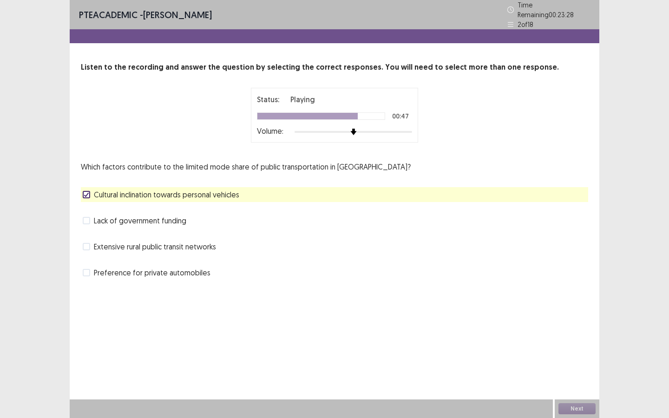
click at [93, 219] on label "Lack of government funding" at bounding box center [135, 220] width 104 height 11
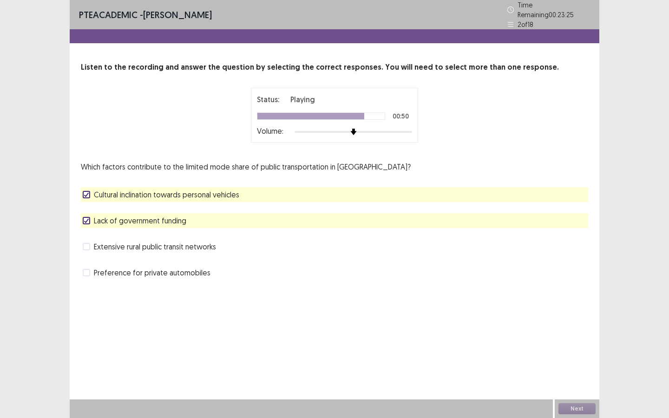
click at [93, 219] on label "Lack of government funding" at bounding box center [135, 220] width 104 height 11
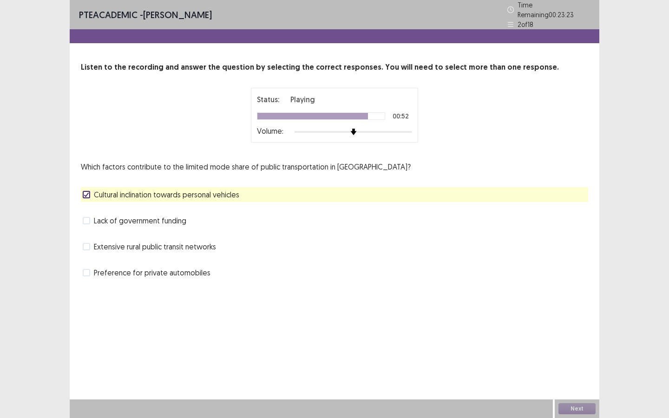
click at [93, 219] on label "Lack of government funding" at bounding box center [135, 220] width 104 height 11
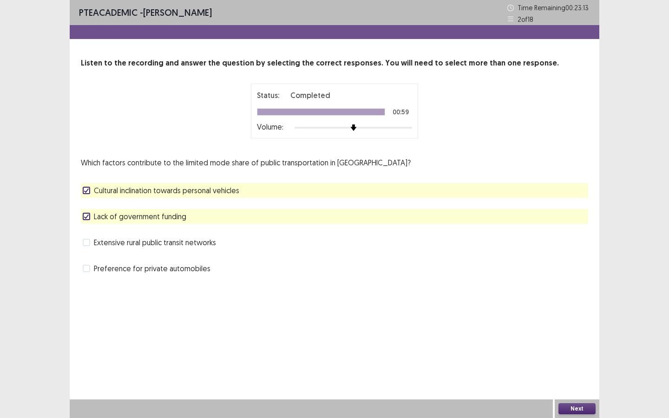
click at [93, 219] on label "Lack of government funding" at bounding box center [135, 216] width 104 height 11
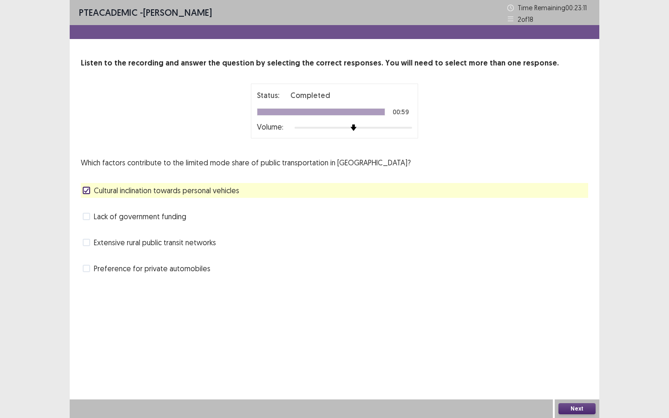
click at [571, 315] on button "Next" at bounding box center [576, 408] width 37 height 11
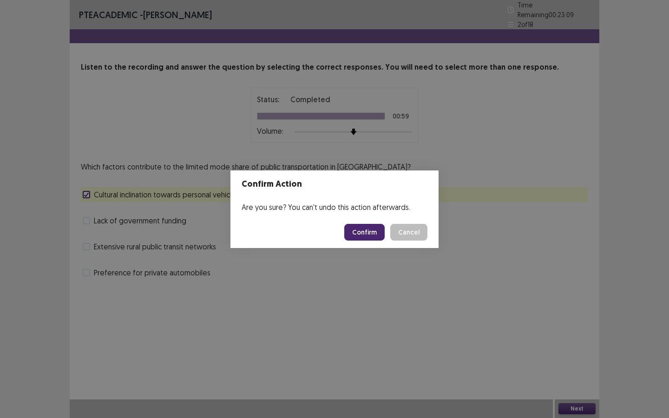
click at [369, 237] on button "Confirm" at bounding box center [364, 232] width 40 height 17
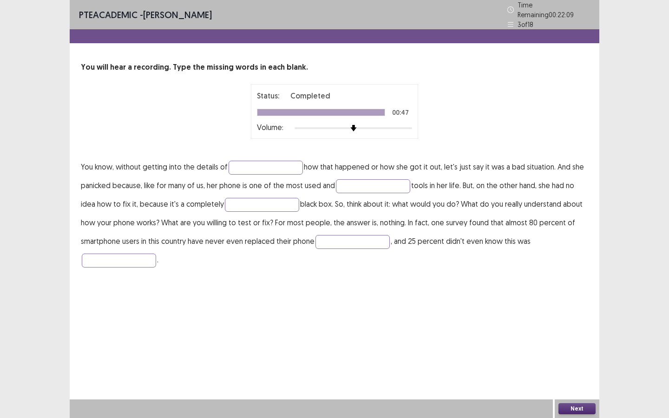
click at [269, 173] on p "You know, without getting into the details of how that happened or how she got …" at bounding box center [334, 214] width 507 height 112
click at [269, 167] on input "text" at bounding box center [266, 168] width 74 height 14
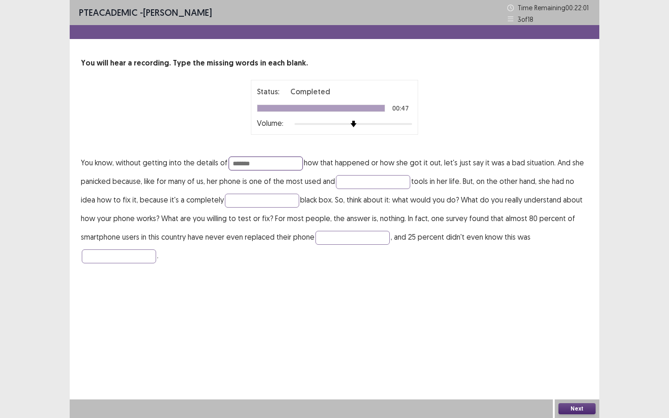
type input "*******"
click at [354, 189] on p "You know, without getting into the details of ******* how that happened or how …" at bounding box center [334, 209] width 507 height 112
click at [363, 184] on input "text" at bounding box center [373, 182] width 74 height 14
type input "*********"
click at [251, 207] on input "text" at bounding box center [262, 201] width 74 height 14
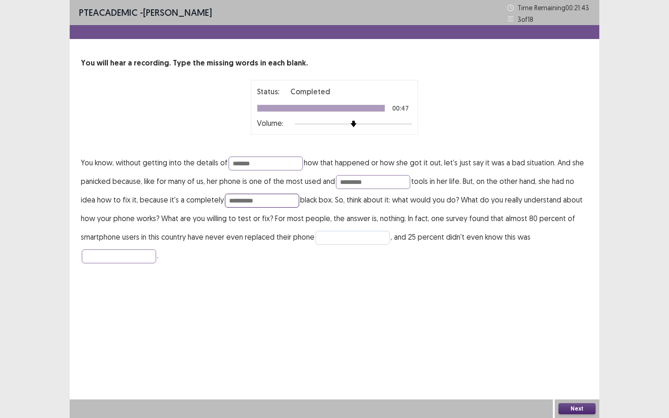
type input "**********"
click at [347, 240] on input "text" at bounding box center [352, 238] width 74 height 14
type input "*********"
click at [119, 261] on input "text" at bounding box center [119, 257] width 74 height 14
type input "********"
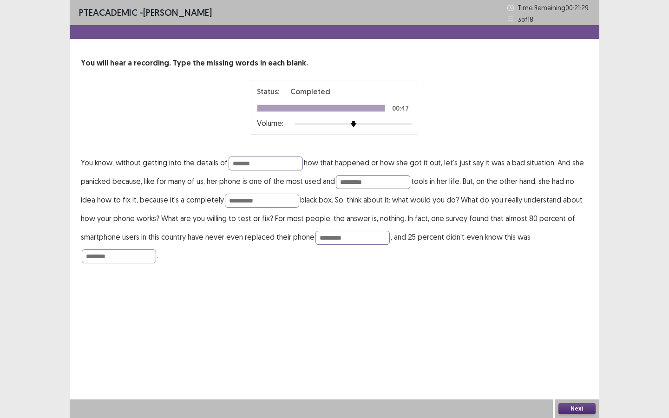
click at [564, 315] on button "Next" at bounding box center [576, 408] width 37 height 11
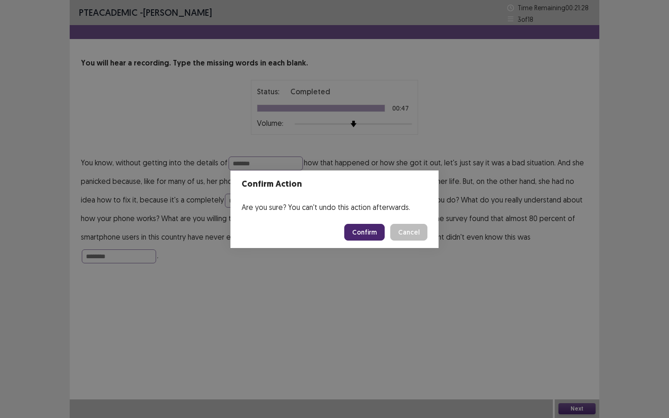
click at [374, 232] on button "Confirm" at bounding box center [364, 232] width 40 height 17
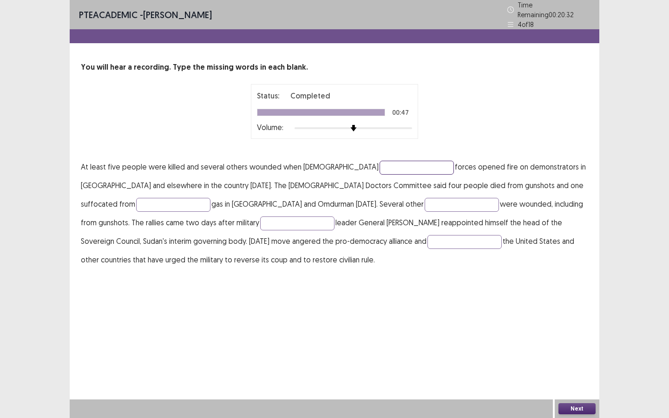
click at [380, 161] on input "text" at bounding box center [417, 168] width 74 height 14
type input "********"
click at [210, 198] on input "text" at bounding box center [173, 205] width 74 height 14
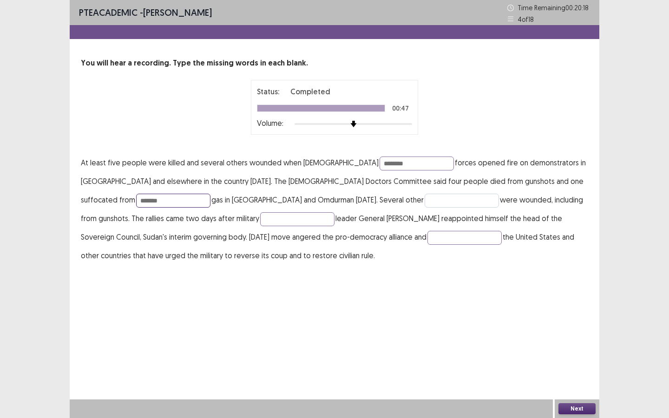
type input "*******"
click at [425, 205] on input "text" at bounding box center [462, 201] width 74 height 14
type input "**********"
click at [260, 224] on input "text" at bounding box center [297, 219] width 74 height 14
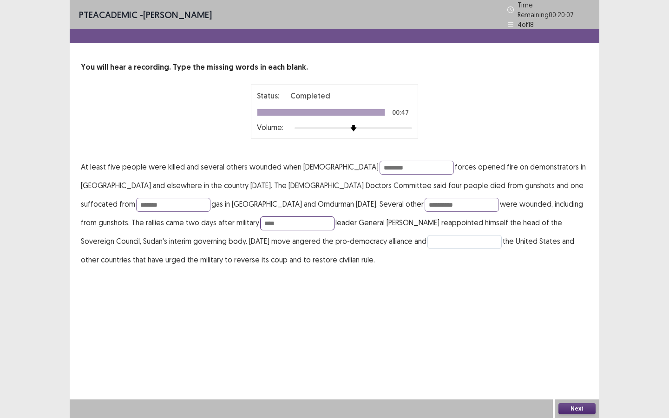
type input "****"
click at [427, 238] on input "text" at bounding box center [464, 242] width 74 height 14
click at [427, 235] on input "**********" at bounding box center [464, 242] width 74 height 14
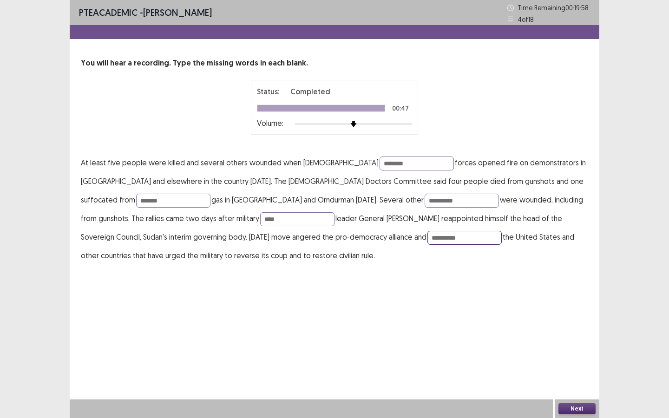
type input "**********"
click at [571, 315] on button "Next" at bounding box center [576, 408] width 37 height 11
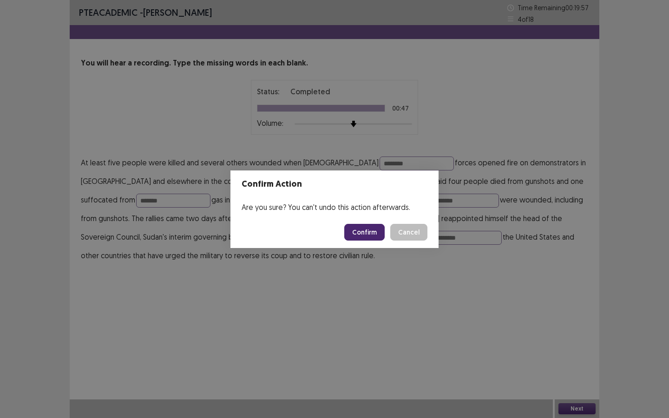
click at [376, 239] on button "Confirm" at bounding box center [364, 232] width 40 height 17
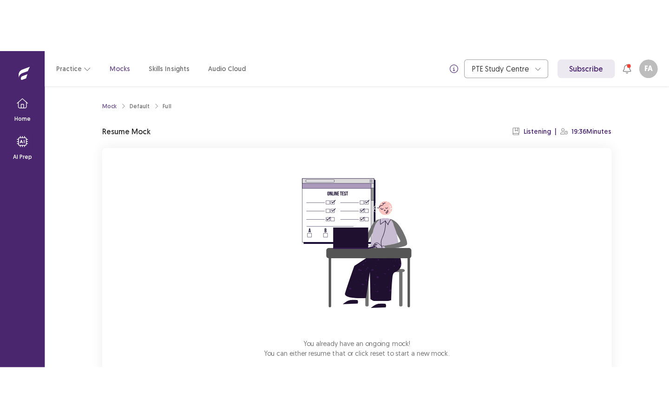
scroll to position [52, 0]
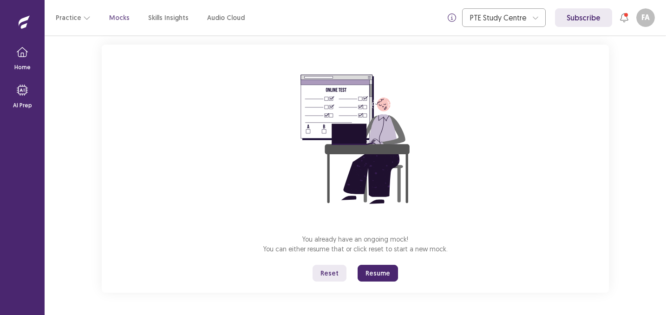
click at [366, 269] on button "Resume" at bounding box center [378, 273] width 40 height 17
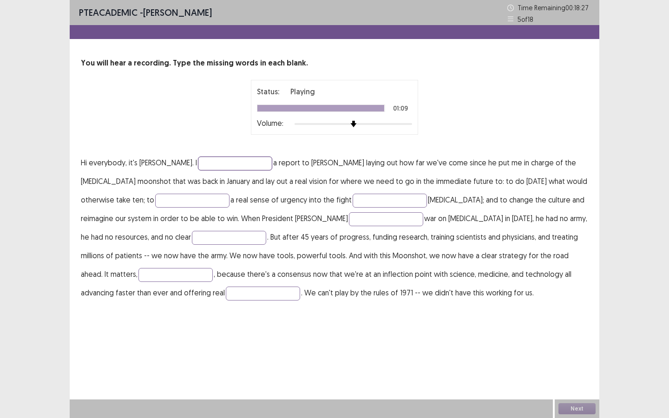
click at [198, 163] on input "text" at bounding box center [235, 164] width 74 height 14
type input "*********"
click at [155, 202] on input "text" at bounding box center [192, 201] width 74 height 14
type input "******"
click at [348, 210] on p "Hi everybody, it's Joe Biden. I ********* a report to President Obama laying ou…" at bounding box center [334, 227] width 507 height 149
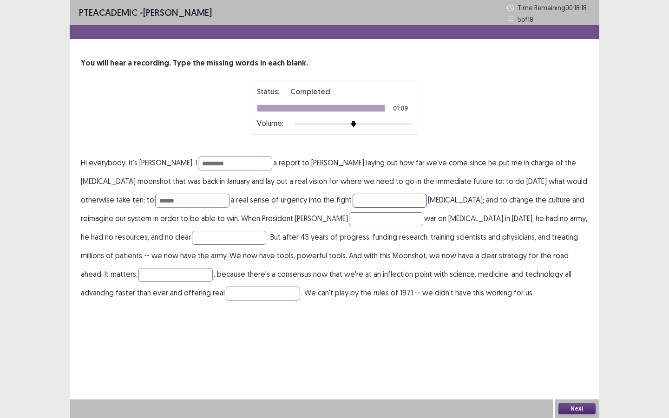
click at [353, 204] on input "text" at bounding box center [390, 201] width 74 height 14
type input "*******"
click at [349, 221] on input "text" at bounding box center [386, 219] width 74 height 14
type input "********"
click at [192, 237] on input "text" at bounding box center [229, 238] width 74 height 14
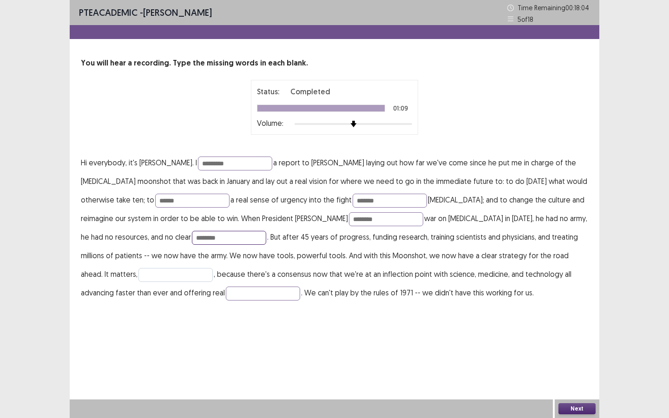
type input "********"
click at [213, 268] on input "text" at bounding box center [175, 275] width 74 height 14
type input "*****"
click at [226, 297] on input "text" at bounding box center [263, 294] width 74 height 14
type input "*******"
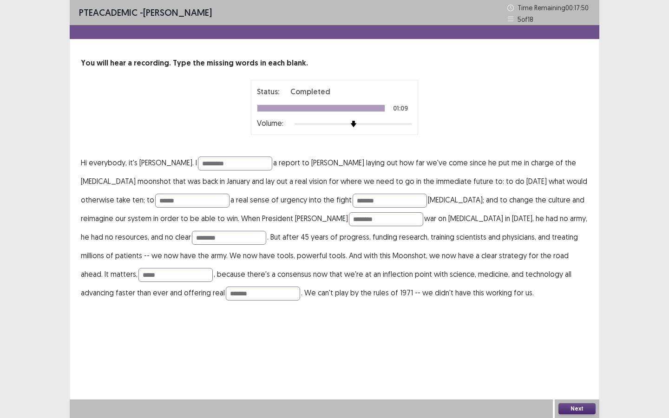
click at [586, 315] on button "Next" at bounding box center [576, 408] width 37 height 11
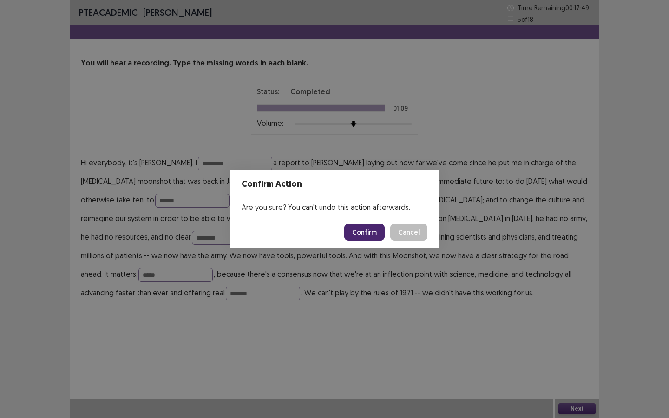
click at [361, 234] on button "Confirm" at bounding box center [364, 232] width 40 height 17
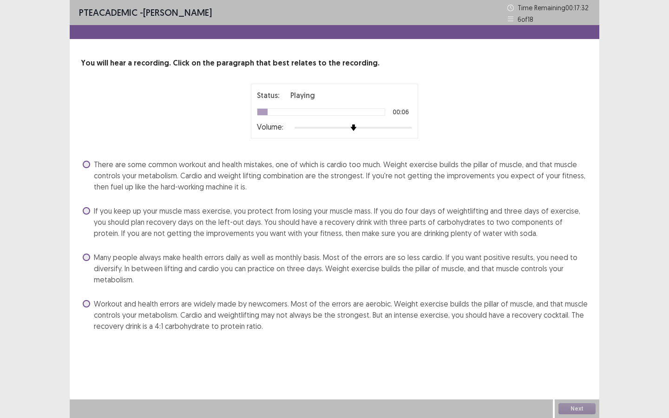
click at [95, 256] on span "Many people always make health errors daily as well as monthly basis. Most of t…" at bounding box center [341, 268] width 494 height 33
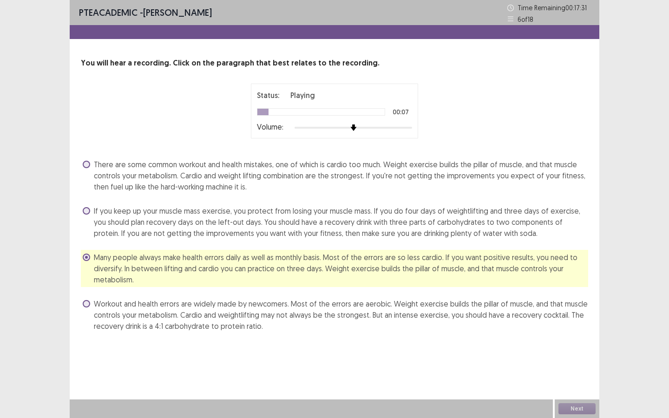
click at [95, 256] on span "Many people always make health errors daily as well as monthly basis. Most of t…" at bounding box center [341, 268] width 494 height 33
click at [90, 254] on label "Many people always make health errors daily as well as monthly basis. Most of t…" at bounding box center [336, 268] width 506 height 33
click at [94, 210] on span "If you keep up your muscle mass exercise, you protect from losing your muscle m…" at bounding box center [341, 221] width 494 height 33
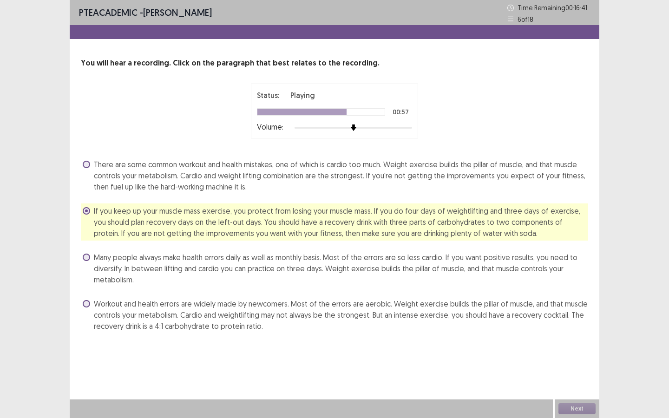
click at [89, 185] on label "There are some common workout and health mistakes, one of which is cardio too m…" at bounding box center [336, 175] width 506 height 33
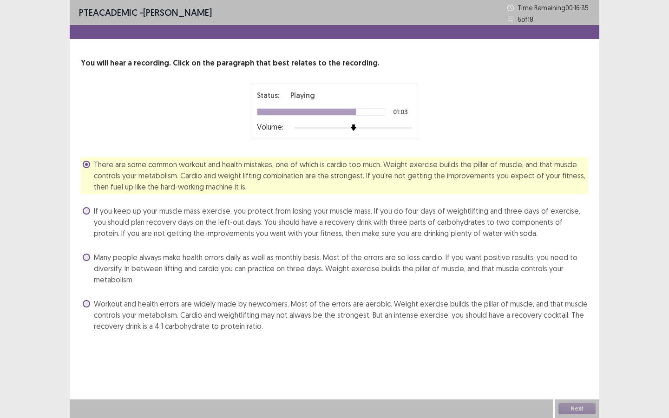
click at [94, 210] on span "If you keep up your muscle mass exercise, you protect from losing your muscle m…" at bounding box center [341, 221] width 494 height 33
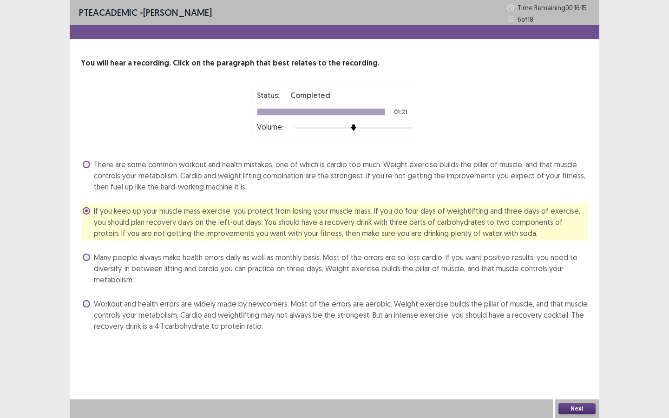
click at [565, 315] on button "Next" at bounding box center [576, 408] width 37 height 11
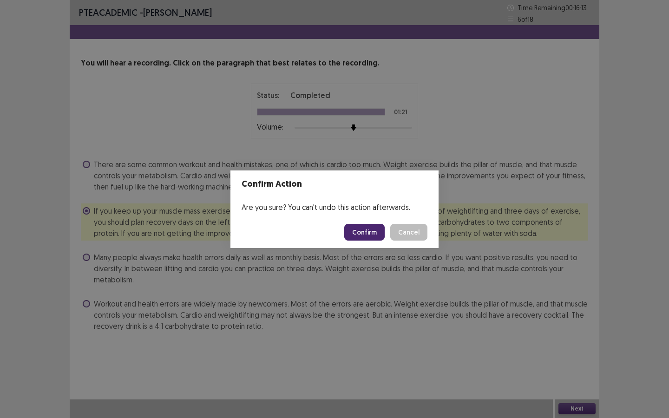
click at [378, 239] on button "Confirm" at bounding box center [364, 232] width 40 height 17
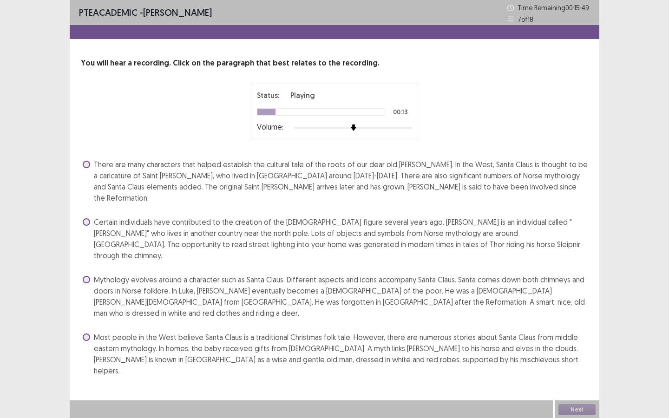
click at [92, 161] on label "There are many characters that helped establish the cultural tale of the roots …" at bounding box center [336, 181] width 506 height 45
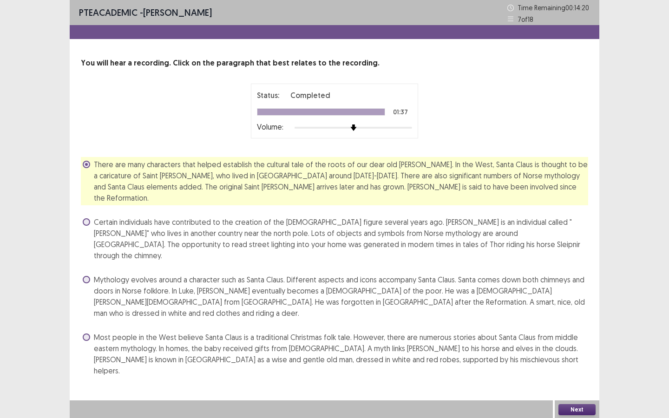
click at [97, 315] on span "Most people in the West believe Santa Claus is a traditional Christmas folk tal…" at bounding box center [341, 354] width 494 height 45
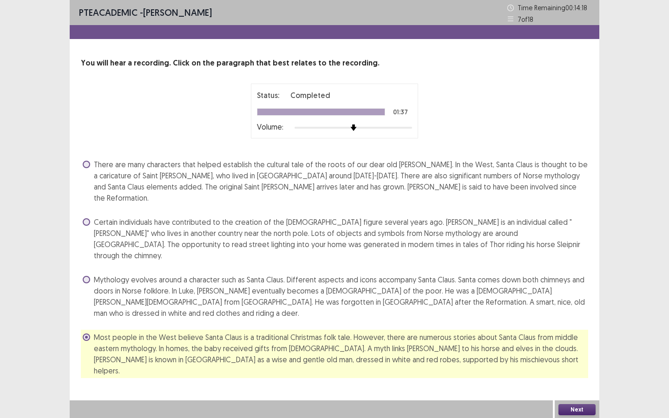
click at [570, 315] on button "Next" at bounding box center [576, 409] width 37 height 11
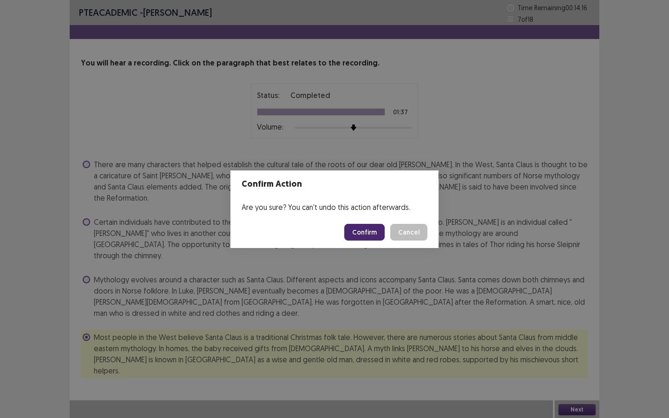
click at [368, 239] on button "Confirm" at bounding box center [364, 232] width 40 height 17
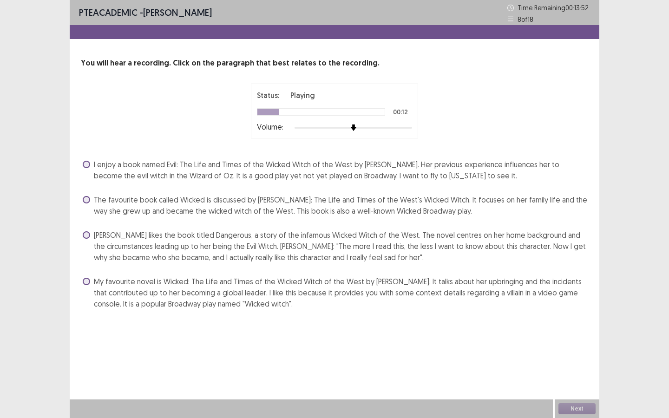
click at [98, 219] on div "I enjoy a book named Evil: The Life and Times of the Wicked Witch of the West b…" at bounding box center [334, 234] width 507 height 154
click at [88, 218] on div "The favourite book called Wicked is discussed by Ashley: The Life and Times of …" at bounding box center [334, 205] width 507 height 26
click at [90, 207] on label "The favourite book called Wicked is discussed by Ashley: The Life and Times of …" at bounding box center [336, 205] width 506 height 22
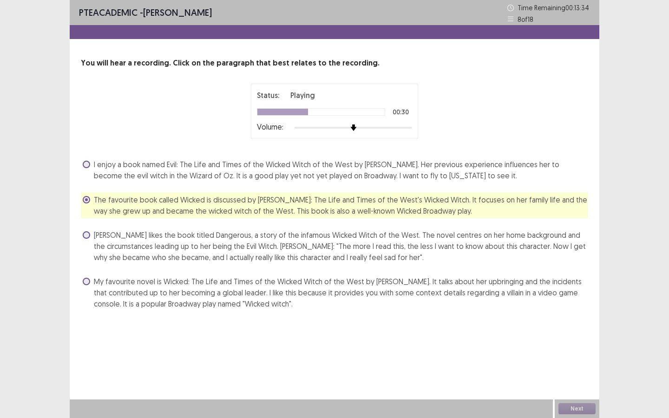
drag, startPoint x: 556, startPoint y: 359, endPoint x: 551, endPoint y: 352, distance: 8.0
click at [555, 315] on div "PTE academic - Fatiha Abdoul Mouminou Time Remaining 00 : 13 : 34 8 of 18 You w…" at bounding box center [335, 209] width 530 height 418
click at [574, 315] on button "Next" at bounding box center [576, 408] width 37 height 11
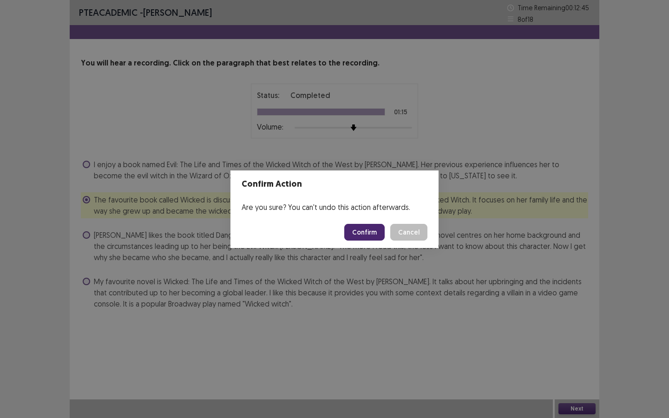
click at [368, 236] on button "Confirm" at bounding box center [364, 232] width 40 height 17
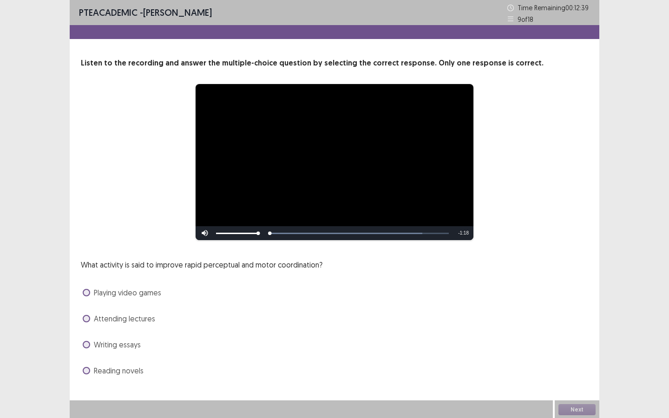
click at [87, 291] on span at bounding box center [86, 292] width 7 height 7
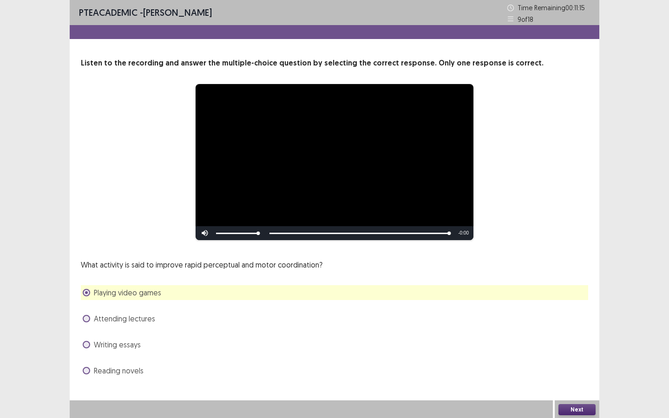
click at [572, 315] on button "Next" at bounding box center [576, 409] width 37 height 11
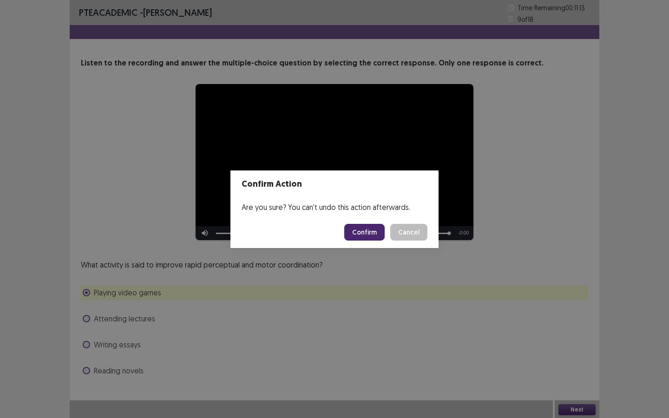
click at [372, 224] on button "Confirm" at bounding box center [364, 232] width 40 height 17
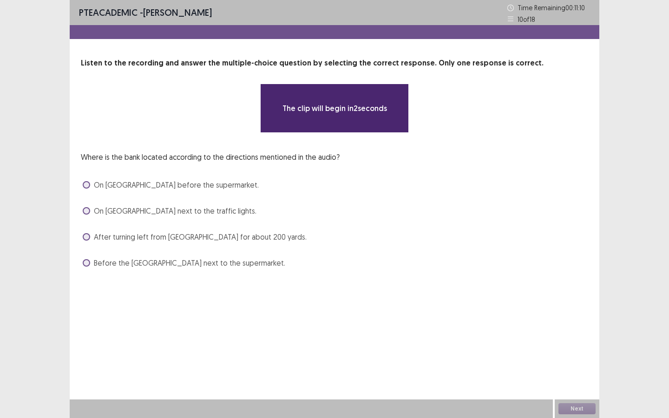
click at [87, 235] on span at bounding box center [86, 236] width 7 height 7
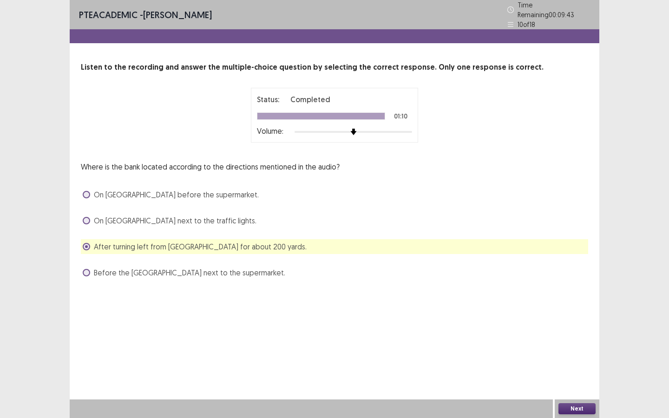
click at [570, 315] on button "Next" at bounding box center [576, 408] width 37 height 11
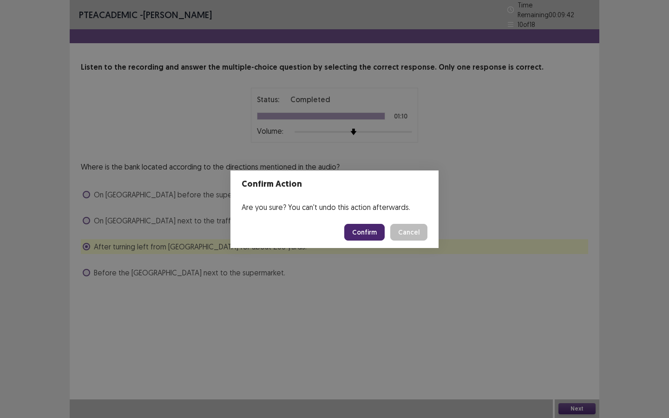
click at [374, 236] on button "Confirm" at bounding box center [364, 232] width 40 height 17
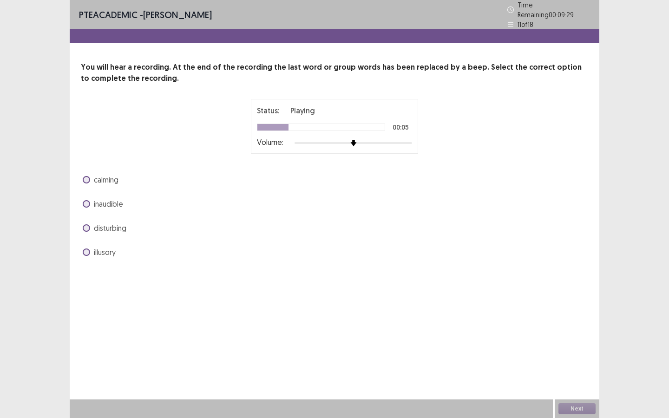
click at [84, 176] on span at bounding box center [86, 179] width 7 height 7
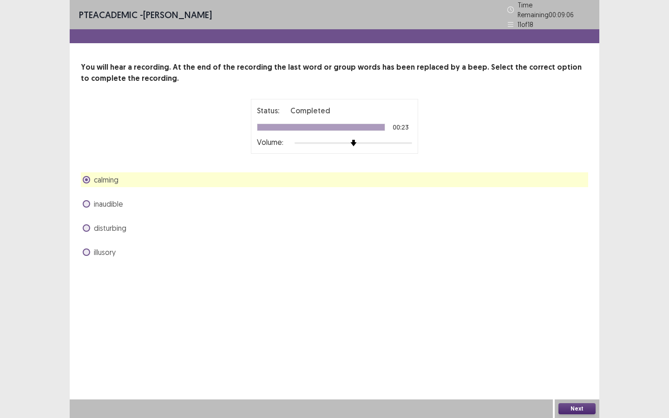
click at [574, 315] on button "Next" at bounding box center [576, 408] width 37 height 11
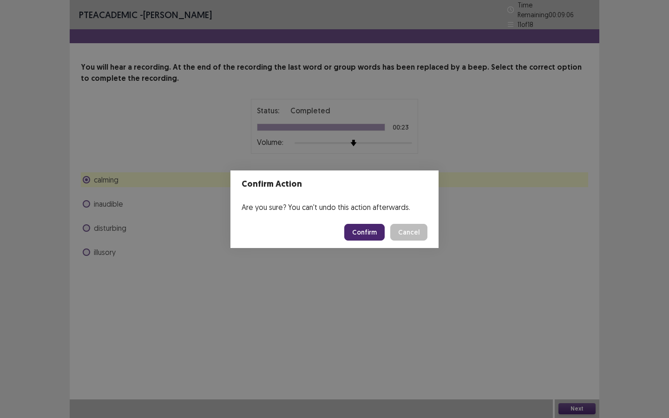
click at [377, 241] on footer "Confirm Cancel" at bounding box center [334, 233] width 208 height 32
click at [376, 235] on button "Confirm" at bounding box center [364, 232] width 40 height 17
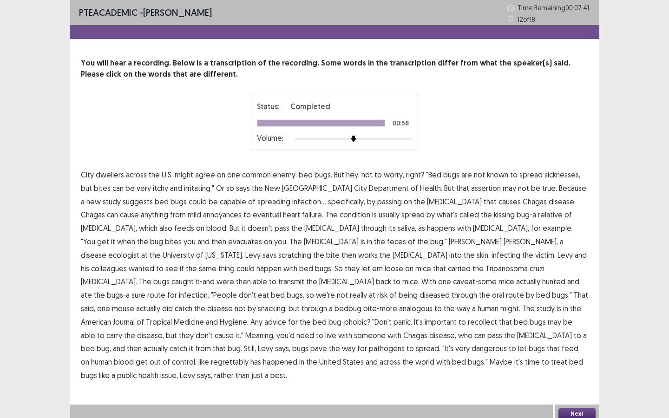
click at [572, 315] on button "Next" at bounding box center [576, 413] width 37 height 11
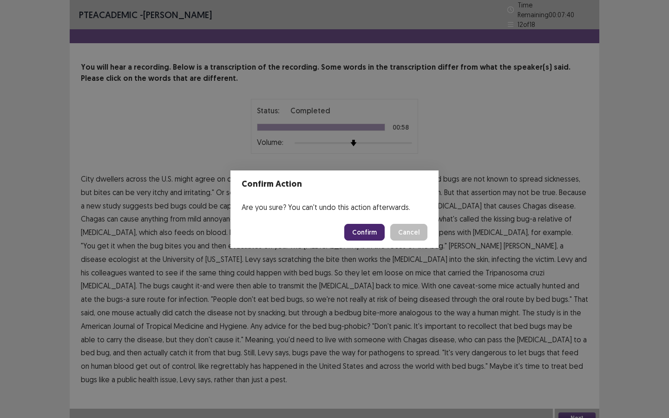
click at [372, 237] on button "Confirm" at bounding box center [364, 232] width 40 height 17
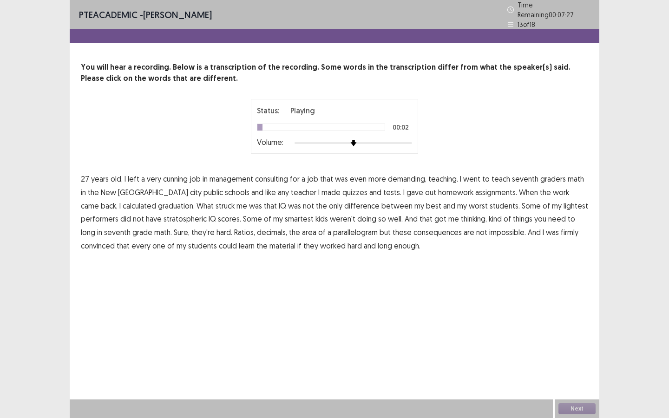
click at [176, 176] on span "cunning" at bounding box center [175, 178] width 25 height 11
click at [158, 200] on span "graduation." at bounding box center [176, 205] width 37 height 11
click at [564, 201] on span "lightest" at bounding box center [576, 205] width 25 height 11
click at [95, 227] on span "long" at bounding box center [88, 232] width 14 height 11
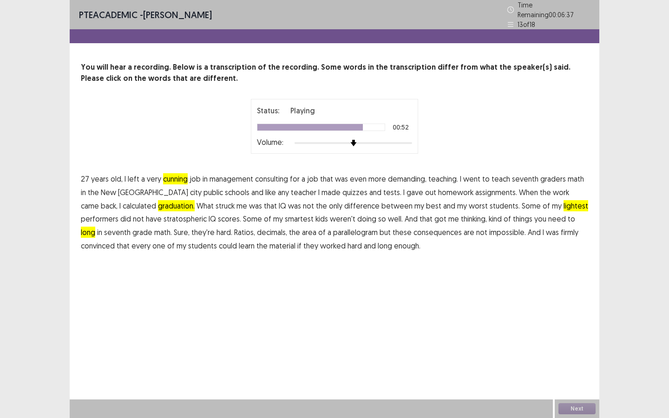
click at [414, 230] on span "consequences" at bounding box center [438, 232] width 48 height 11
click at [568, 315] on button "Next" at bounding box center [576, 408] width 37 height 11
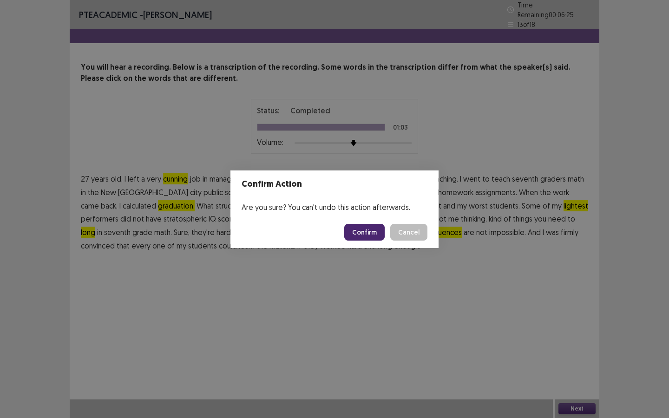
click at [377, 236] on button "Confirm" at bounding box center [364, 232] width 40 height 17
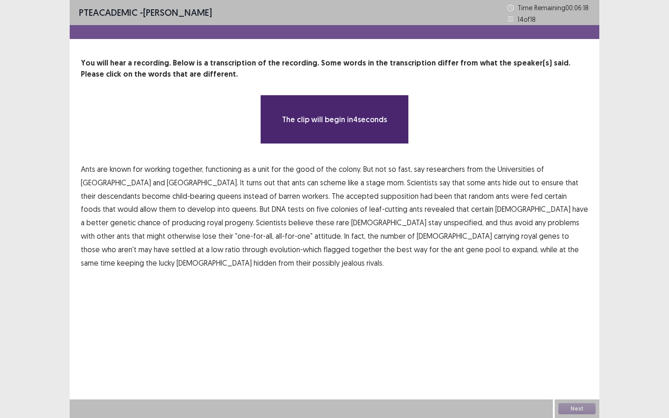
click at [381, 197] on span "supposition" at bounding box center [400, 196] width 38 height 11
click at [234, 167] on span "functioning" at bounding box center [223, 169] width 36 height 11
click at [140, 191] on span "descendants" at bounding box center [119, 196] width 43 height 11
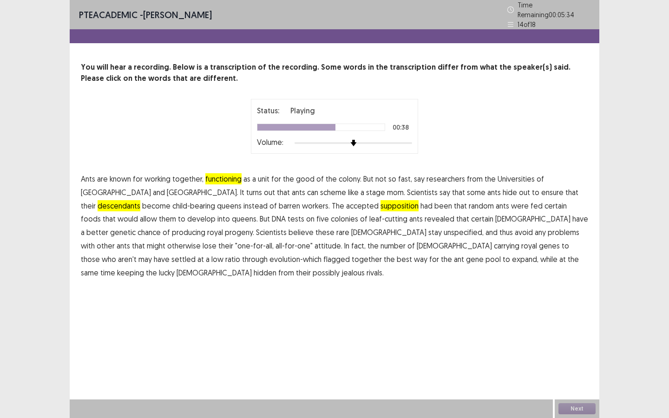
click at [444, 231] on span "unspecified," at bounding box center [464, 232] width 40 height 11
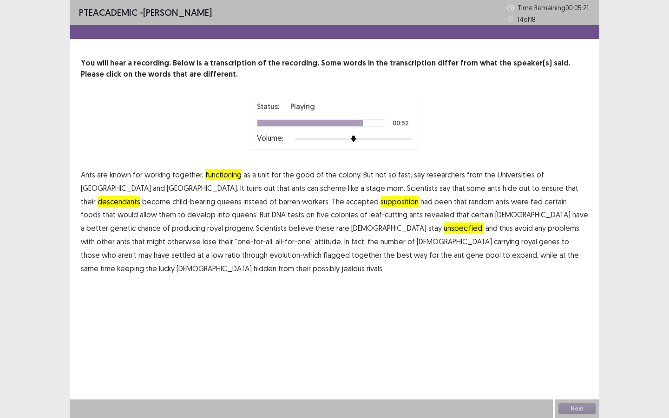
click at [350, 250] on span "flagged" at bounding box center [336, 255] width 26 height 11
click at [584, 315] on button "Next" at bounding box center [576, 408] width 37 height 11
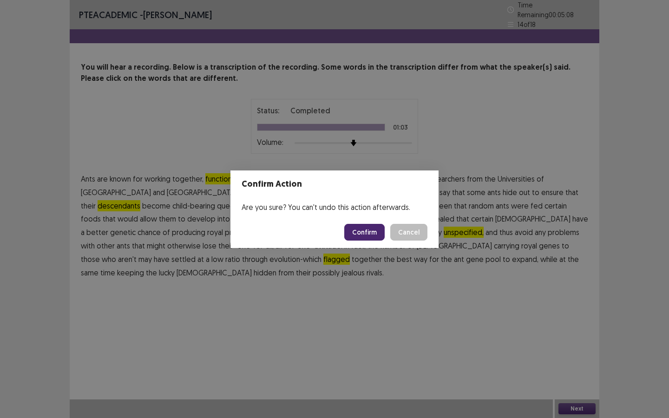
click at [366, 227] on button "Confirm" at bounding box center [364, 232] width 40 height 17
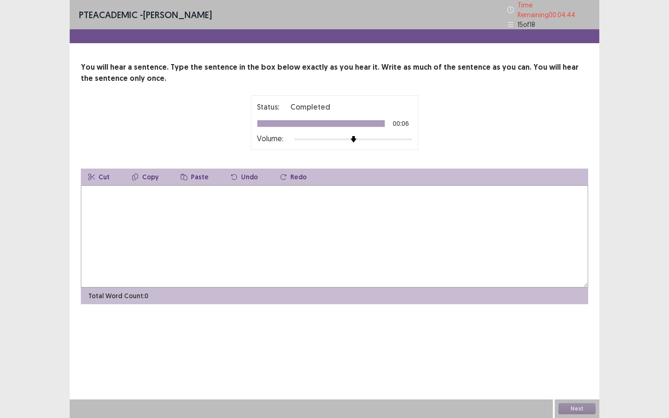
click at [288, 248] on textarea at bounding box center [334, 236] width 507 height 102
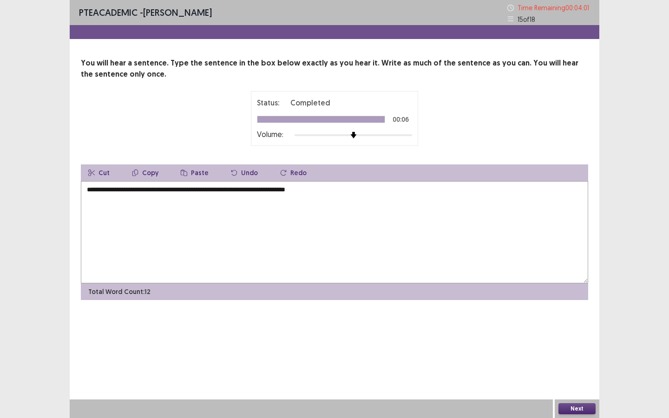
type textarea "**********"
click at [566, 315] on div "Next" at bounding box center [577, 409] width 45 height 19
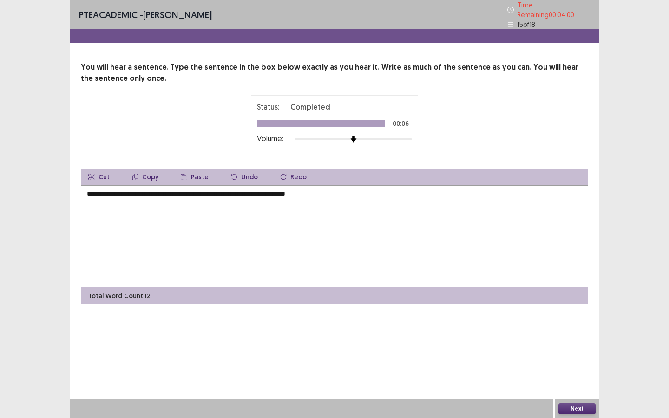
click at [579, 315] on button "Next" at bounding box center [576, 408] width 37 height 11
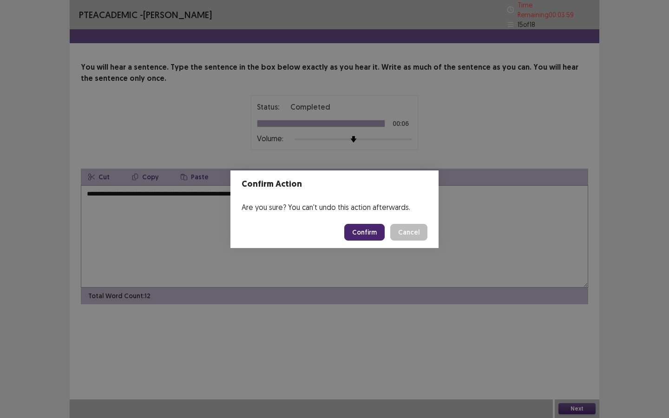
click at [370, 225] on button "Confirm" at bounding box center [364, 232] width 40 height 17
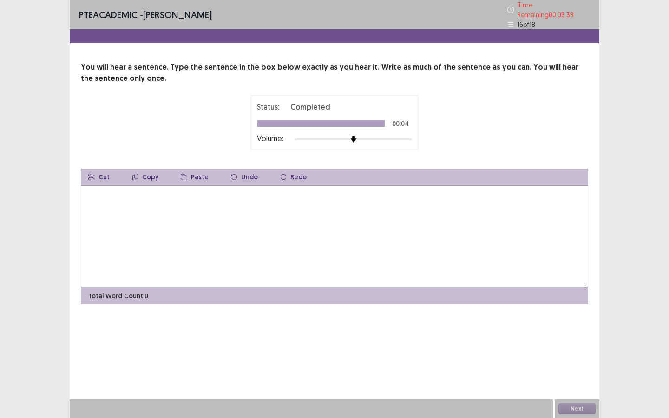
click at [370, 225] on textarea at bounding box center [334, 236] width 507 height 102
type textarea "**********"
click at [567, 315] on button "Next" at bounding box center [576, 408] width 37 height 11
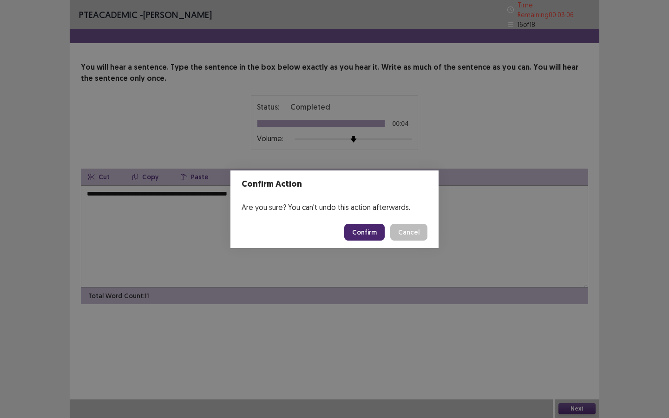
click at [375, 223] on footer "Confirm Cancel" at bounding box center [334, 233] width 208 height 32
click at [376, 228] on button "Confirm" at bounding box center [364, 232] width 40 height 17
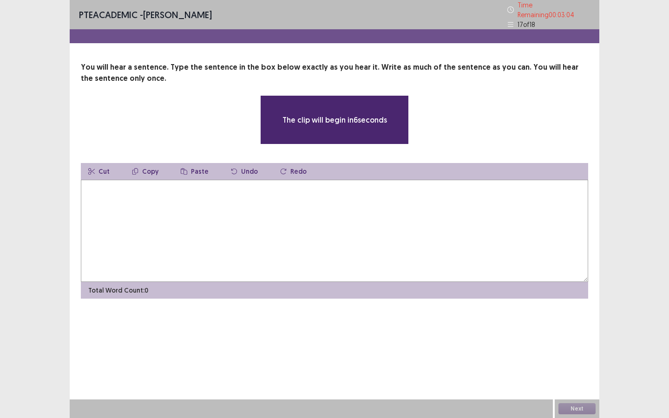
click at [294, 226] on textarea at bounding box center [334, 231] width 507 height 102
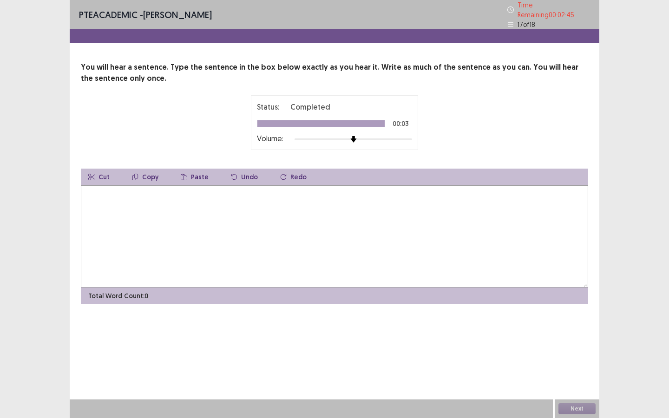
click at [294, 226] on textarea at bounding box center [334, 236] width 507 height 102
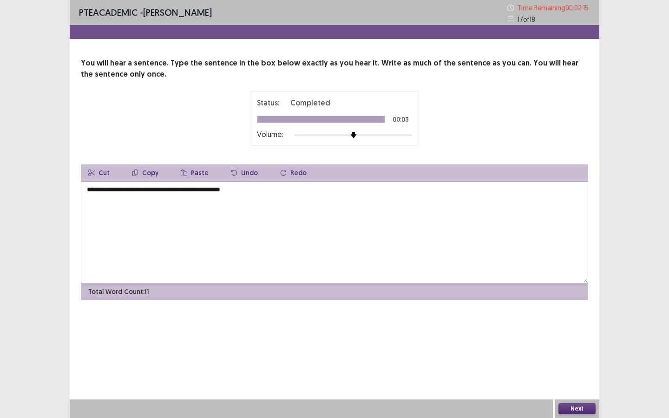
drag, startPoint x: 294, startPoint y: 226, endPoint x: 419, endPoint y: 313, distance: 152.5
click at [298, 226] on textarea "**********" at bounding box center [334, 232] width 507 height 102
type textarea "**********"
click at [588, 315] on button "Next" at bounding box center [576, 408] width 37 height 11
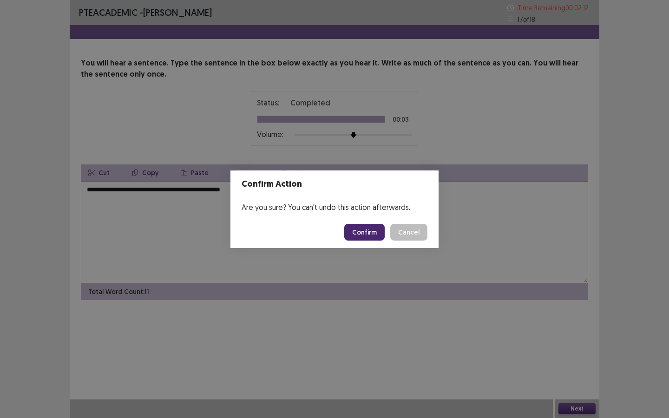
click at [370, 235] on button "Confirm" at bounding box center [364, 232] width 40 height 17
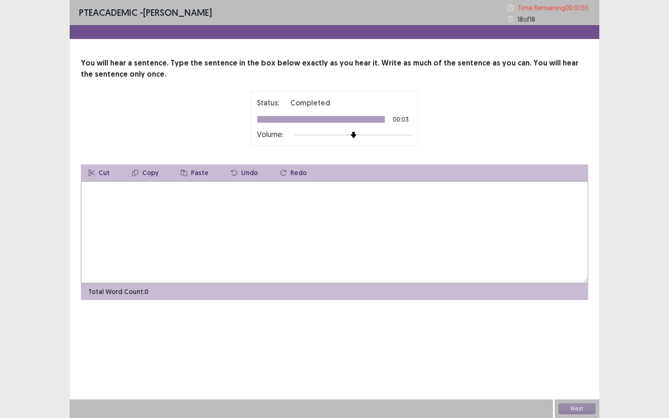
click at [370, 235] on textarea at bounding box center [334, 232] width 507 height 102
type textarea "*"
type textarea "**********"
click at [577, 315] on button "Next" at bounding box center [576, 408] width 37 height 11
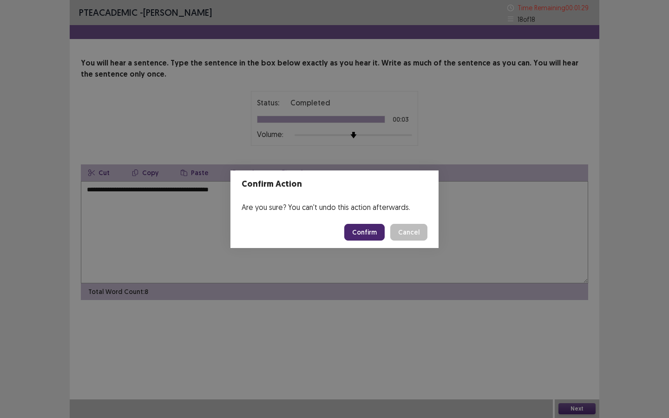
click at [368, 228] on button "Confirm" at bounding box center [364, 232] width 40 height 17
